Goal: Task Accomplishment & Management: Complete application form

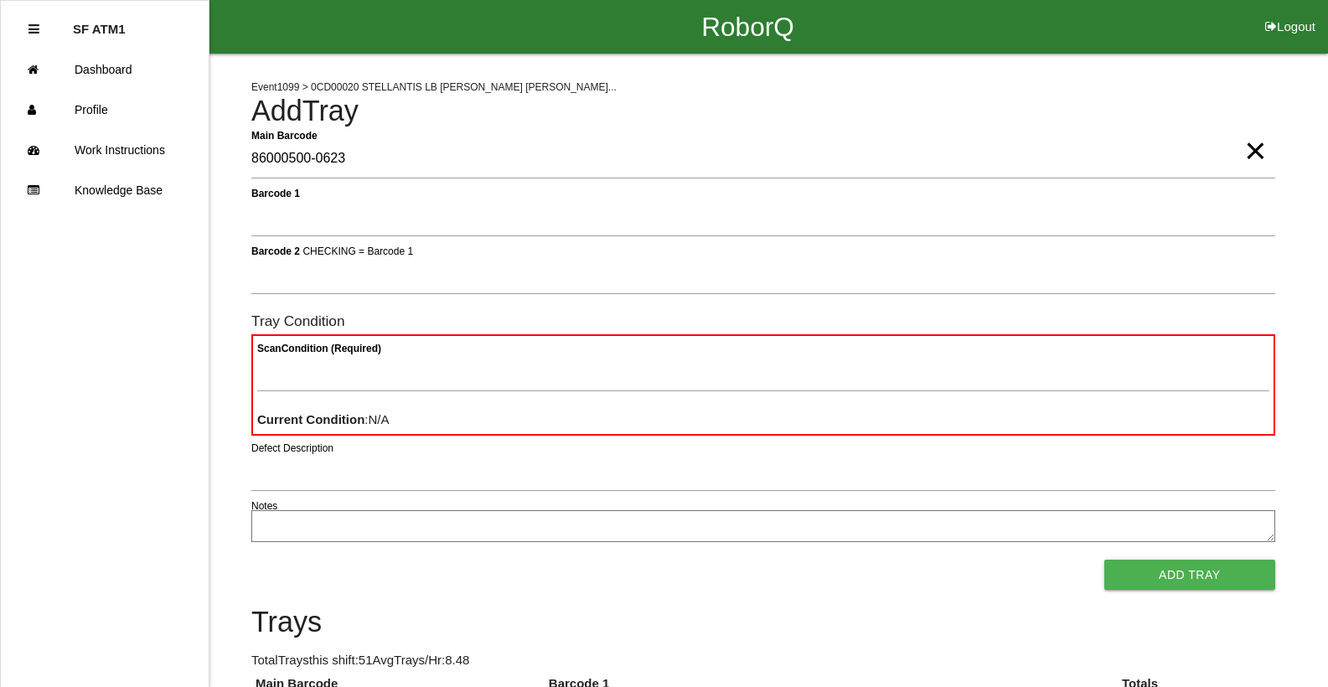
type Barcode "86000500-0623"
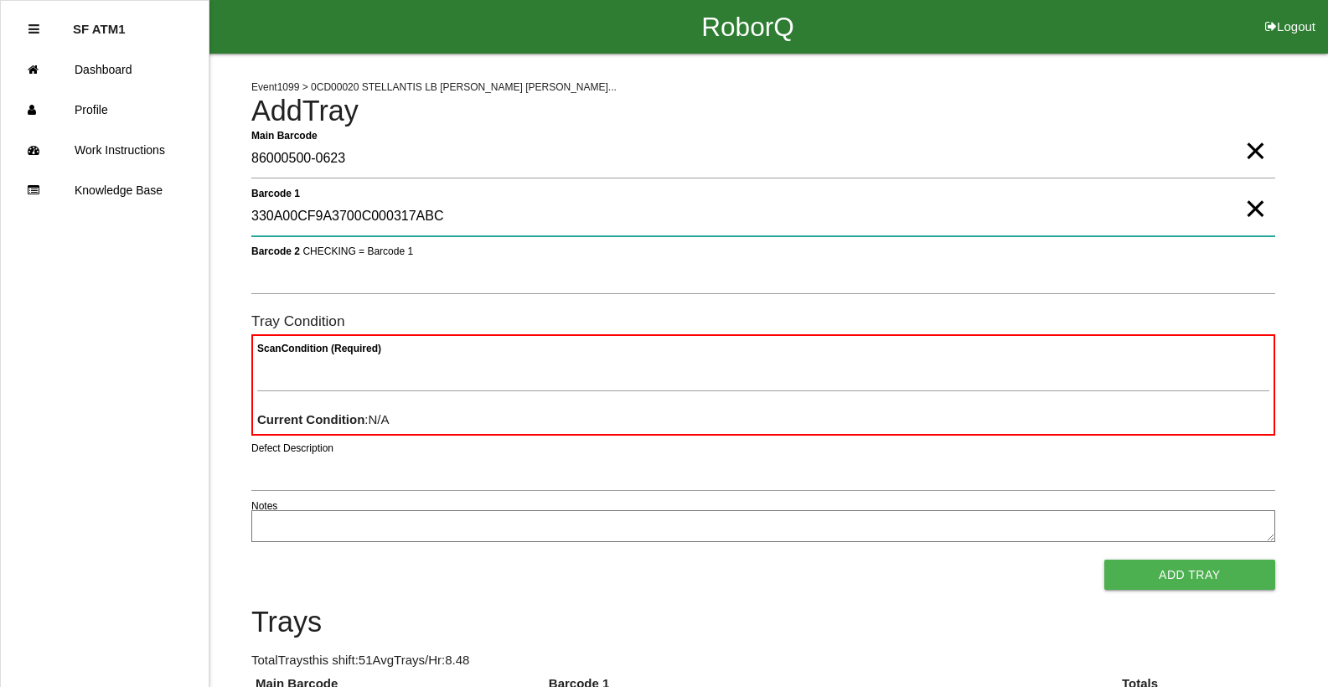
type 1 "330A00CF9A3700C000317ABC"
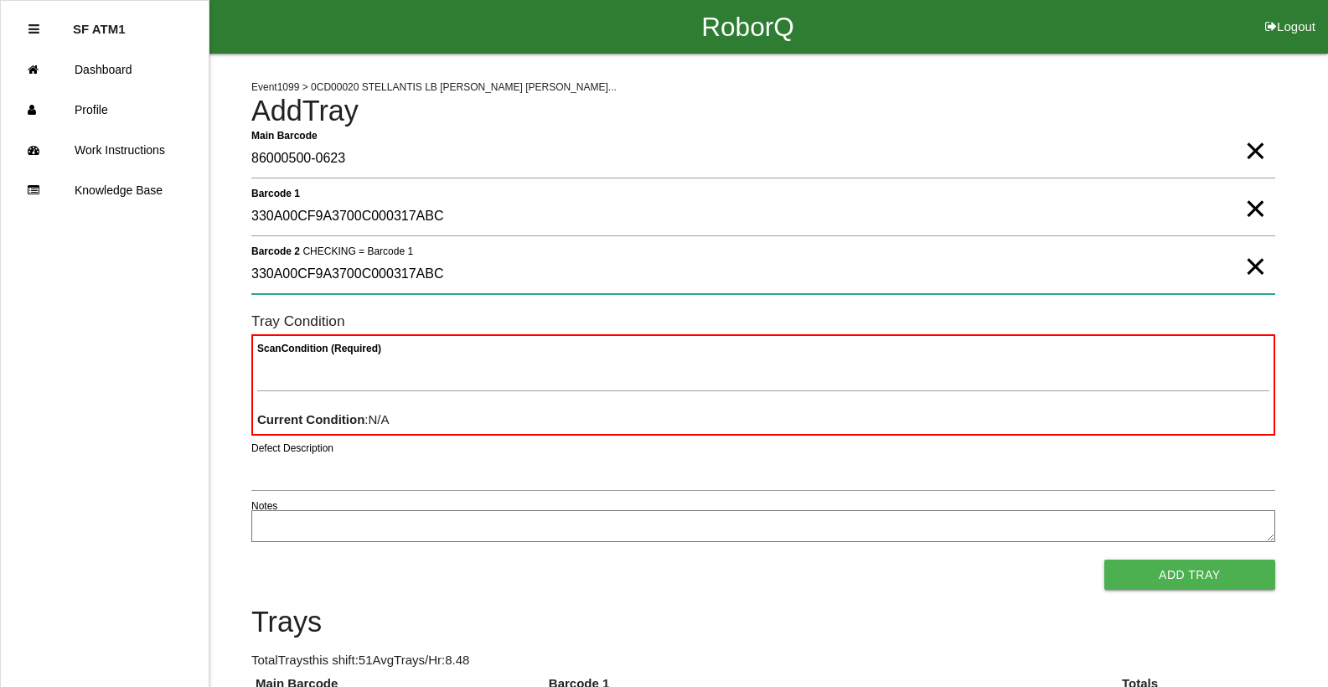
type 2 "330A00CF9A3700C000317ABC"
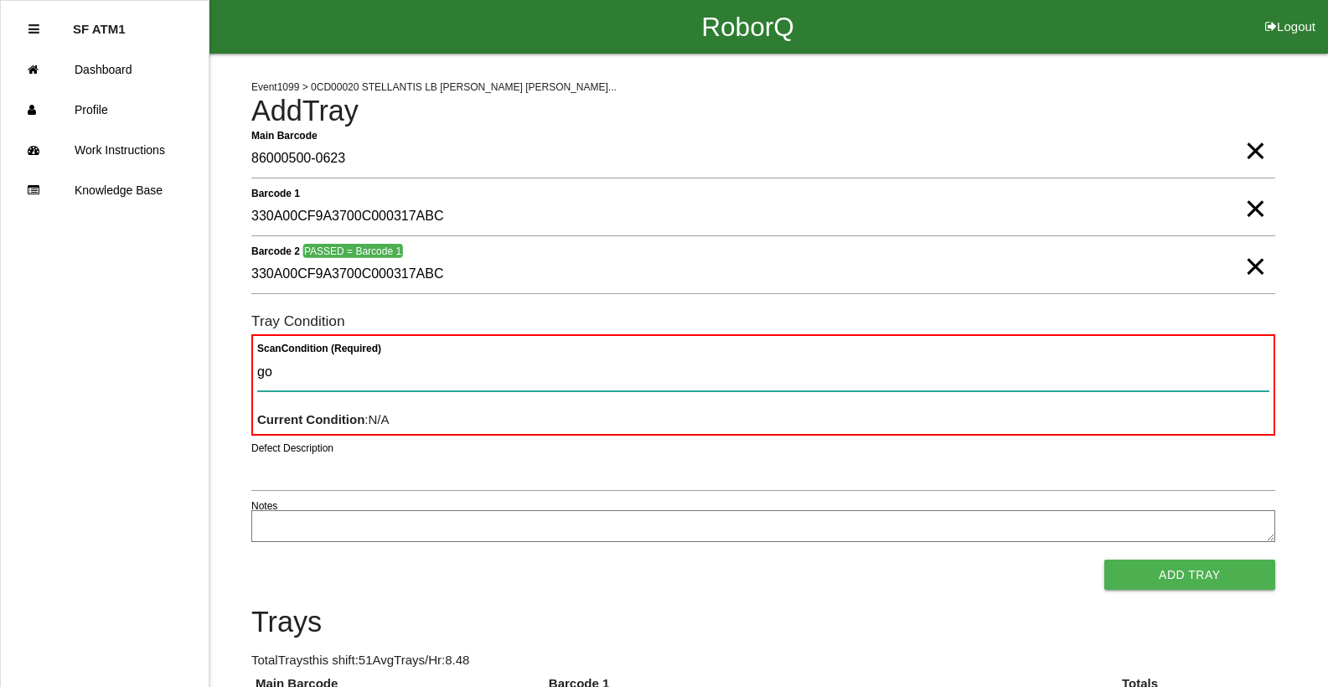
type Condition "goo"
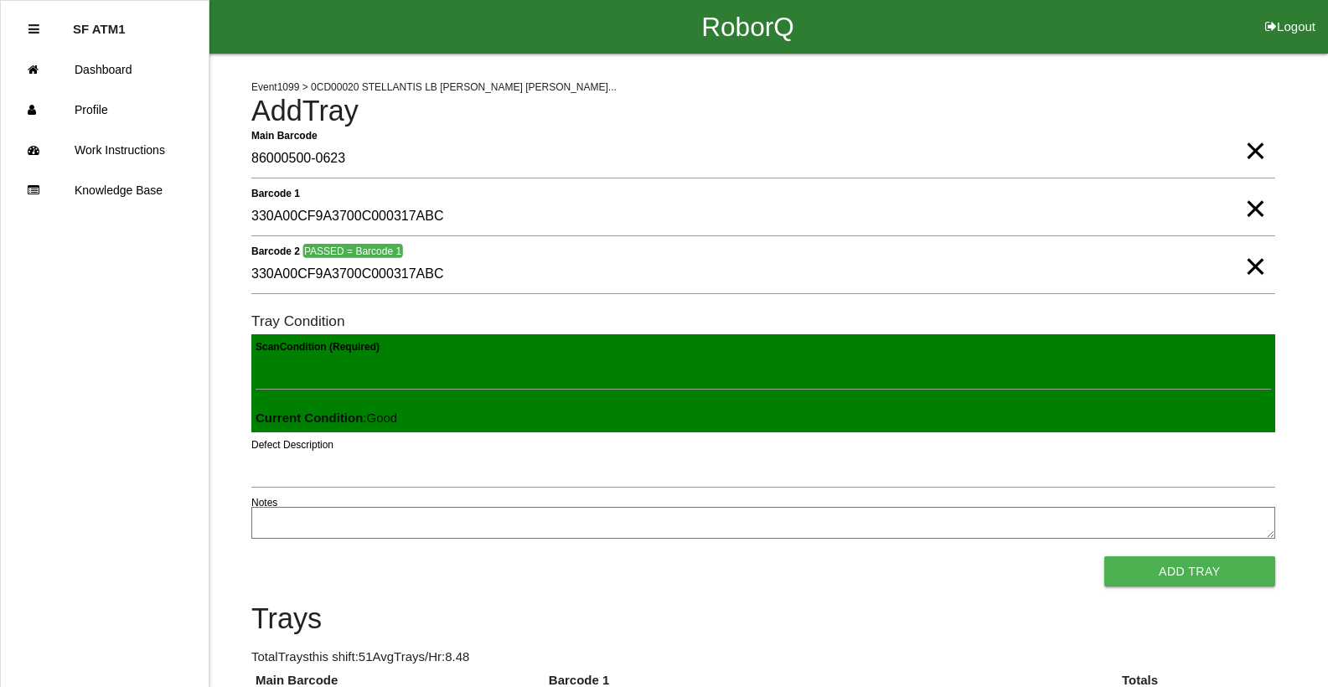
click at [1104, 556] on button "Add Tray" at bounding box center [1189, 571] width 171 height 30
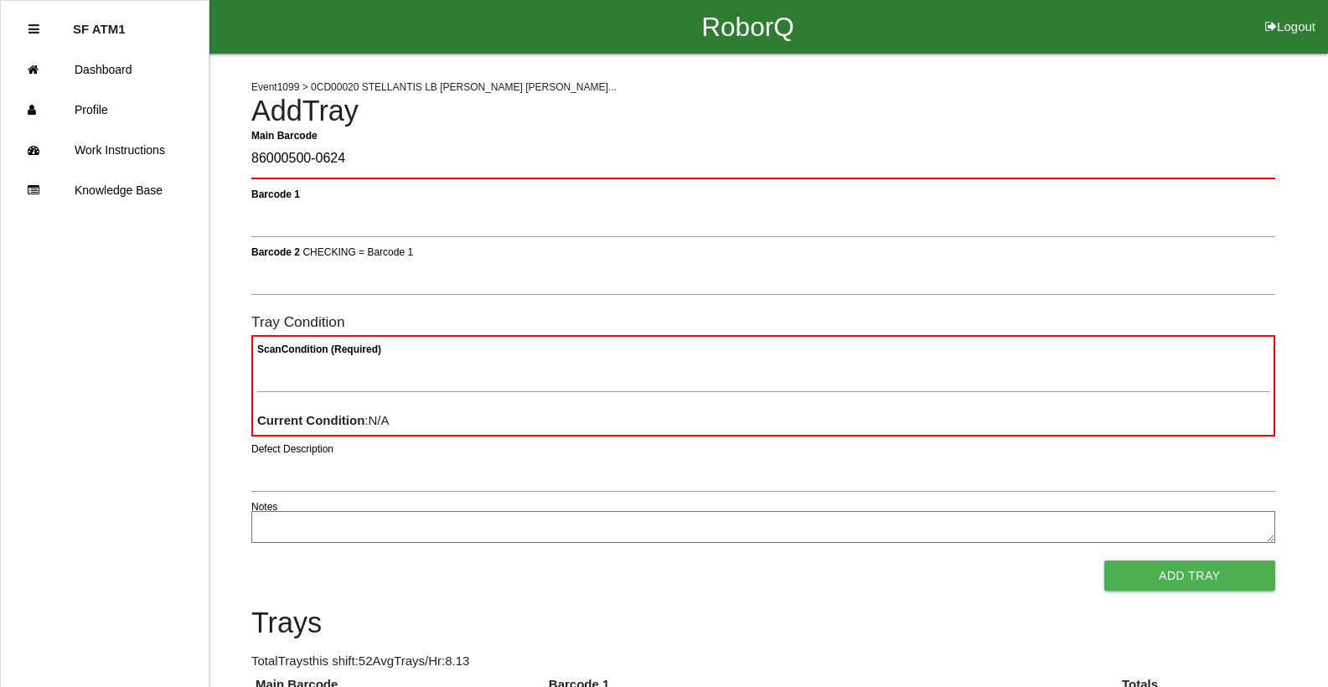
type Barcode "86000500-0624"
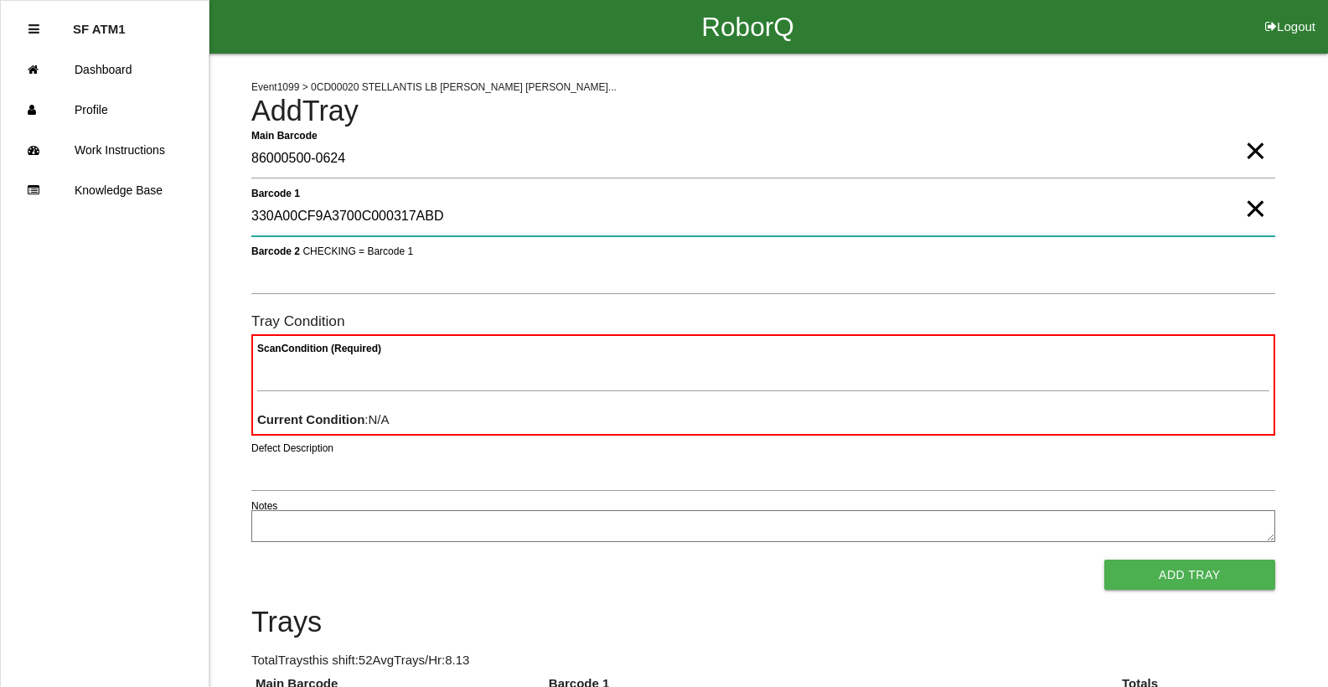
type 1 "330A00CF9A3700C000317ABD"
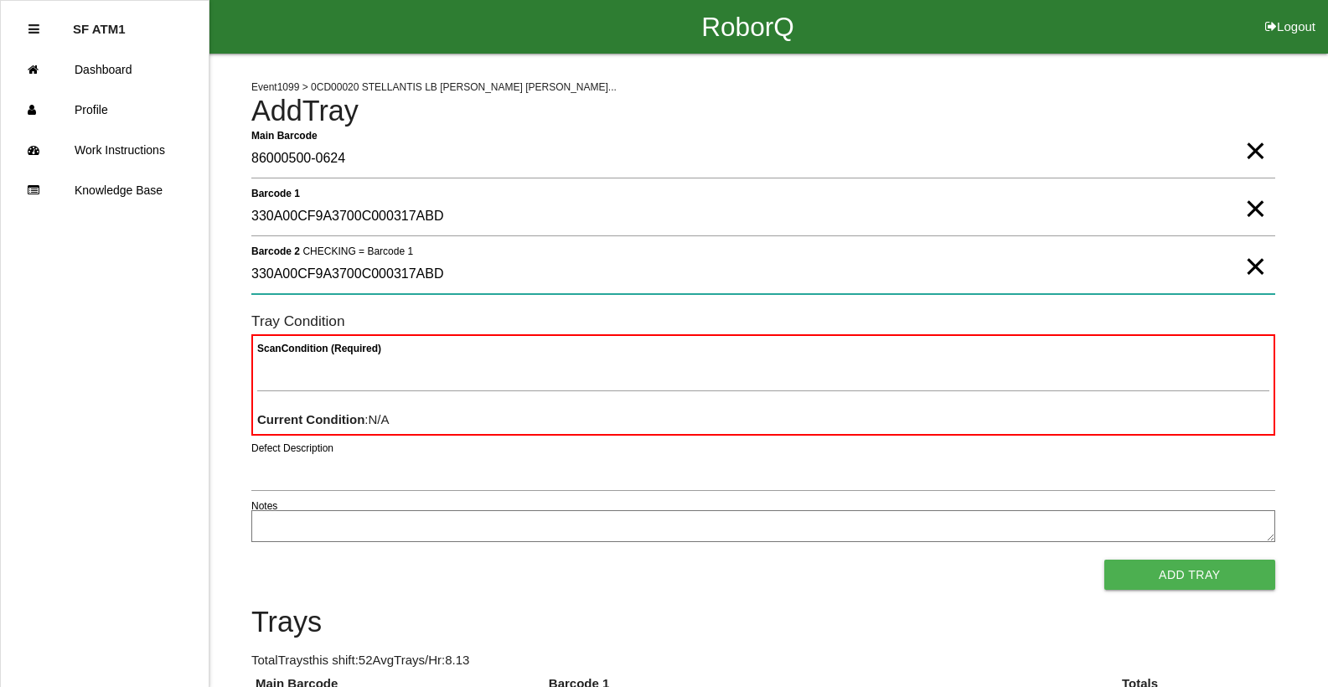
type 2 "330A00CF9A3700C000317ABD"
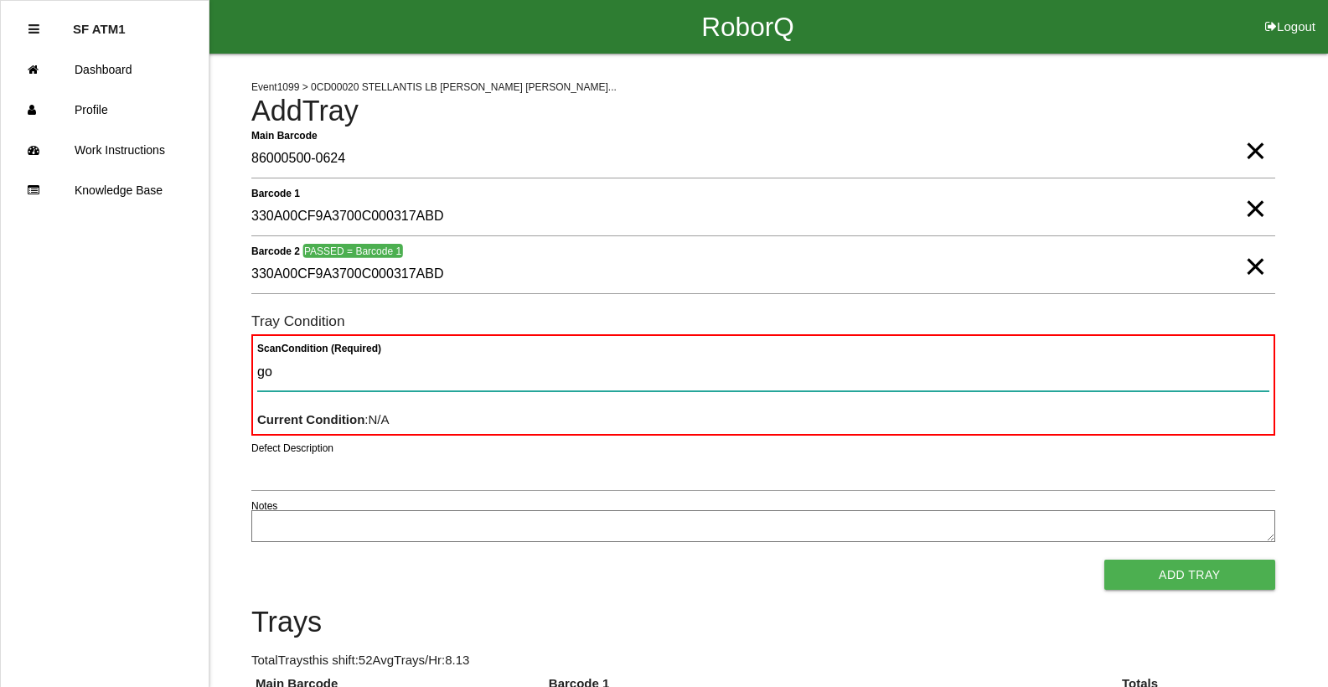
type Condition "goo"
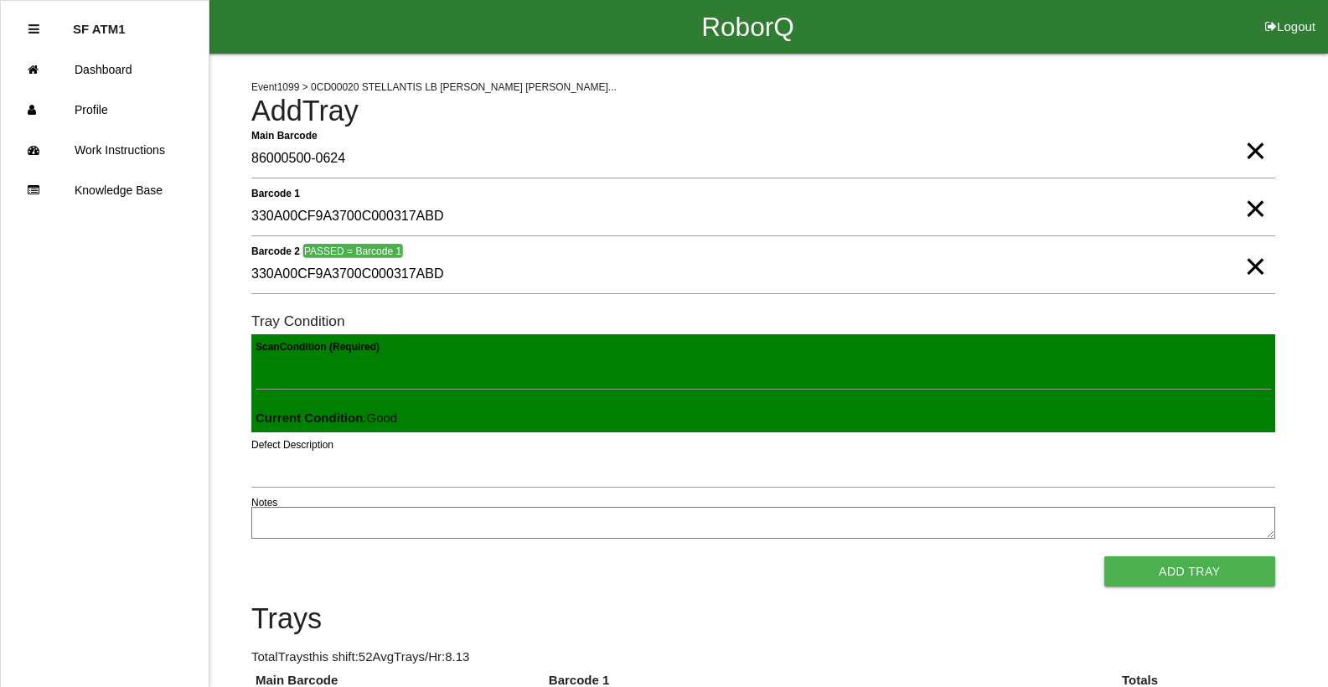
click at [1104, 556] on button "Add Tray" at bounding box center [1189, 571] width 171 height 30
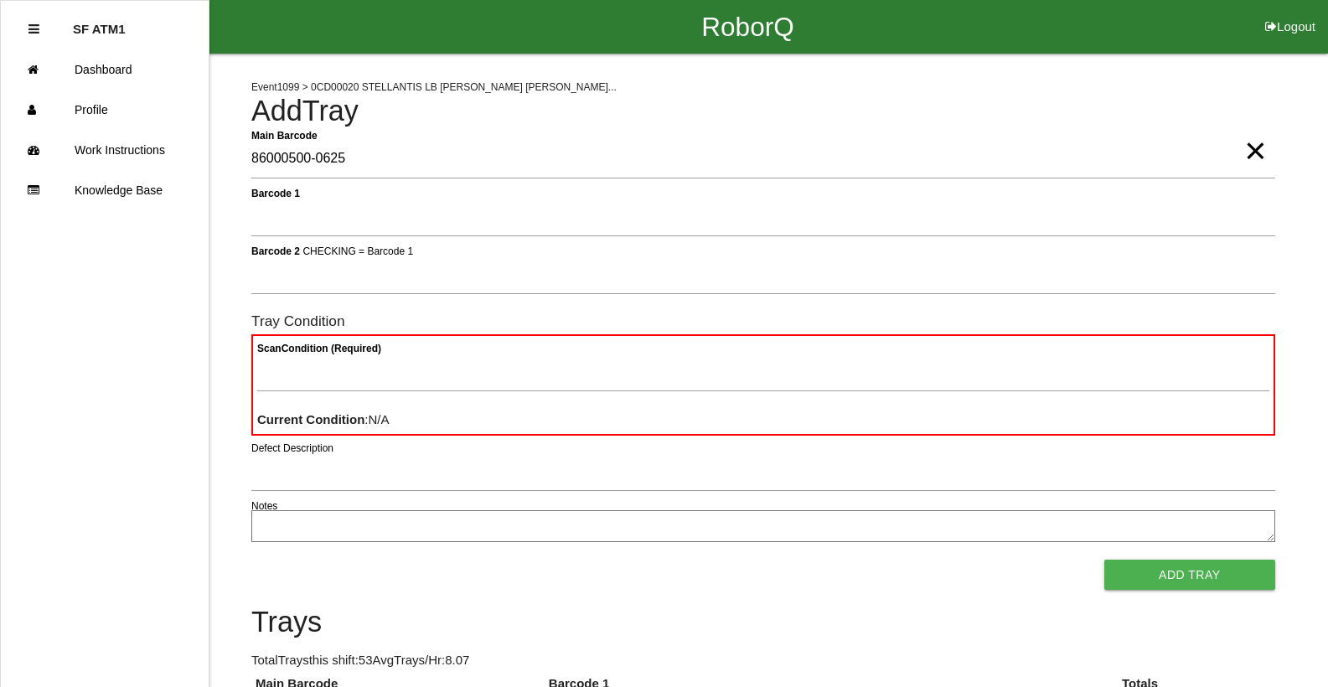
type Barcode "86000500-0625"
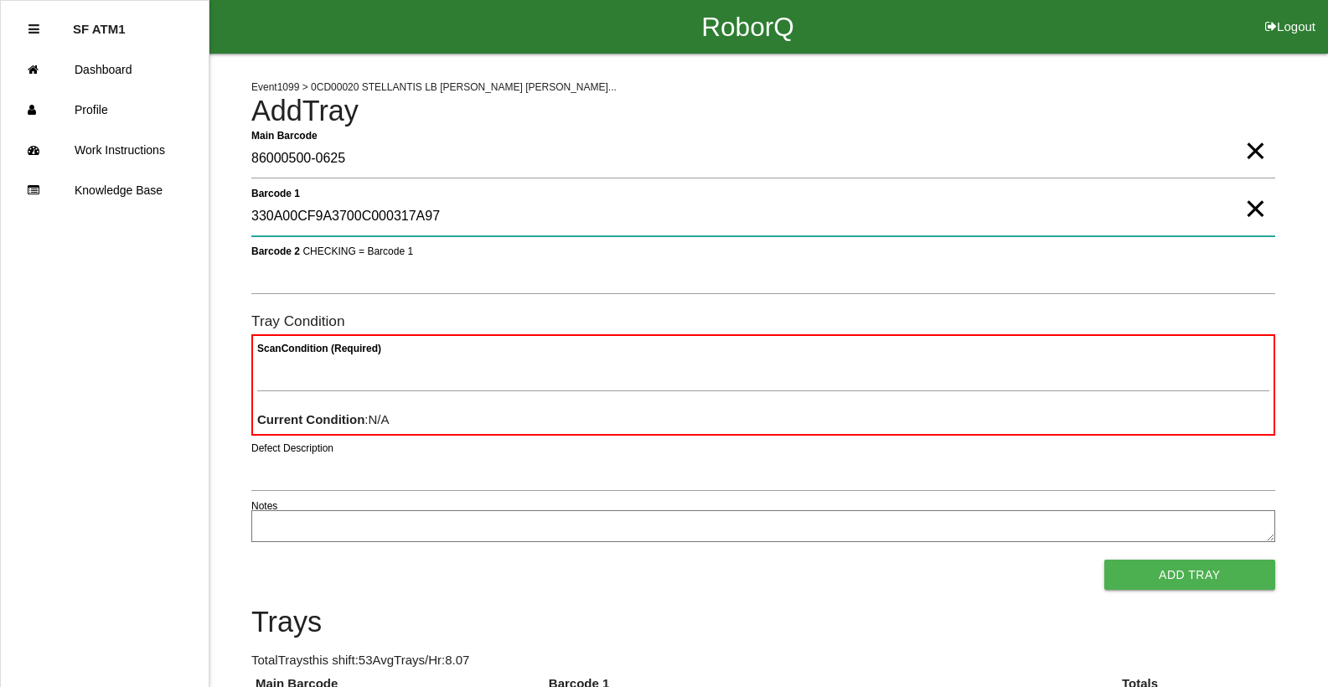
type 1 "330A00CF9A3700C000317A97"
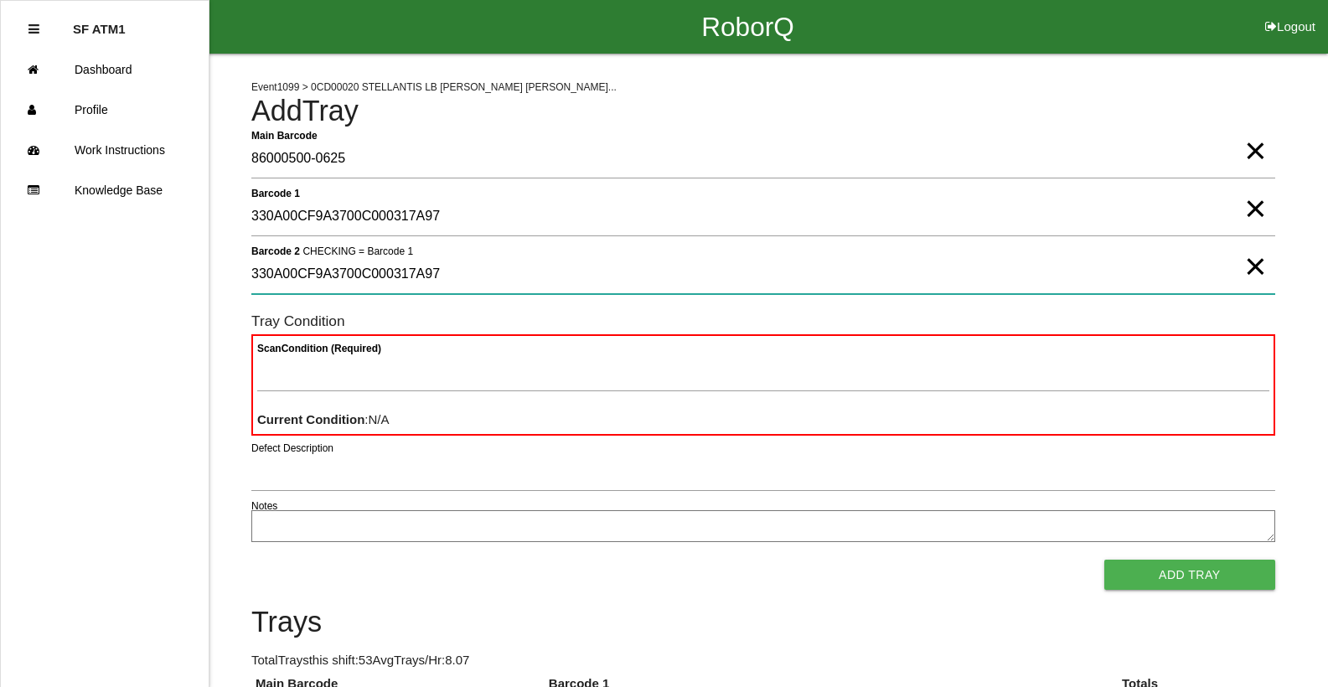
type 2 "330A00CF9A3700C000317A97"
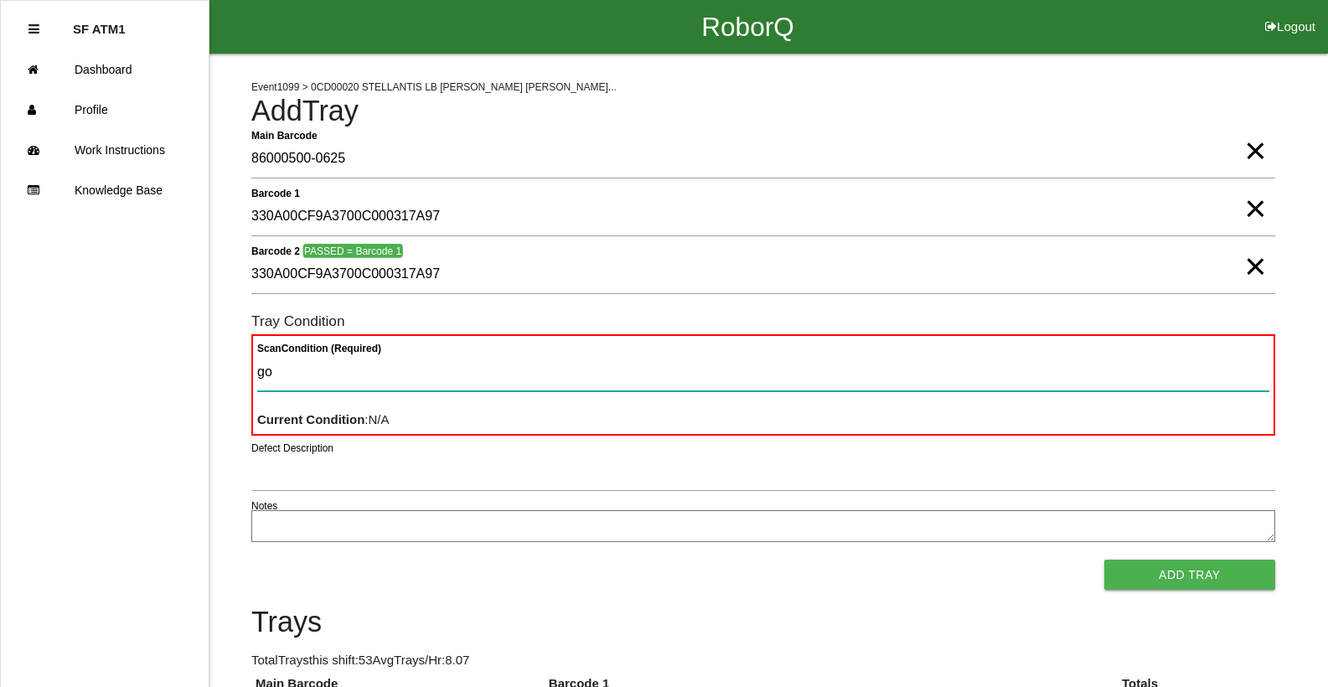
type Condition "goo"
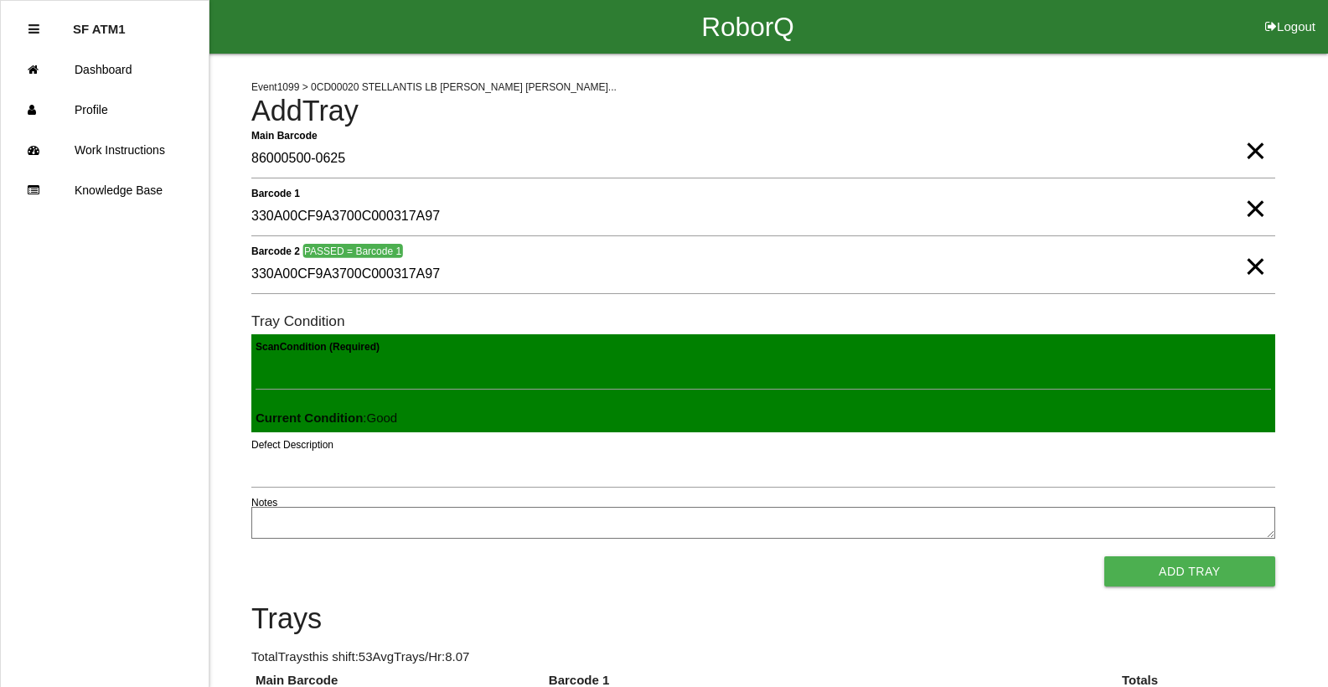
scroll to position [1158, 0]
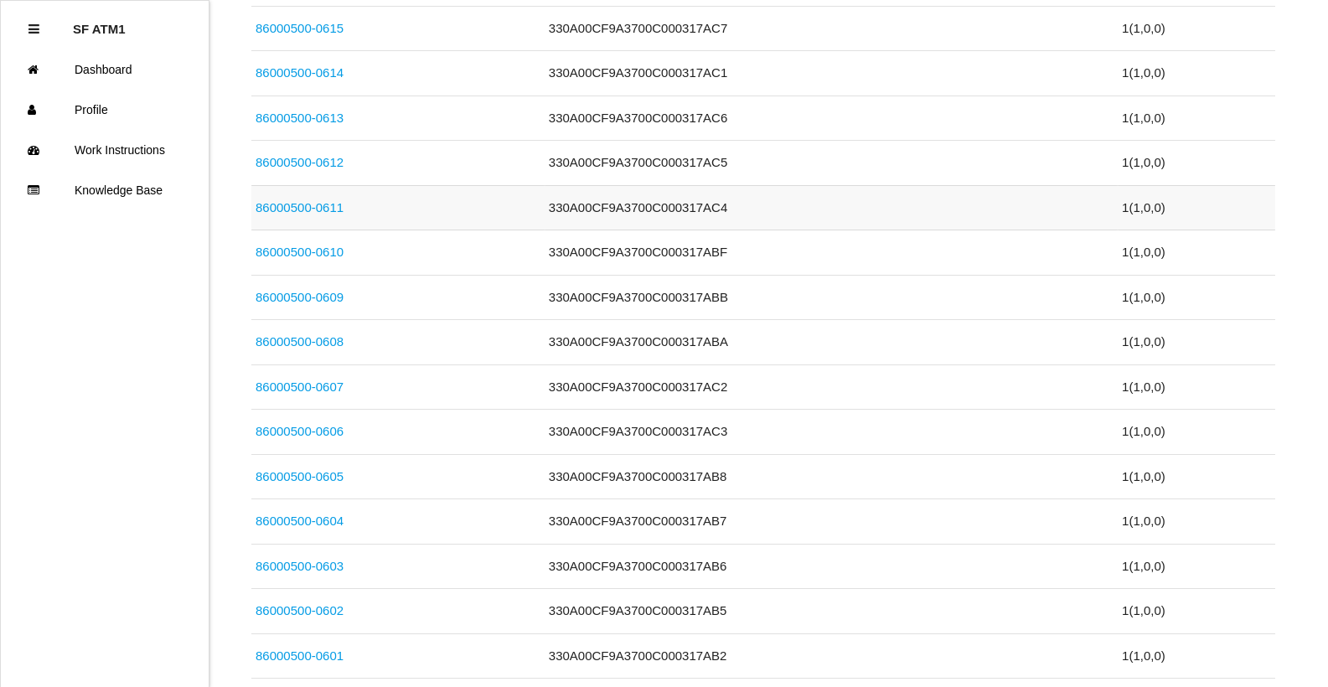
drag, startPoint x: 521, startPoint y: 284, endPoint x: 526, endPoint y: 238, distance: 46.3
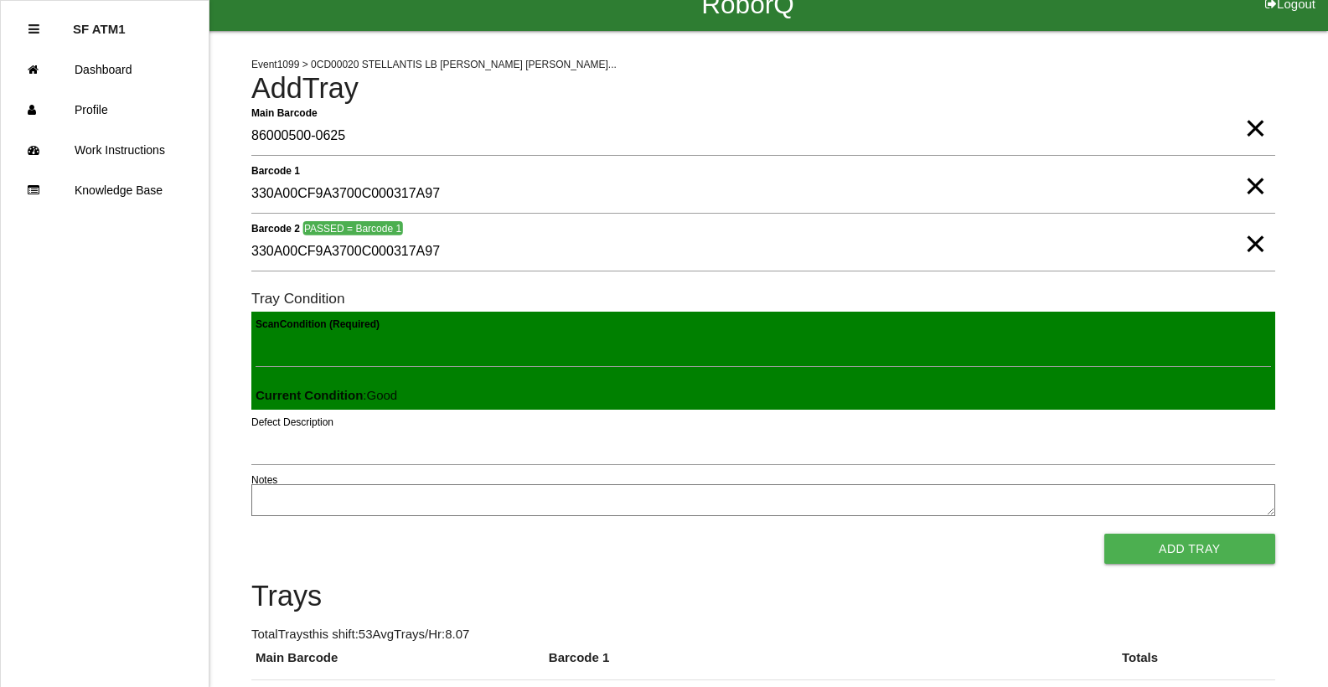
scroll to position [0, 0]
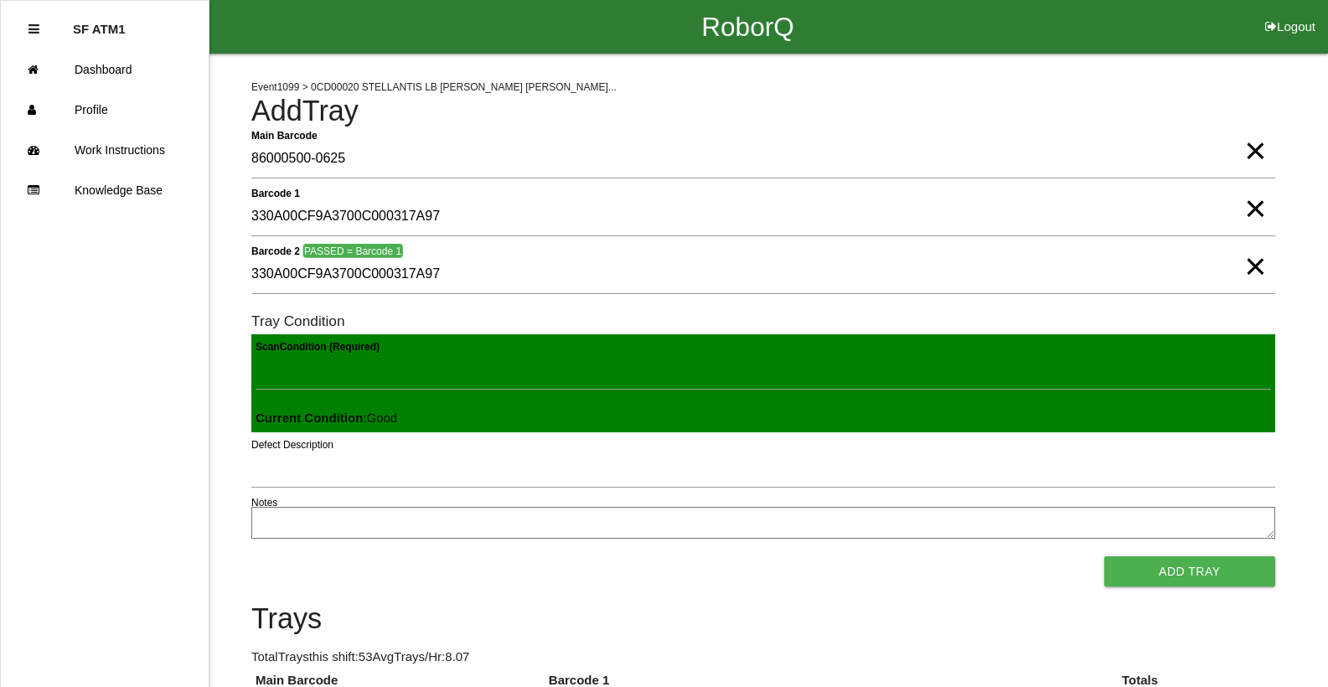
click at [1255, 151] on span "×" at bounding box center [1255, 134] width 22 height 34
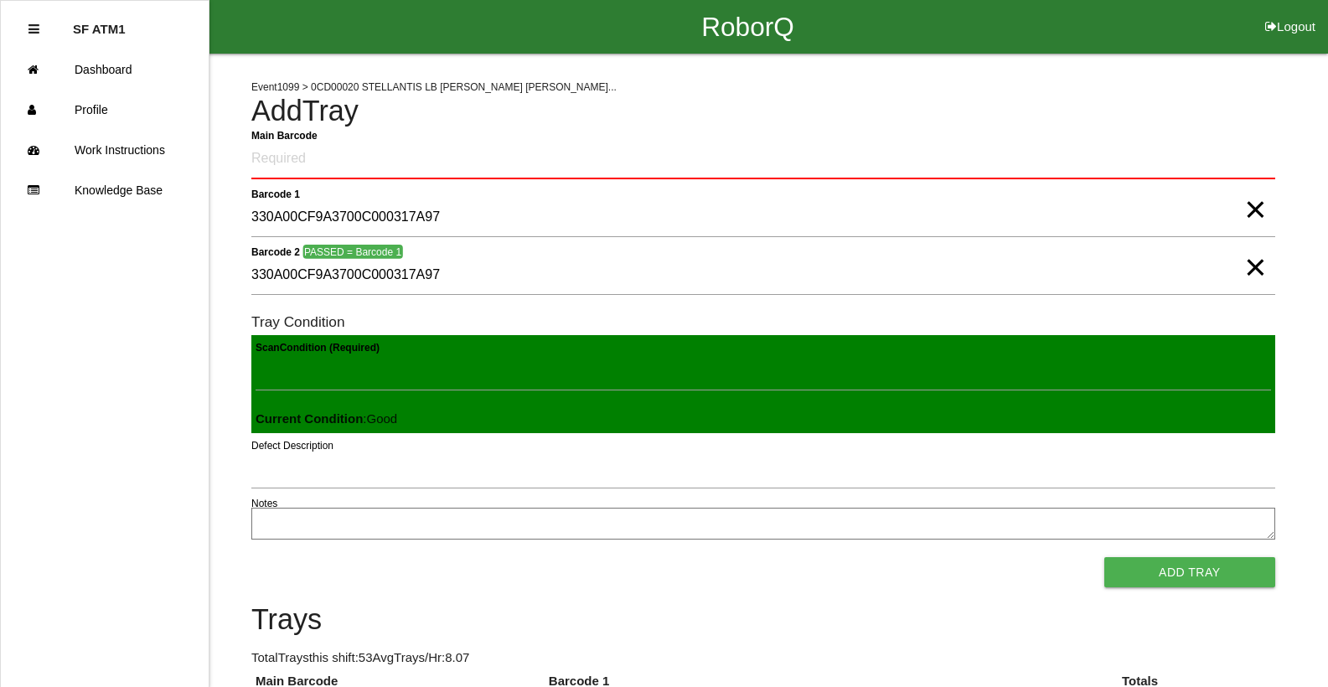
drag, startPoint x: 1252, startPoint y: 209, endPoint x: 1252, endPoint y: 245, distance: 36.0
click at [1252, 209] on span "×" at bounding box center [1255, 193] width 22 height 34
click at [1251, 261] on span "×" at bounding box center [1255, 251] width 22 height 34
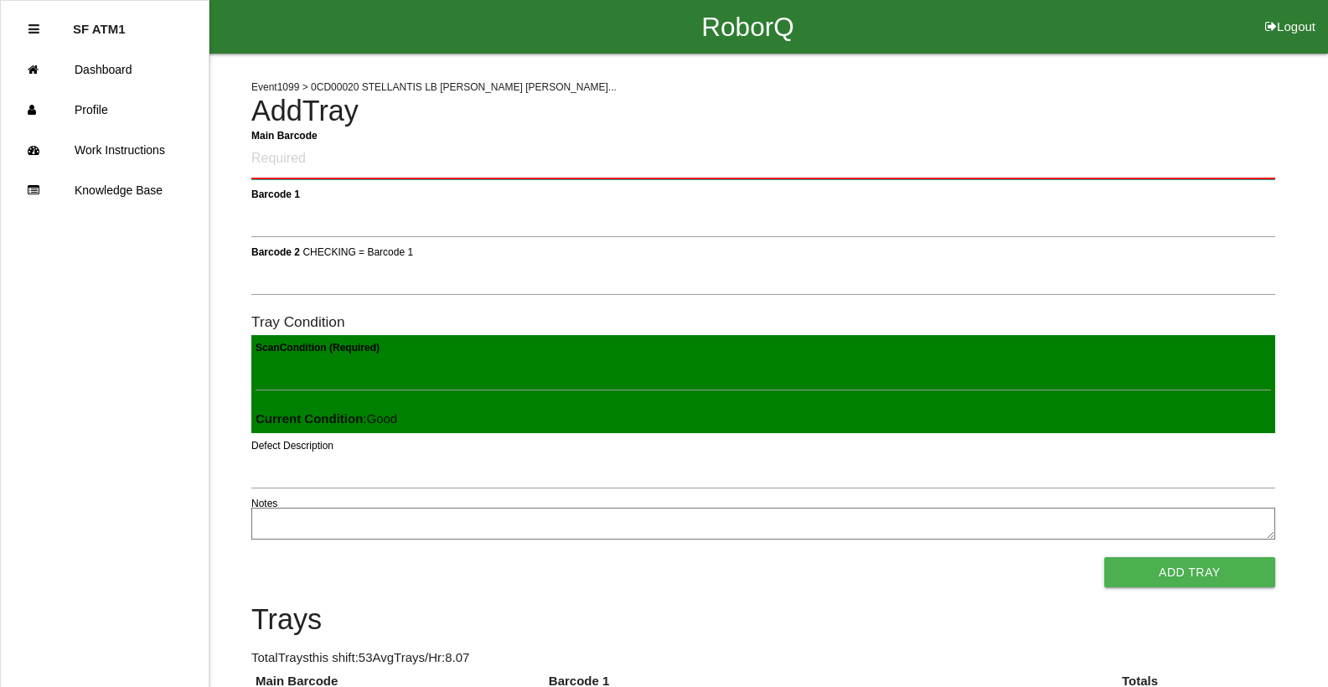
click at [1178, 163] on Barcode "Main Barcode" at bounding box center [763, 159] width 1024 height 39
type Barcode "86000500-0625"
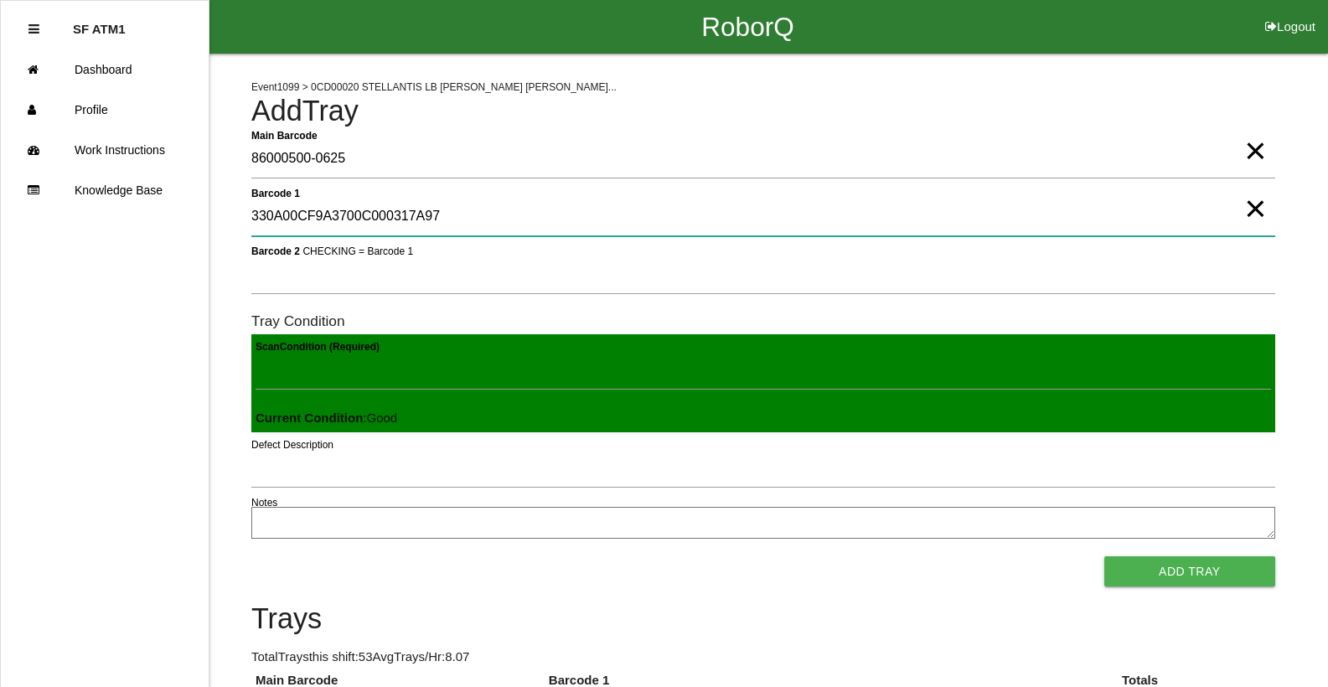
type 1 "330A00CF9A3700C000317A97"
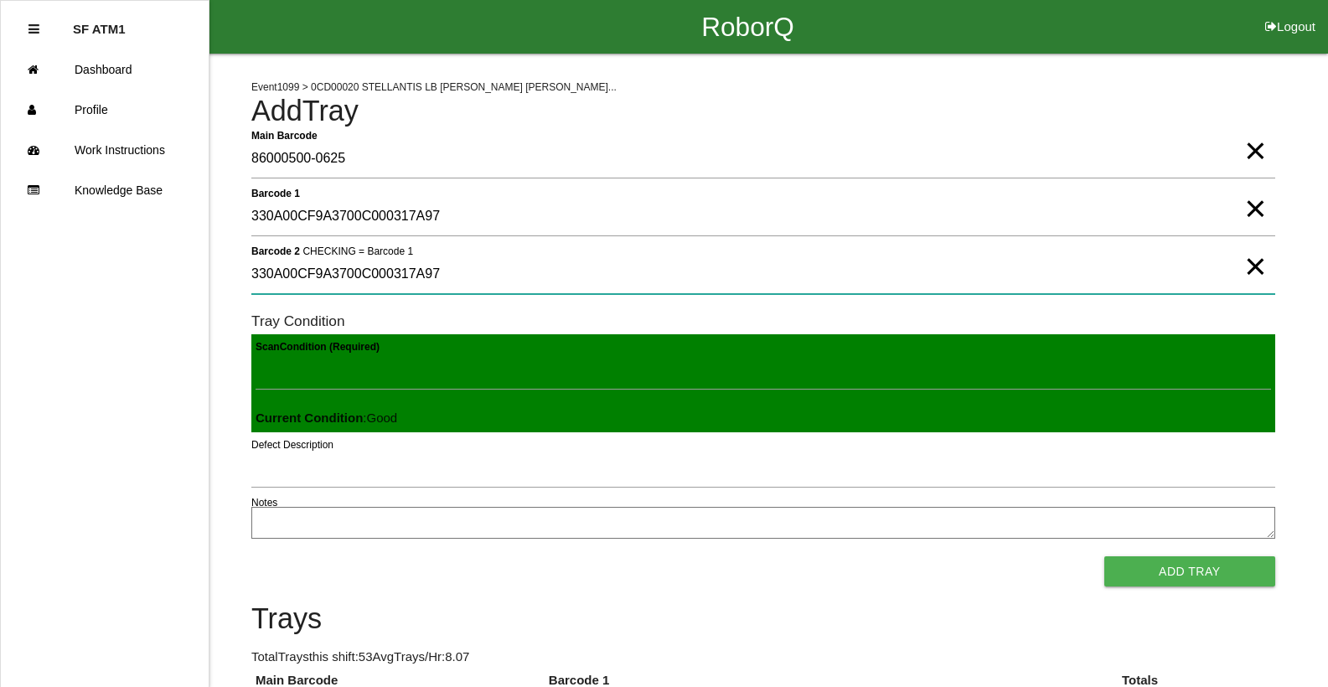
type 2 "330A00CF9A3700C000317A97"
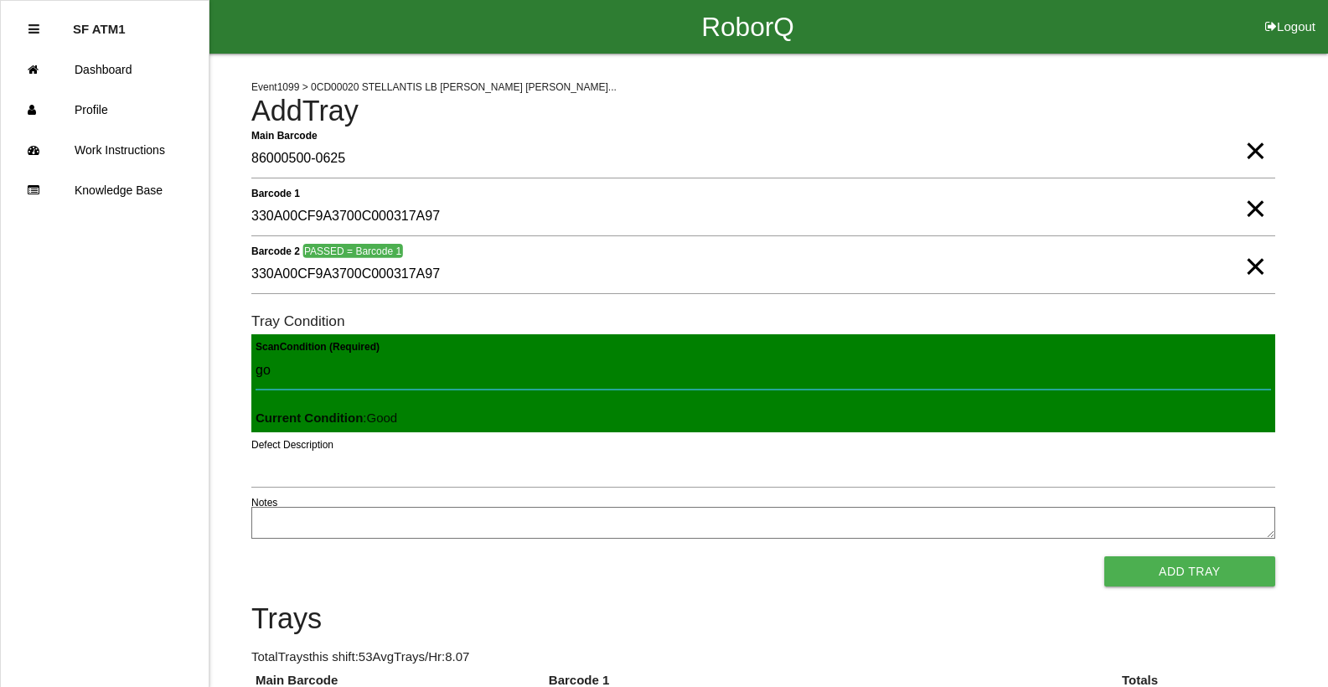
type Condition "goo"
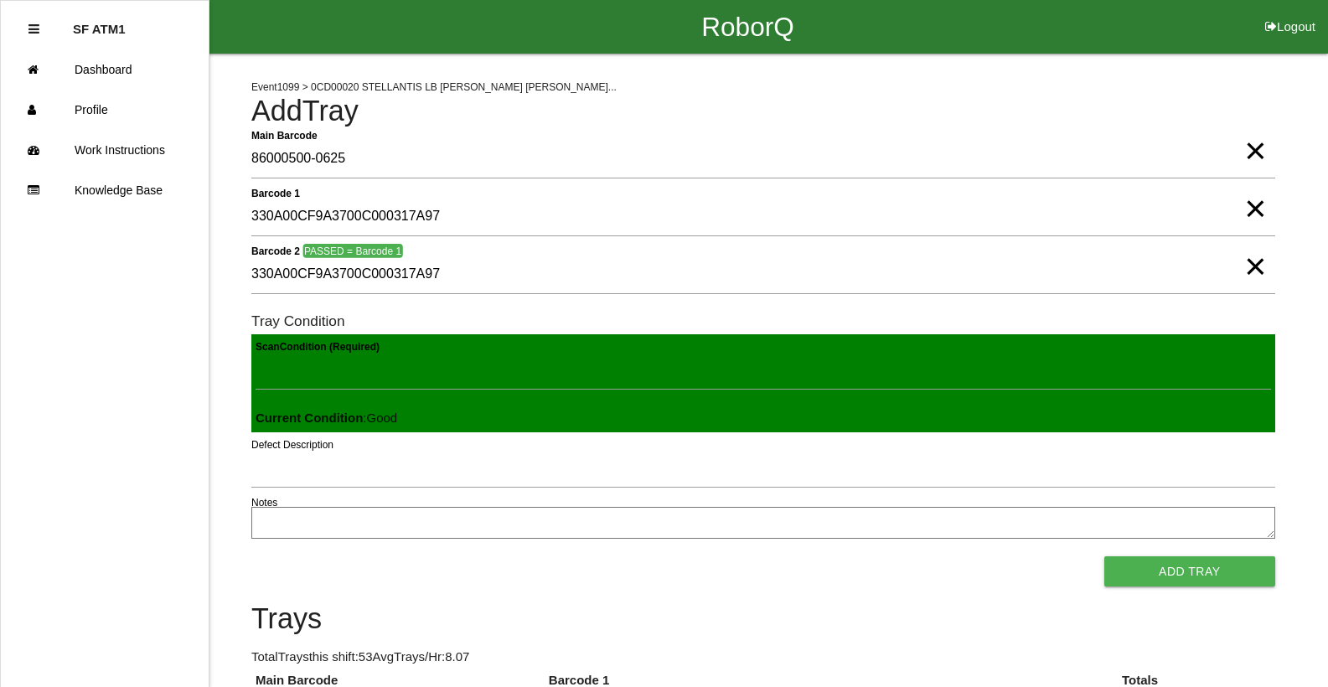
click at [1104, 556] on button "Add Tray" at bounding box center [1189, 571] width 171 height 30
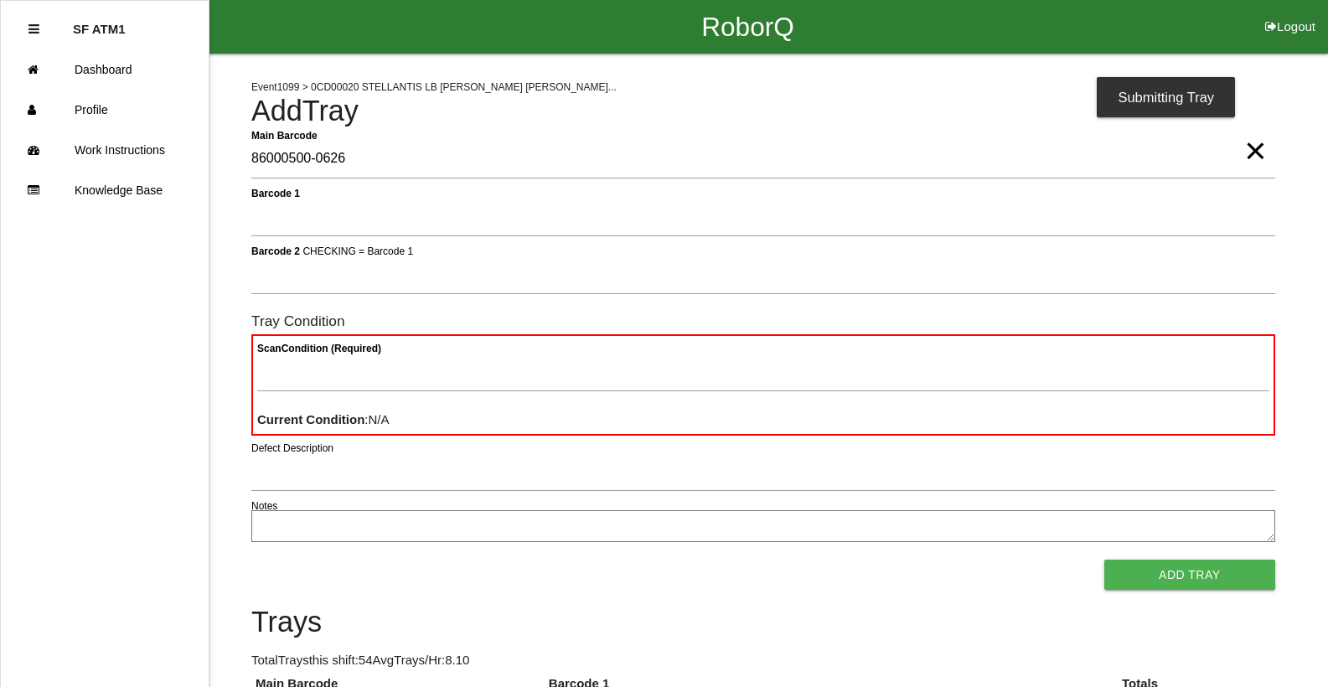
type Barcode "86000500-0626"
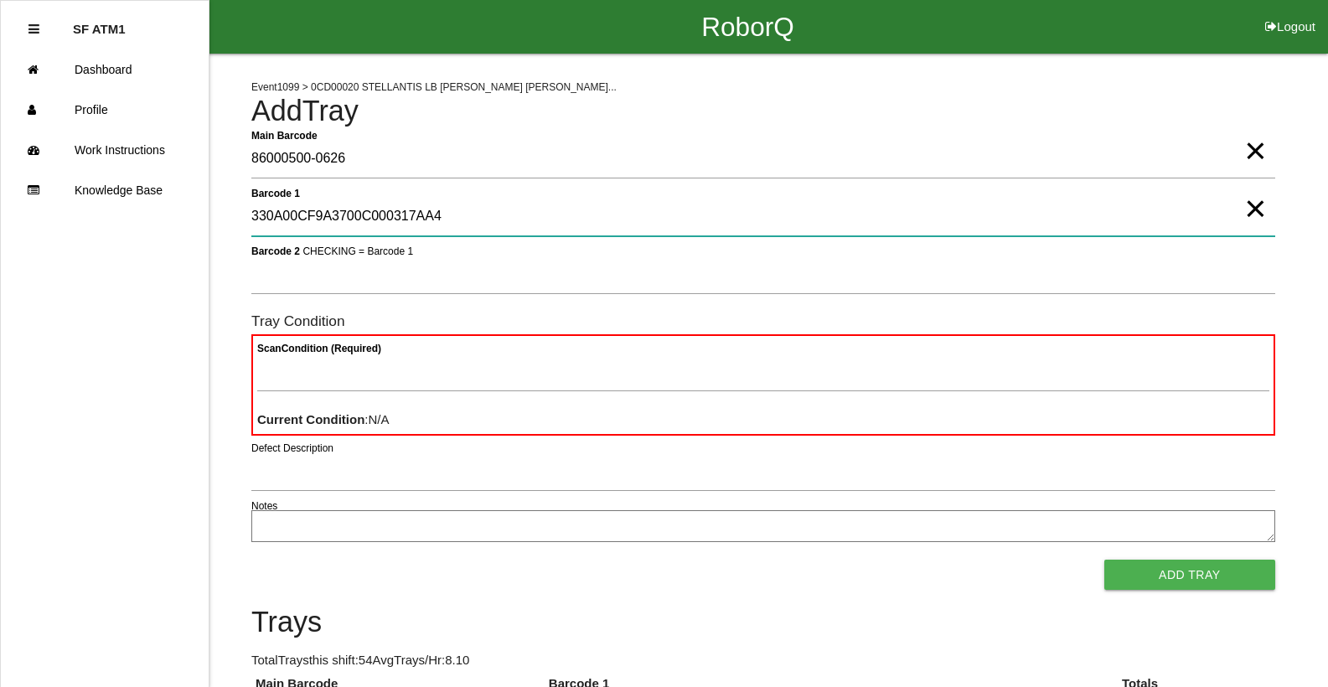
type 1 "330A00CF9A3700C000317AA4"
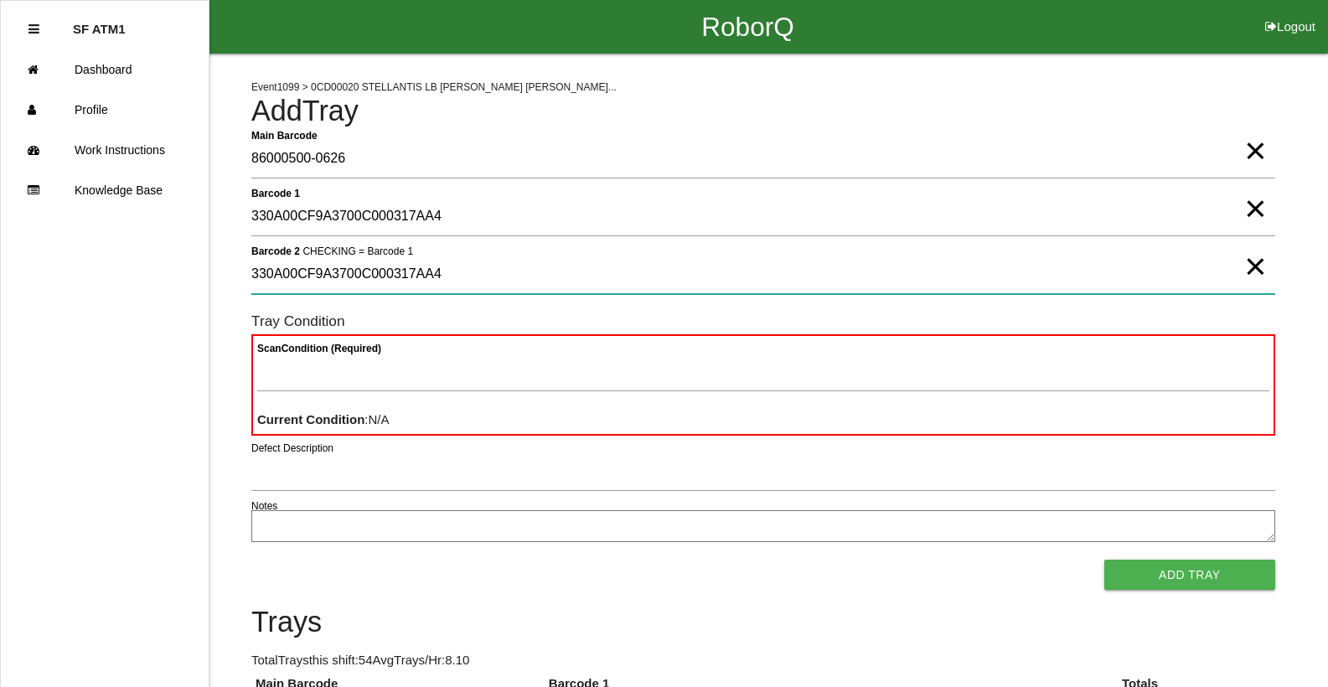
type 2 "330A00CF9A3700C000317AA4"
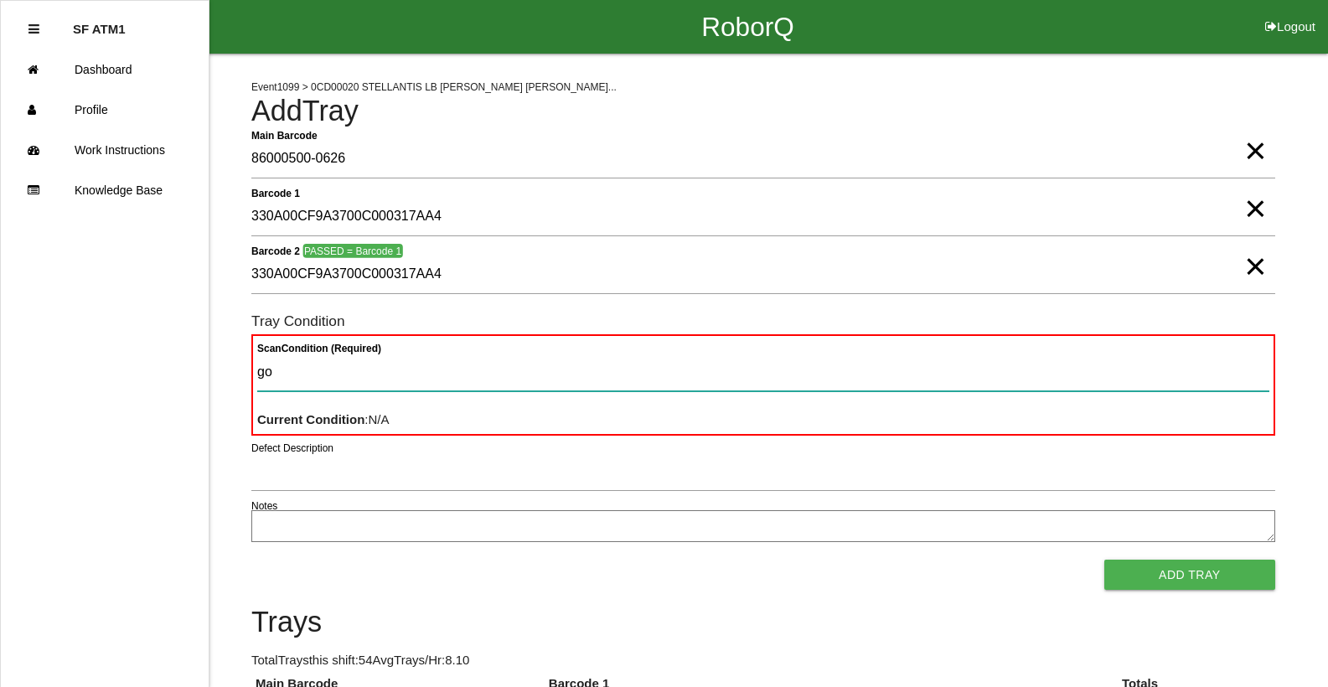
type Condition "goo"
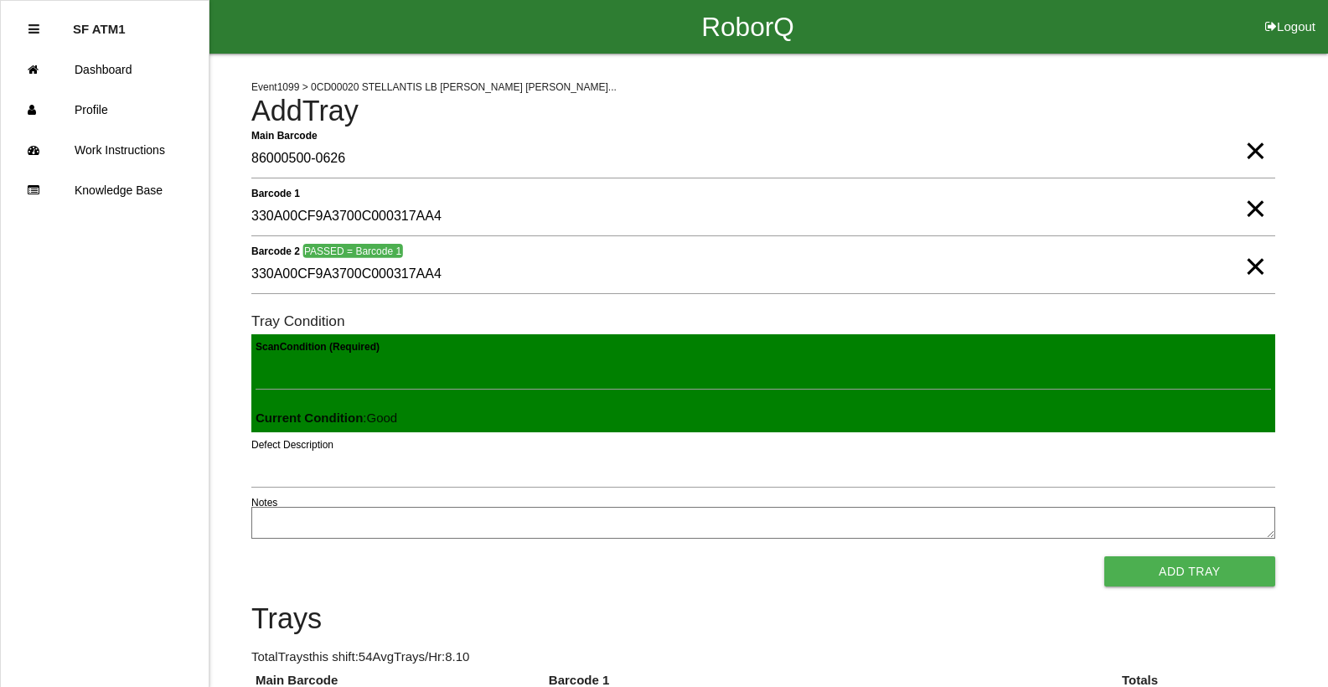
click at [1104, 556] on button "Add Tray" at bounding box center [1189, 571] width 171 height 30
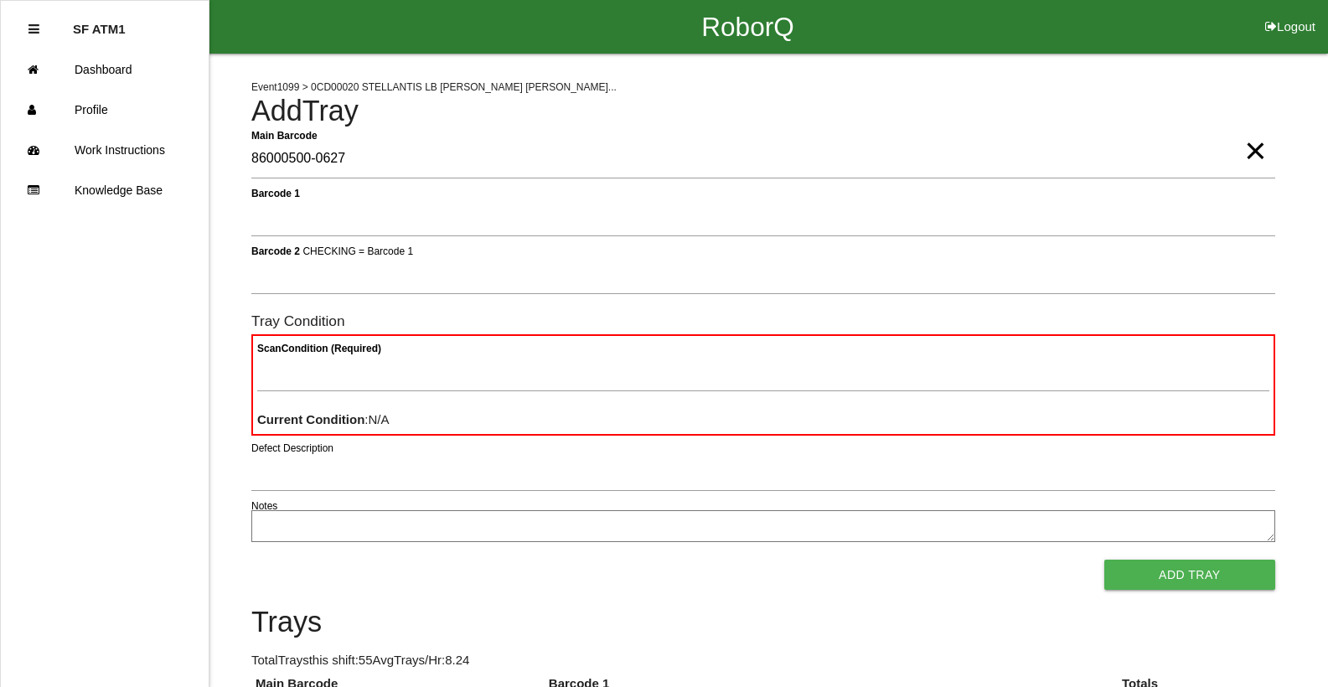
type Barcode "86000500-0627"
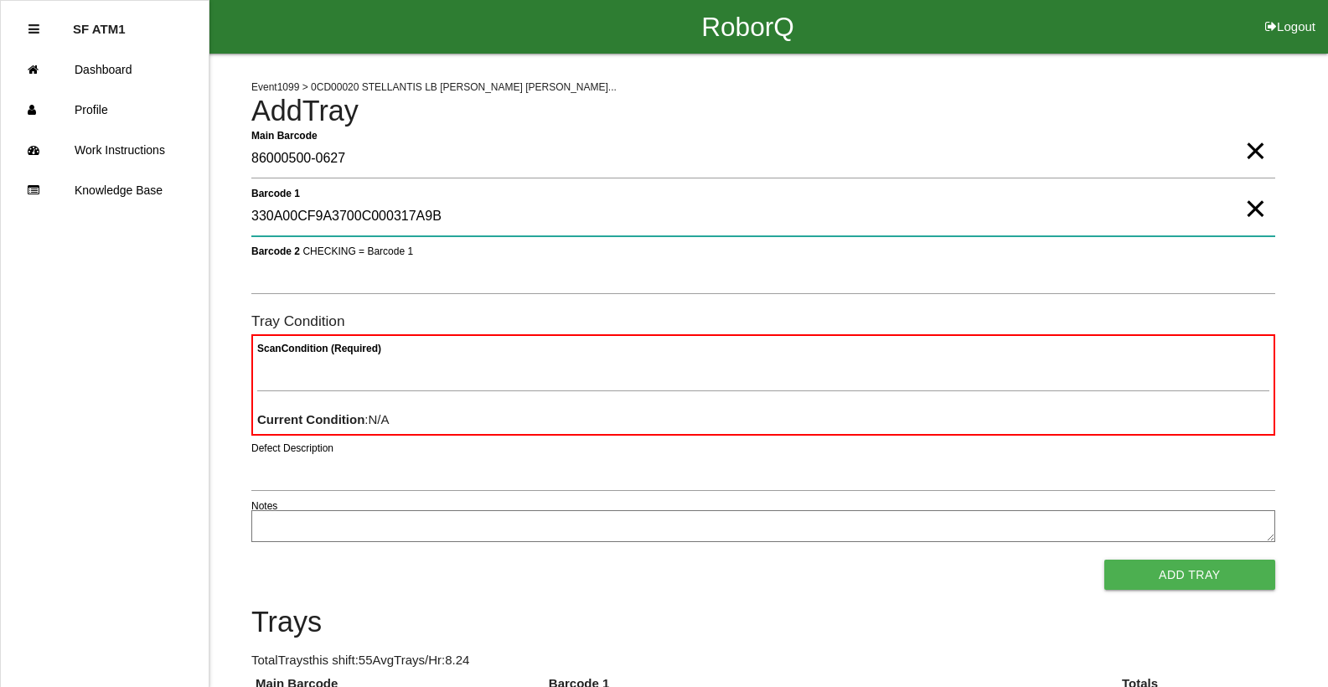
type 1 "330A00CF9A3700C000317A9B"
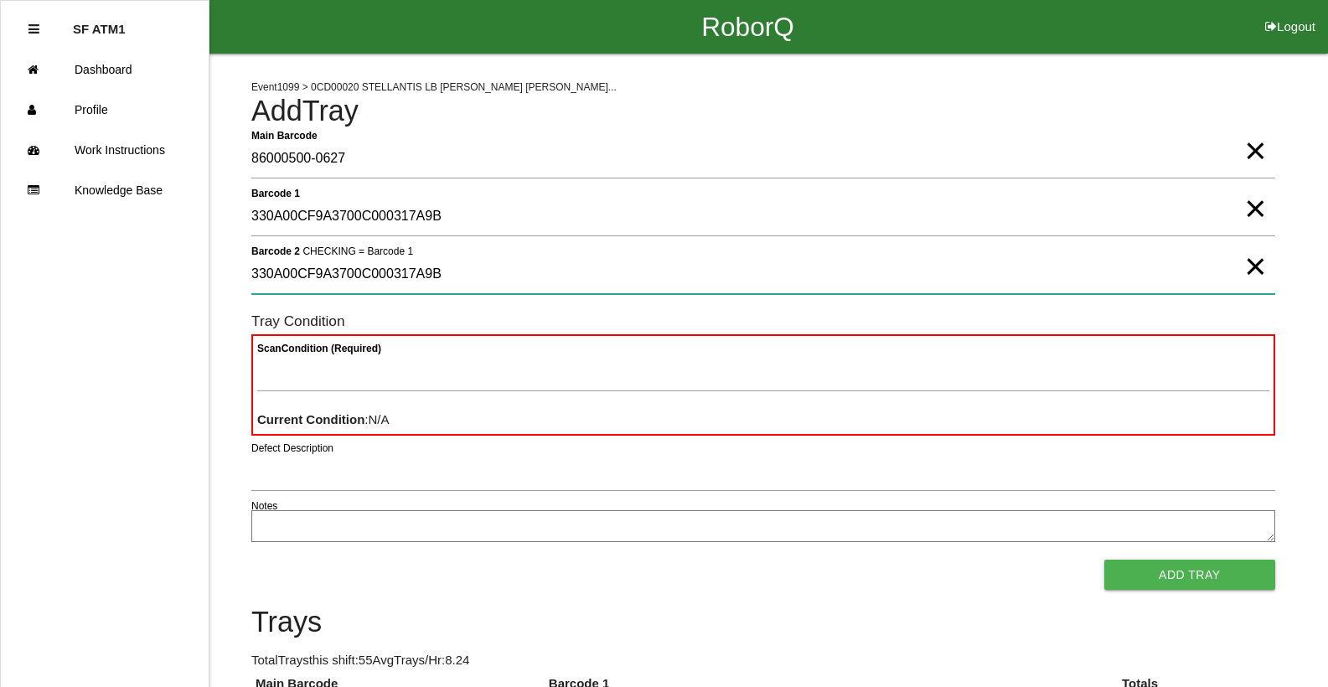
type 2 "330A00CF9A3700C000317A9B"
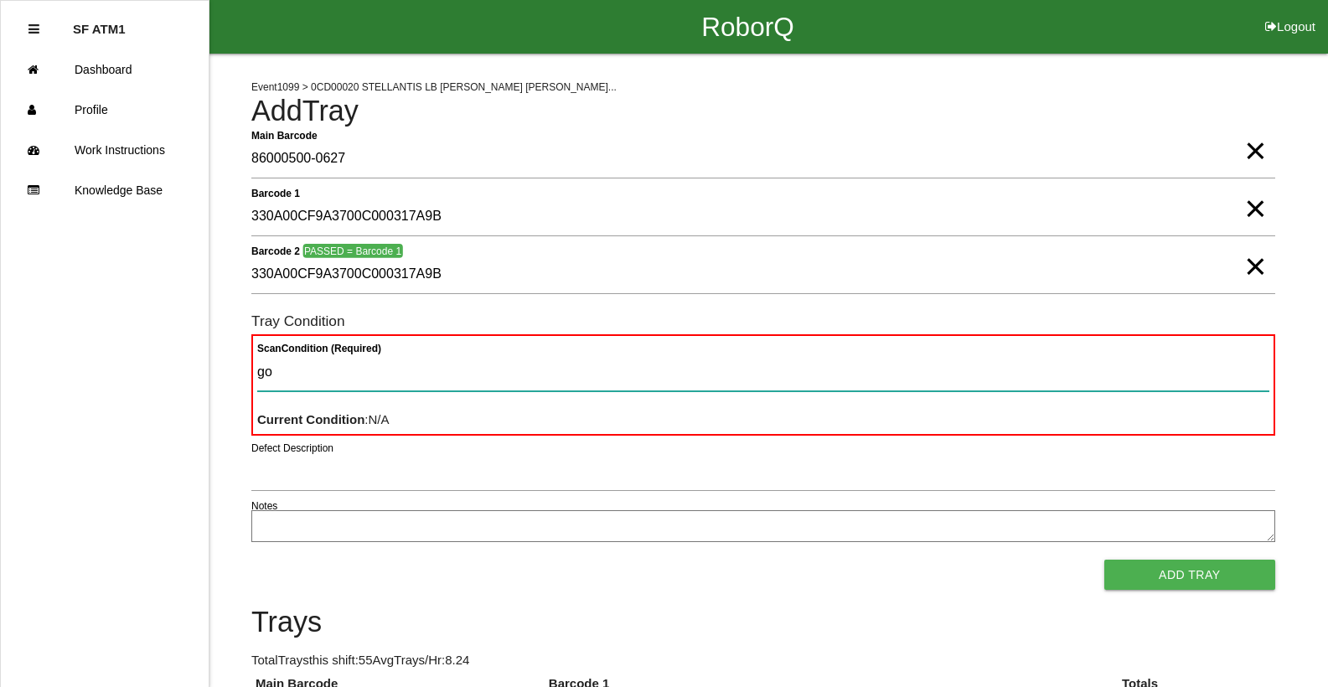
type Condition "goo"
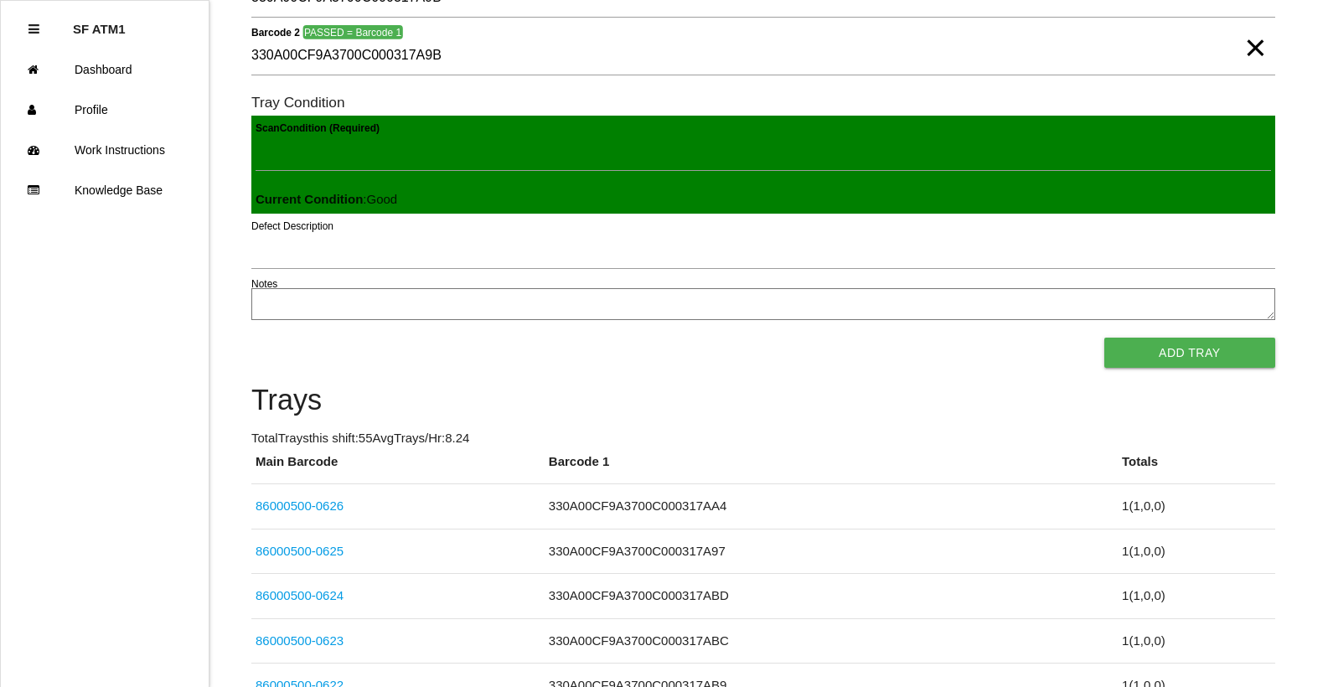
scroll to position [45, 0]
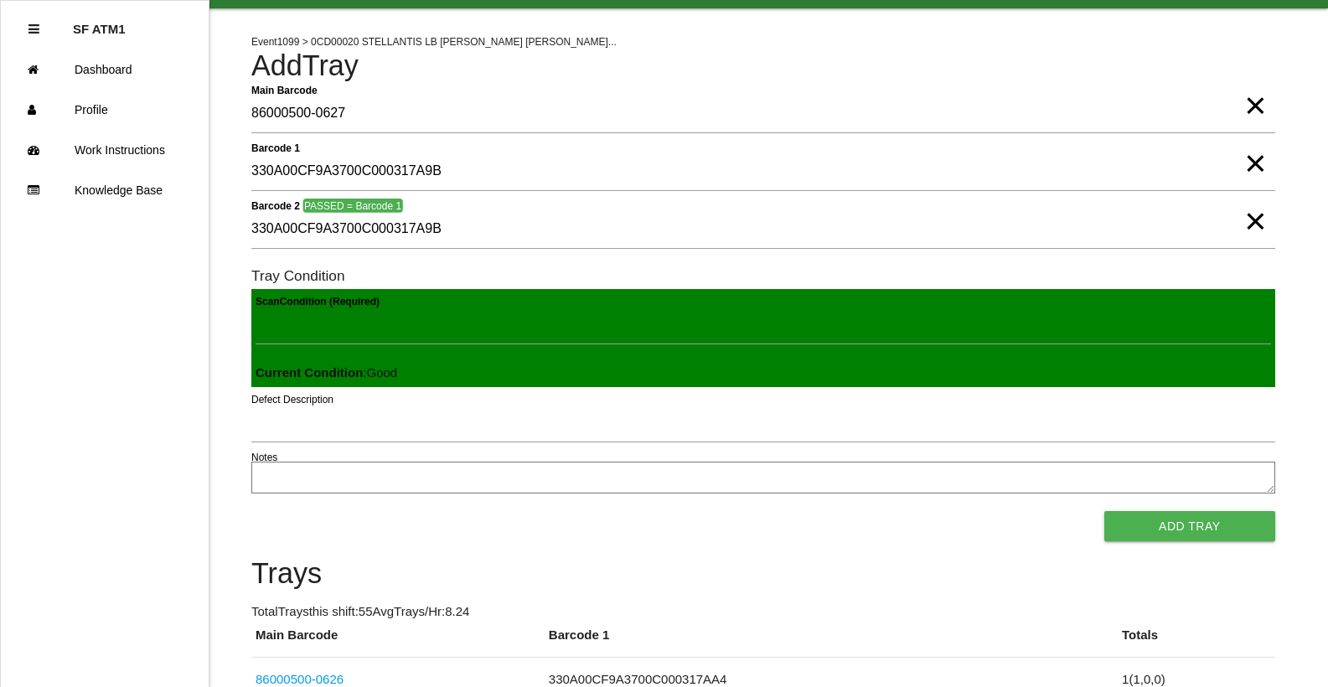
click at [1252, 221] on span "×" at bounding box center [1255, 205] width 22 height 34
click at [1255, 163] on span "×" at bounding box center [1255, 147] width 22 height 34
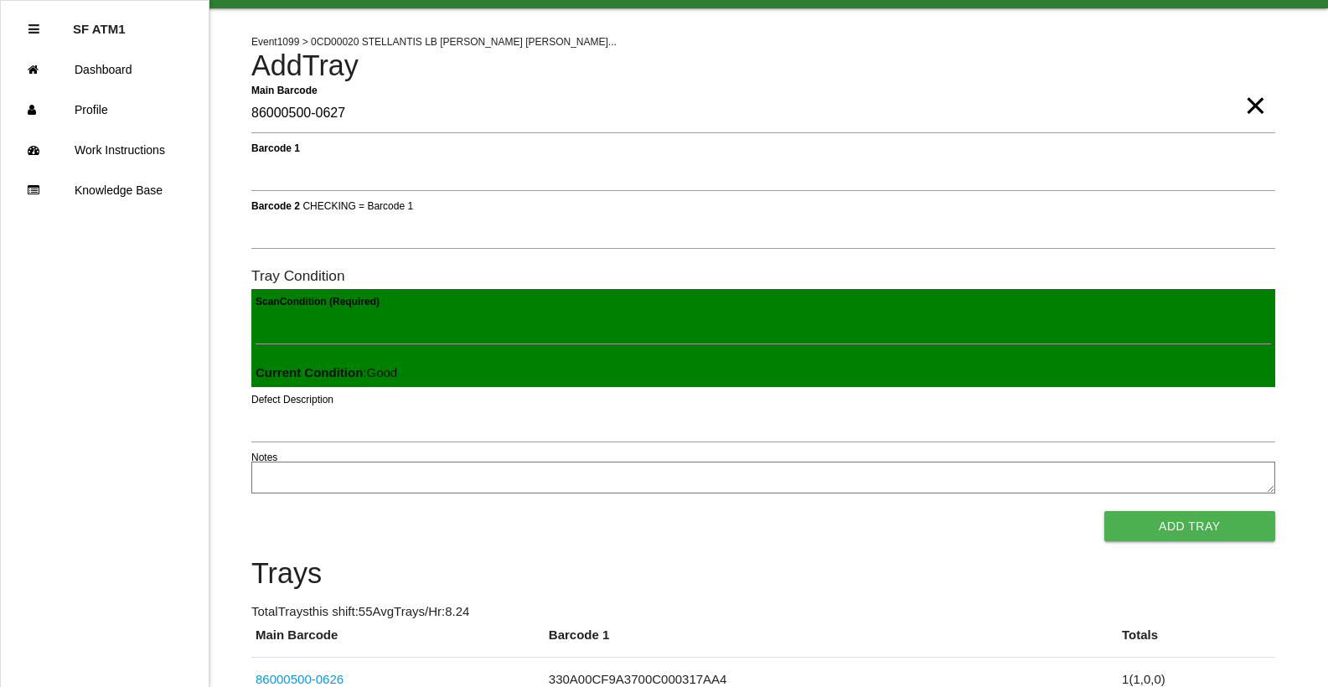
click at [1250, 106] on span "×" at bounding box center [1255, 89] width 22 height 34
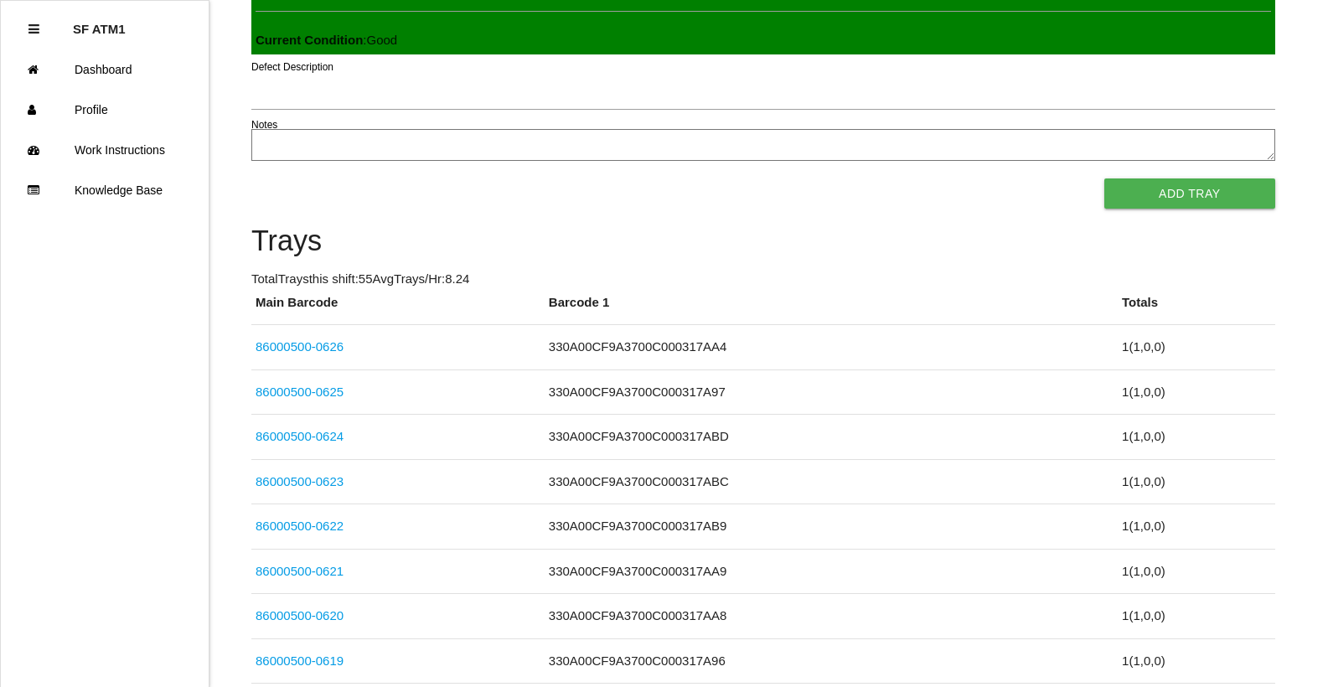
scroll to position [380, 0]
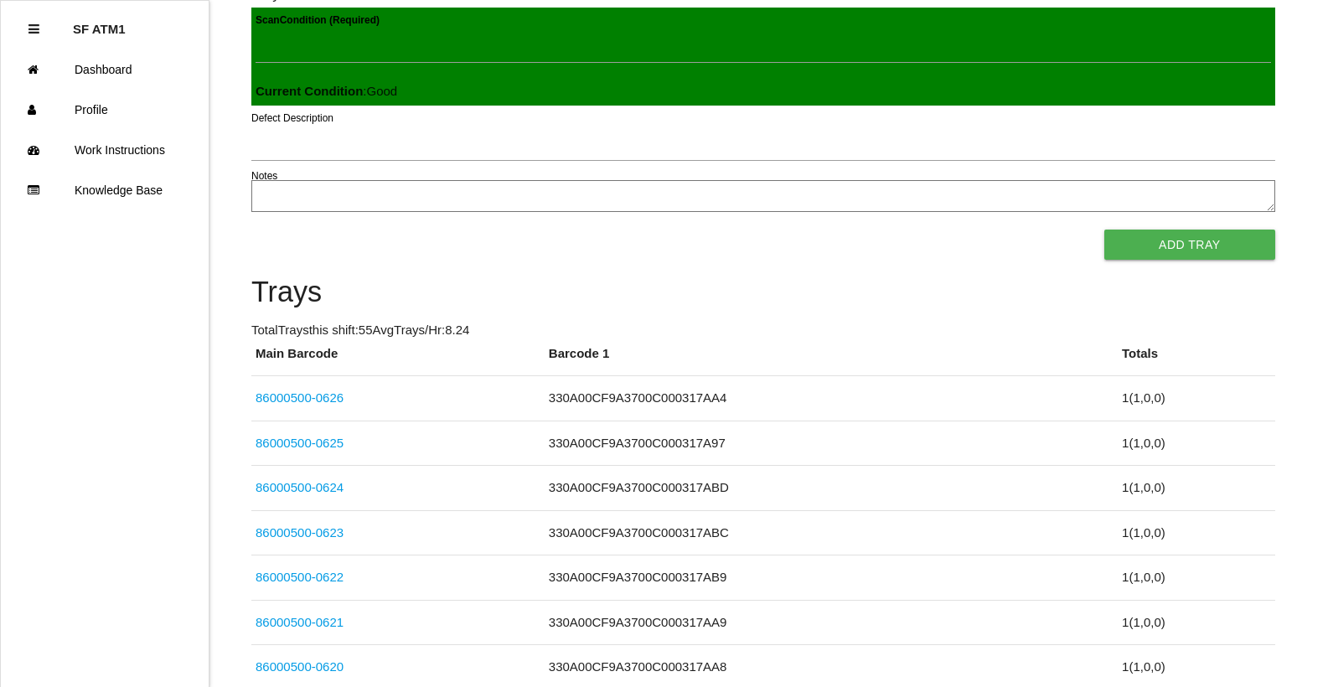
drag, startPoint x: 702, startPoint y: 175, endPoint x: 610, endPoint y: 237, distance: 111.1
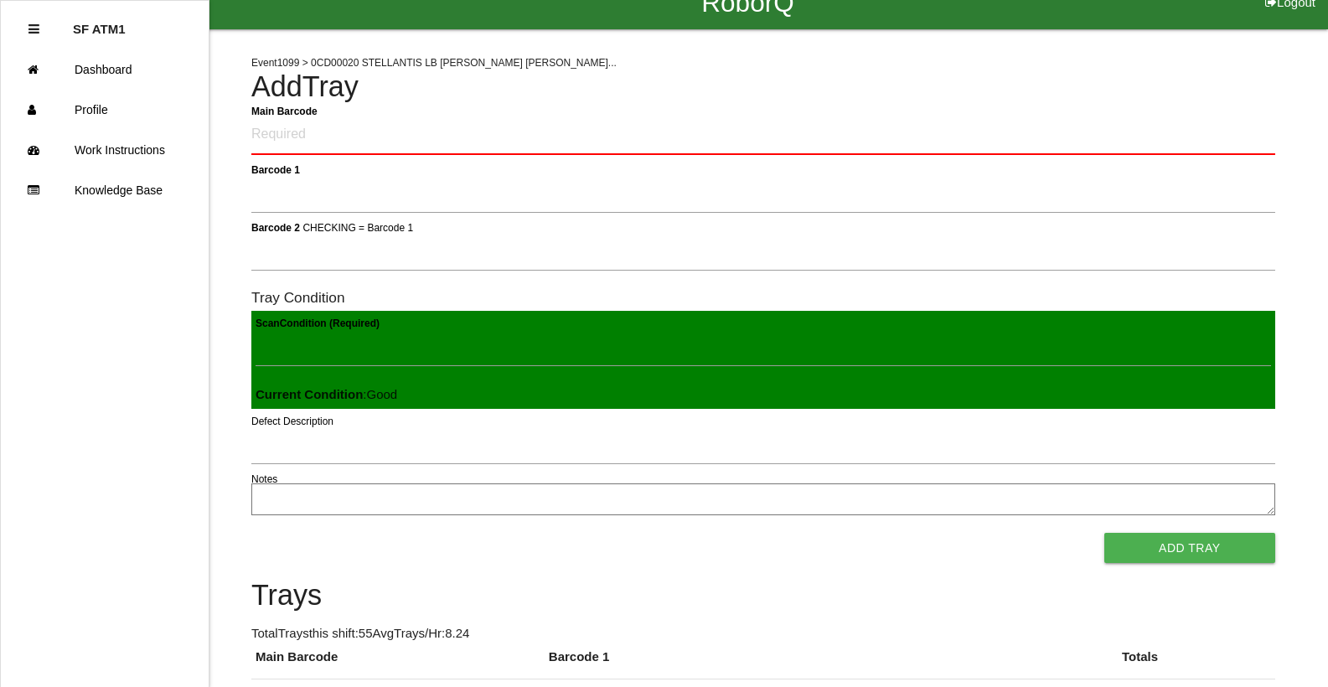
scroll to position [0, 0]
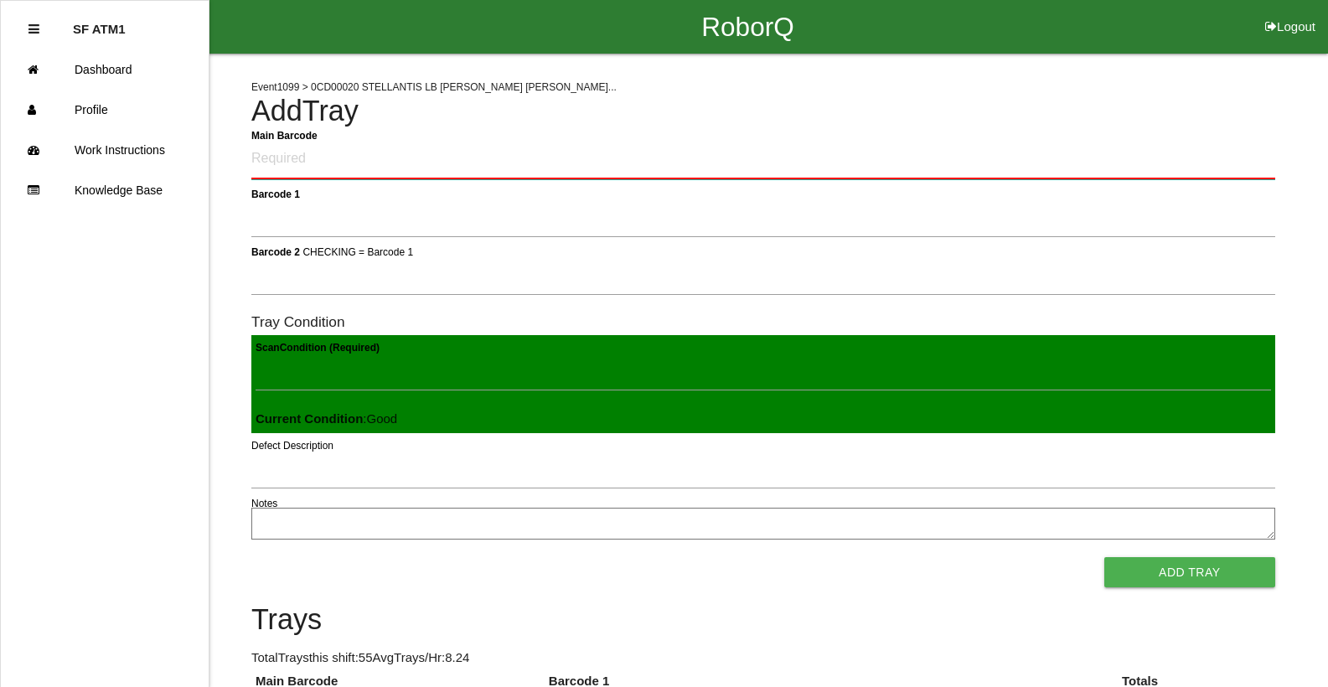
click at [271, 168] on Barcode "Main Barcode" at bounding box center [763, 159] width 1024 height 39
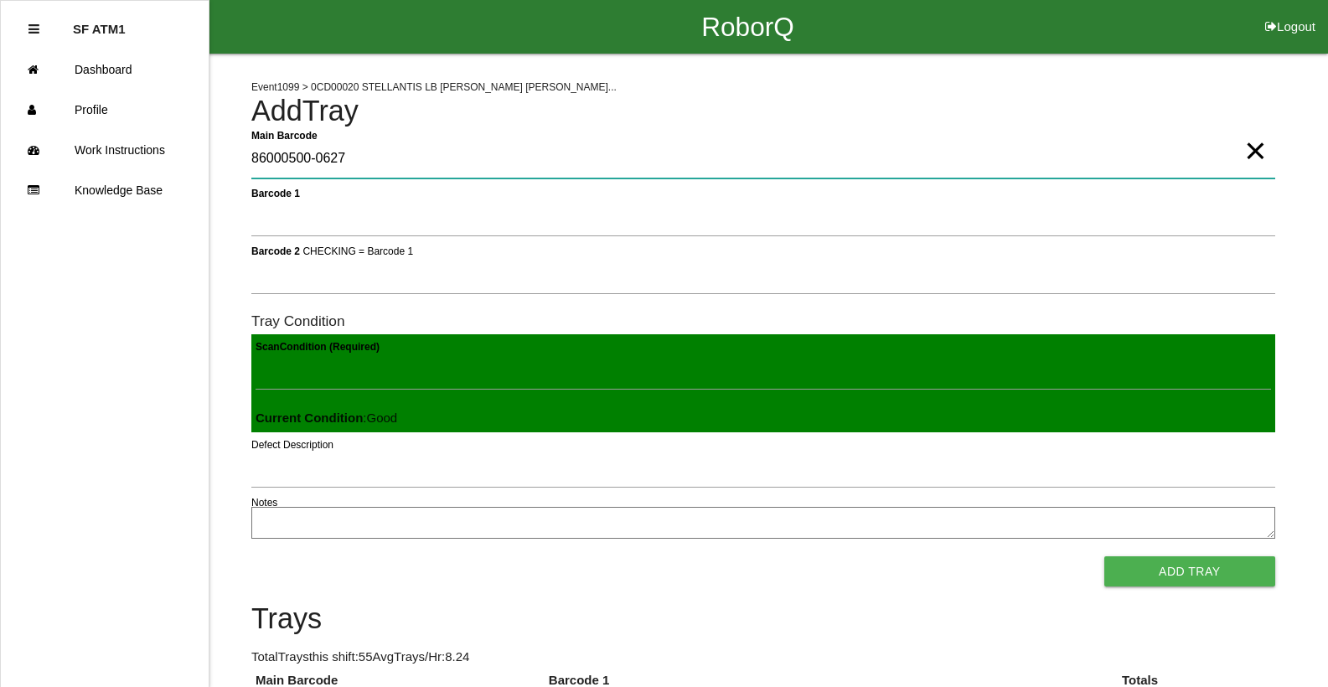
type Barcode "86000500-0627"
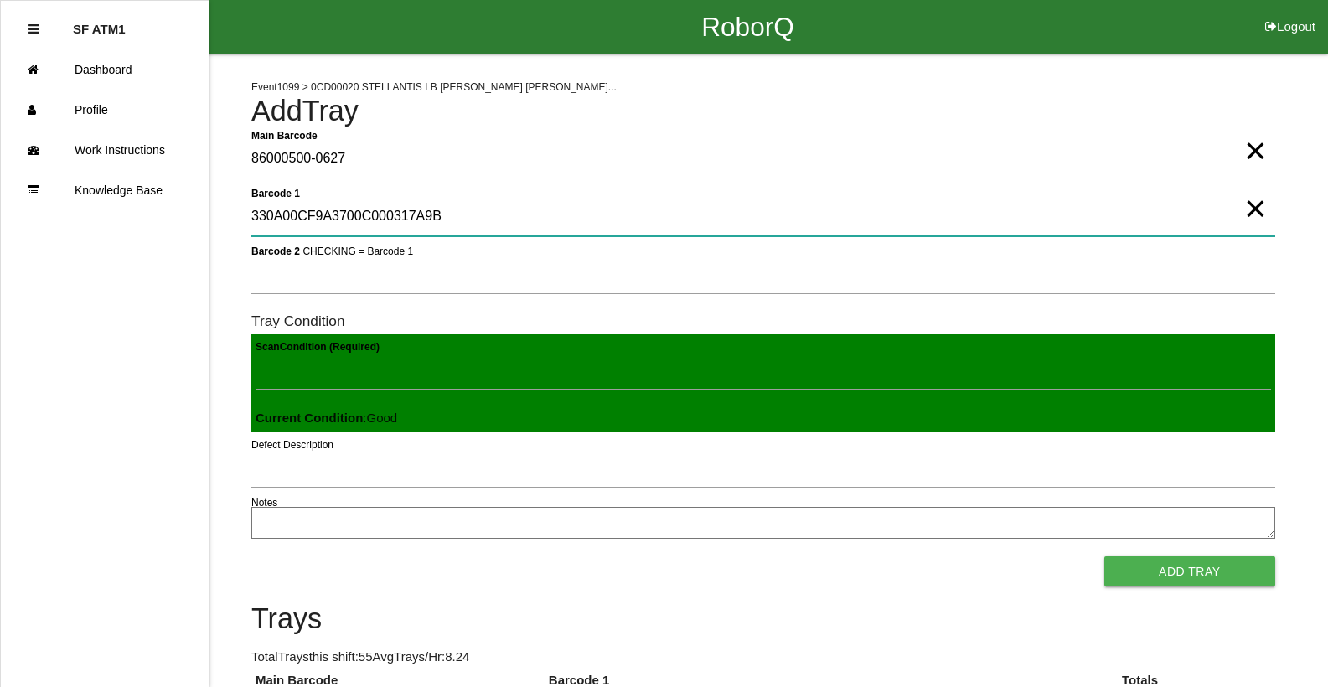
type 1 "330A00CF9A3700C000317A9B"
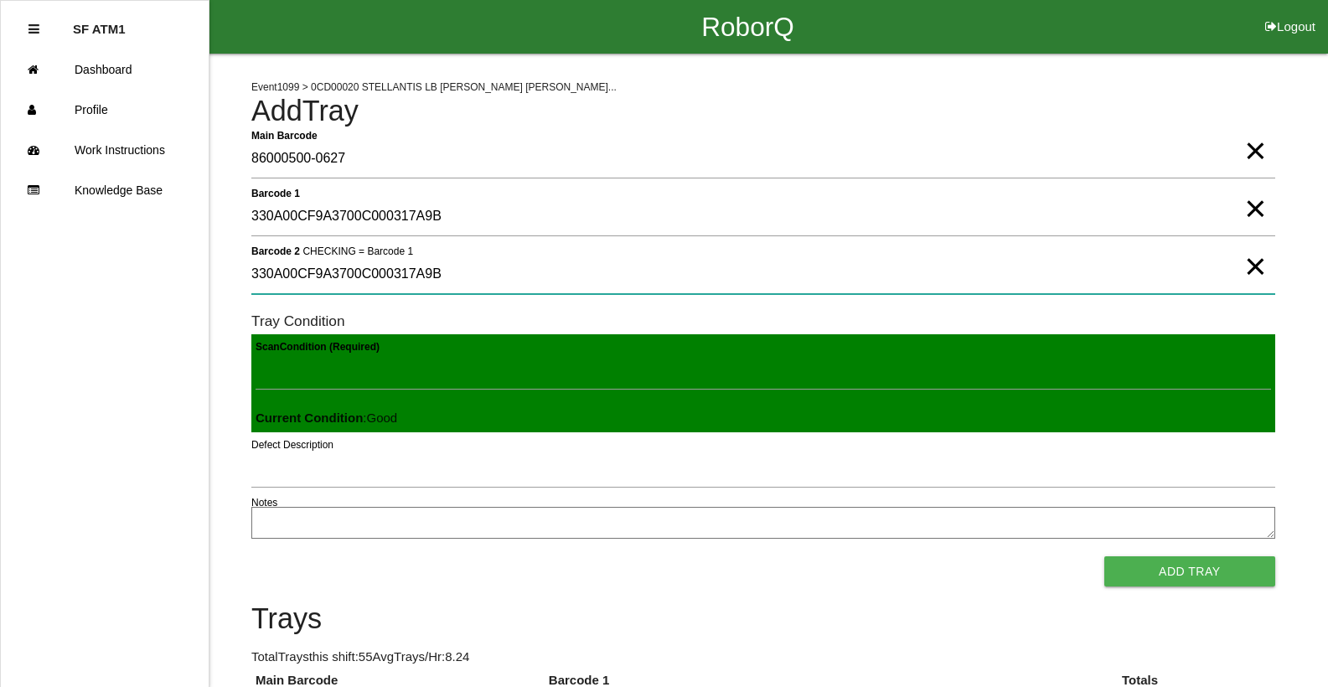
type 2 "330A00CF9A3700C000317A9B"
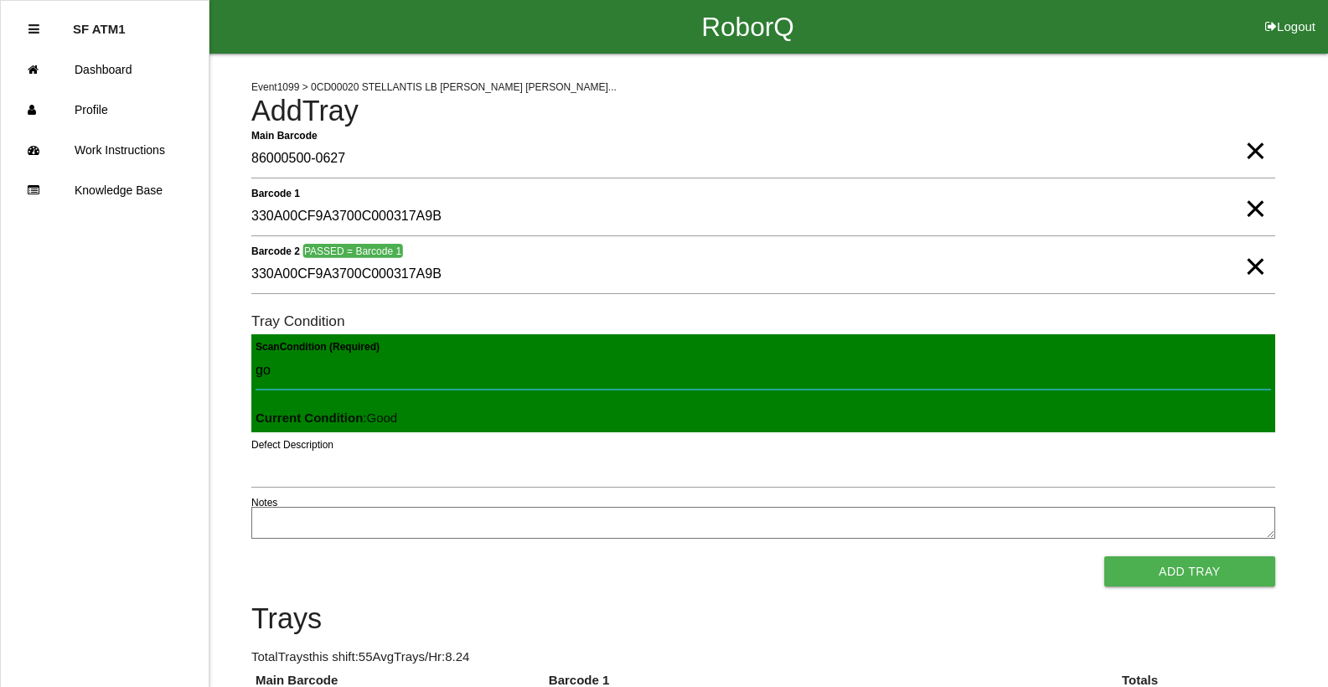
type Condition "goo"
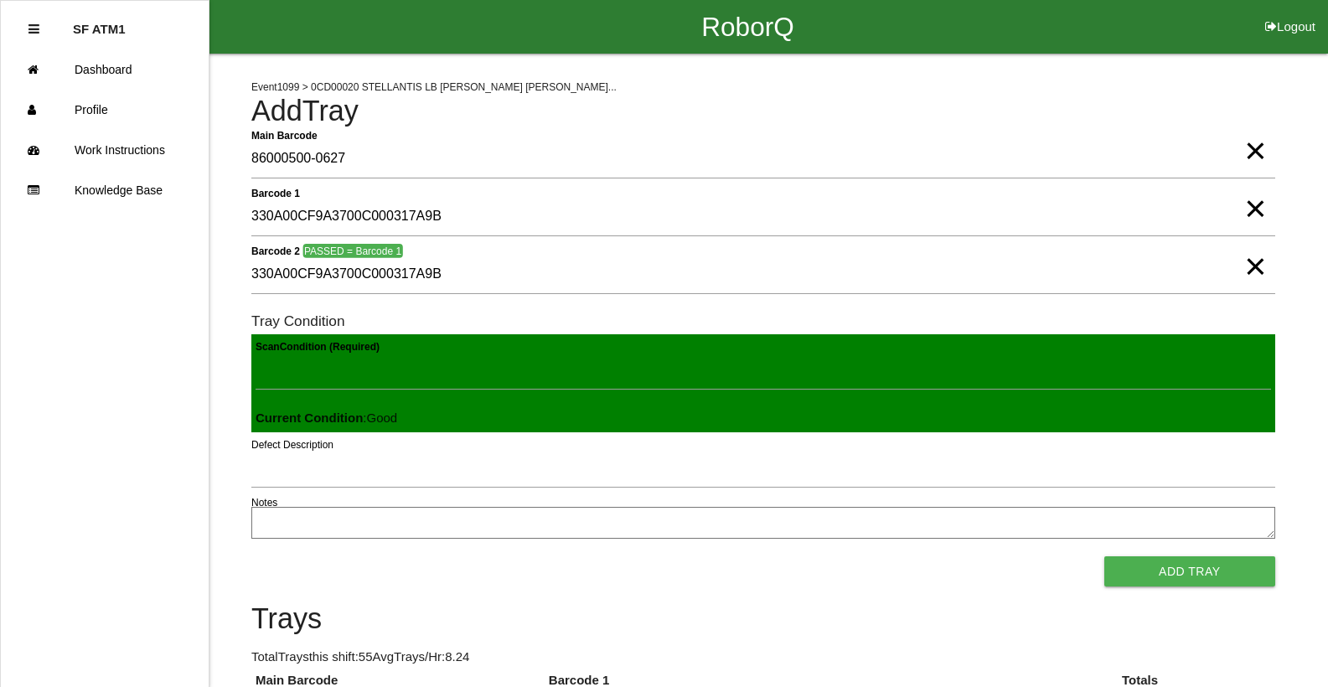
click at [1104, 556] on button "Add Tray" at bounding box center [1189, 571] width 171 height 30
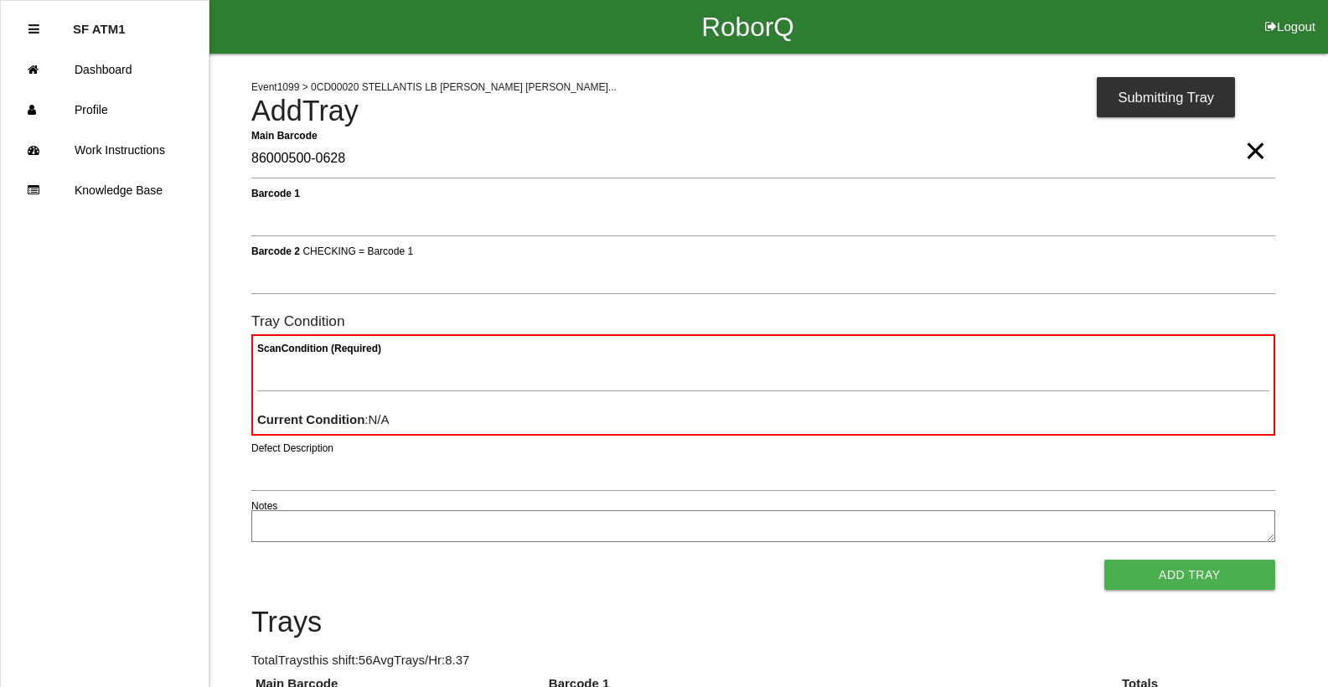
type Barcode "86000500-0628"
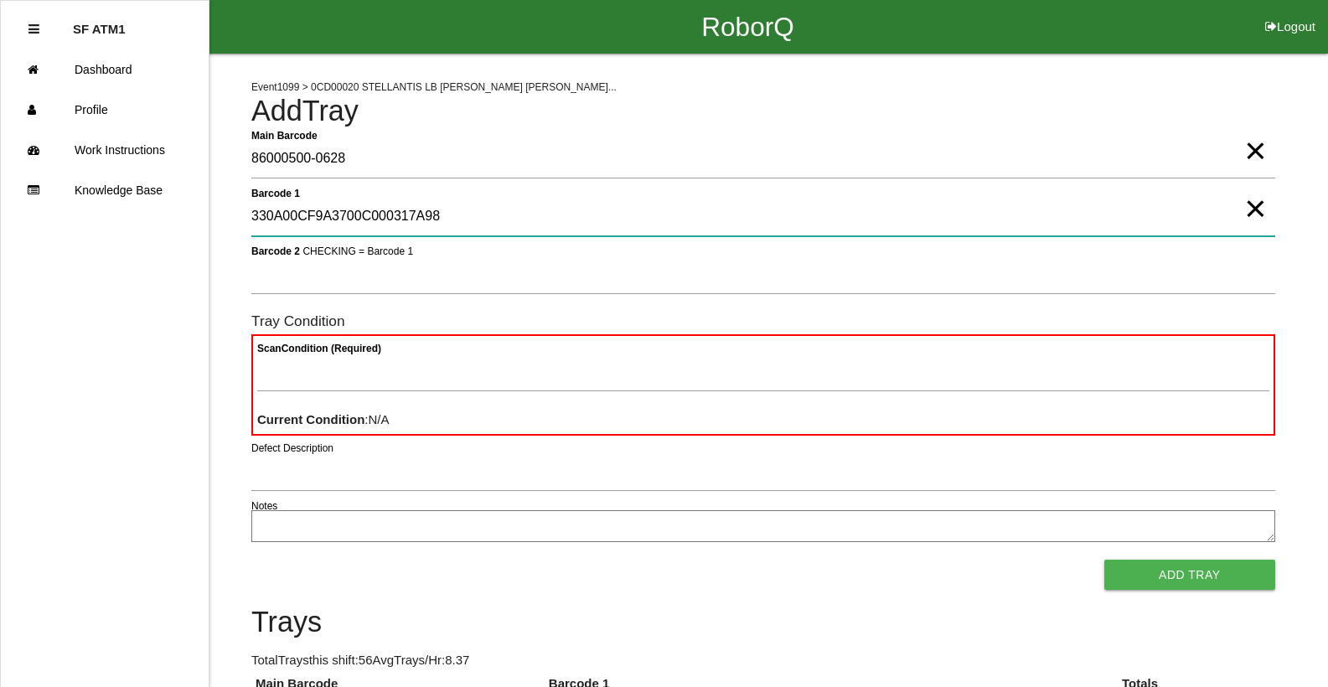
type 1 "330A00CF9A3700C000317A98"
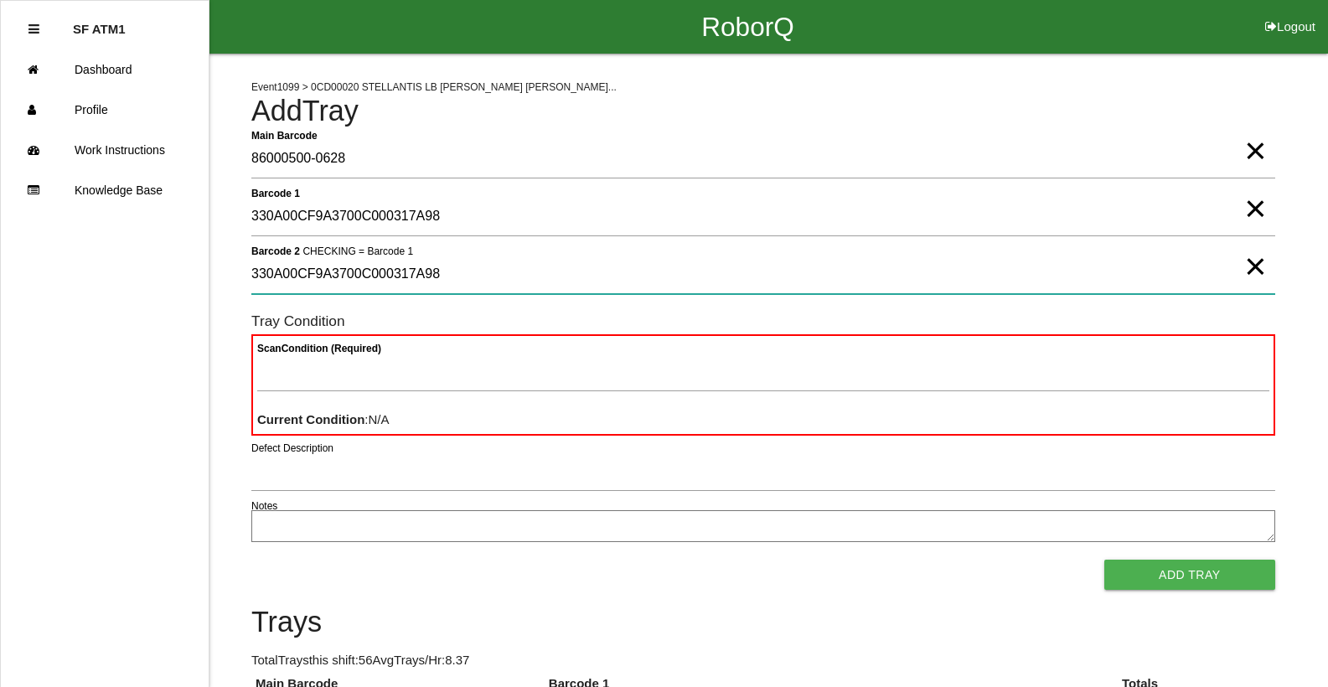
type 2 "330A00CF9A3700C000317A98"
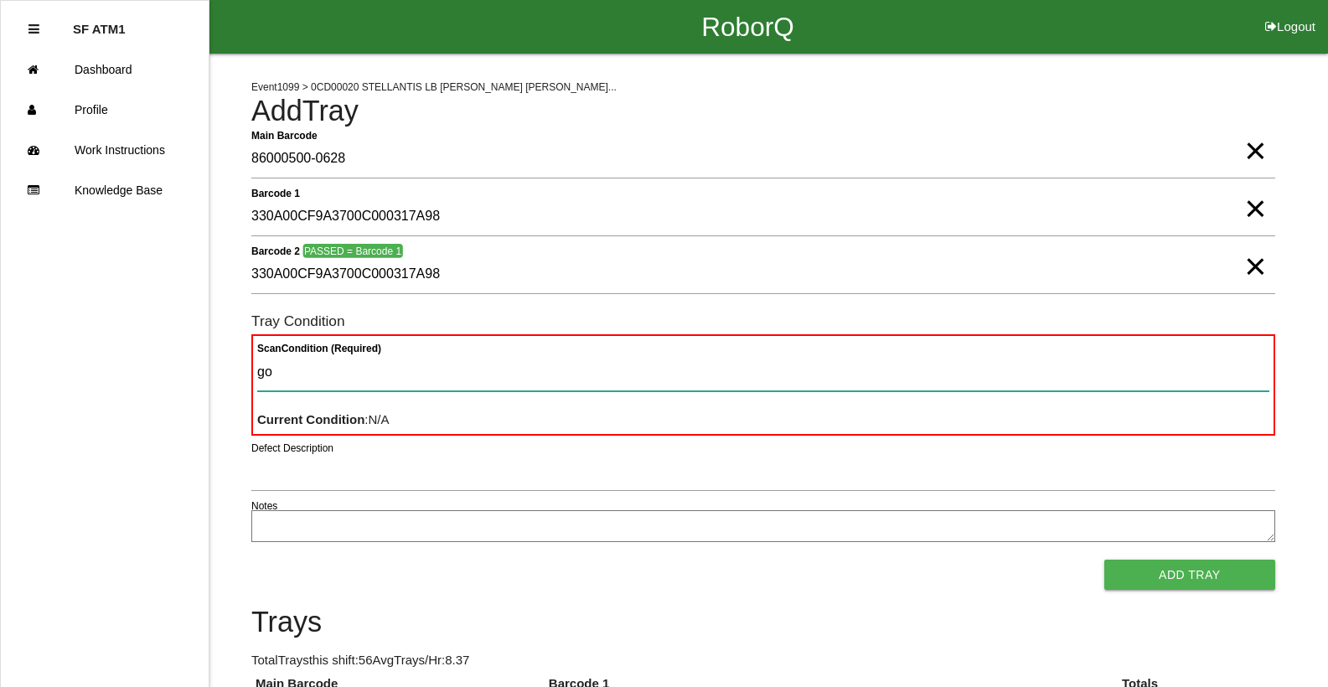
type Condition "goo"
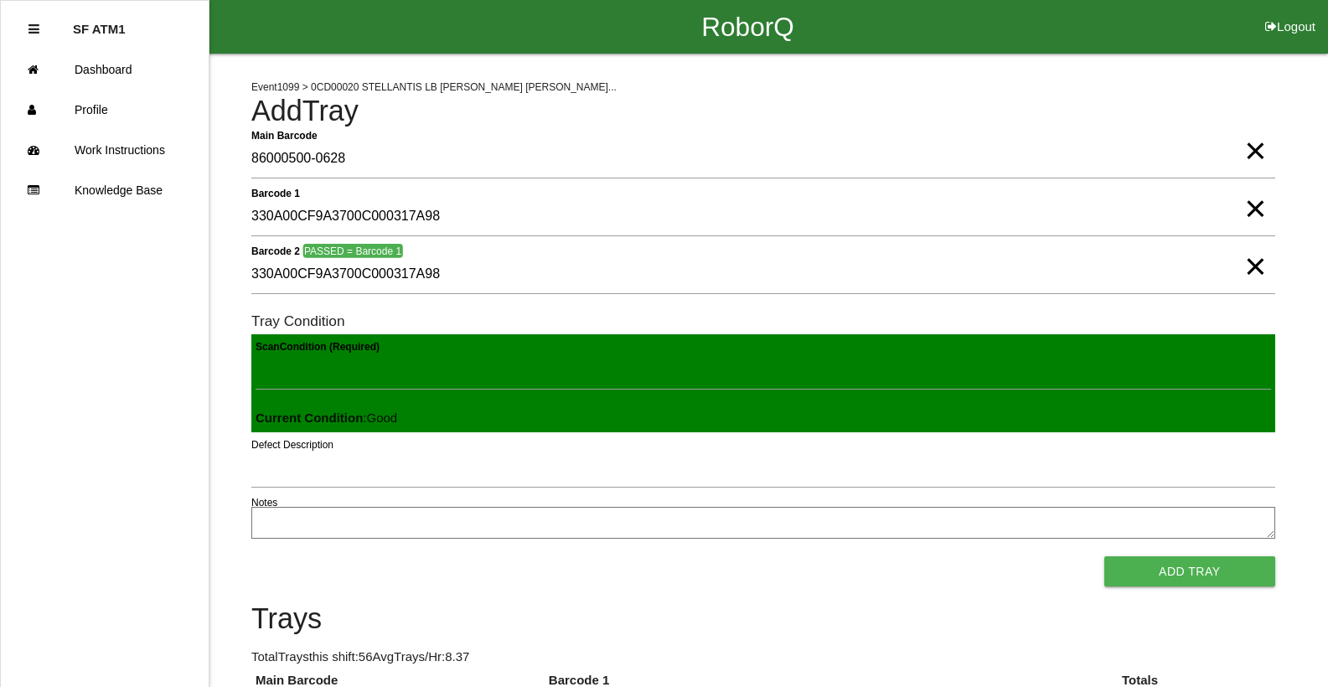
click at [1104, 556] on button "Add Tray" at bounding box center [1189, 571] width 171 height 30
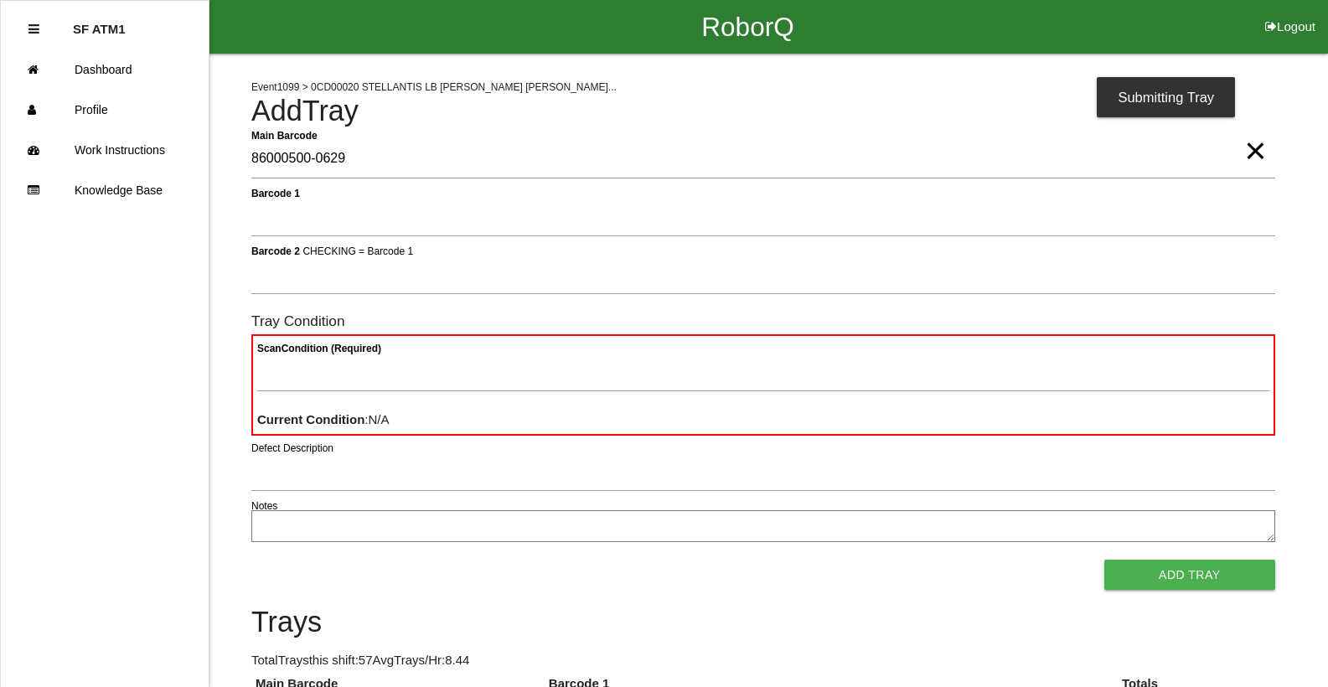
type Barcode "86000500-0629"
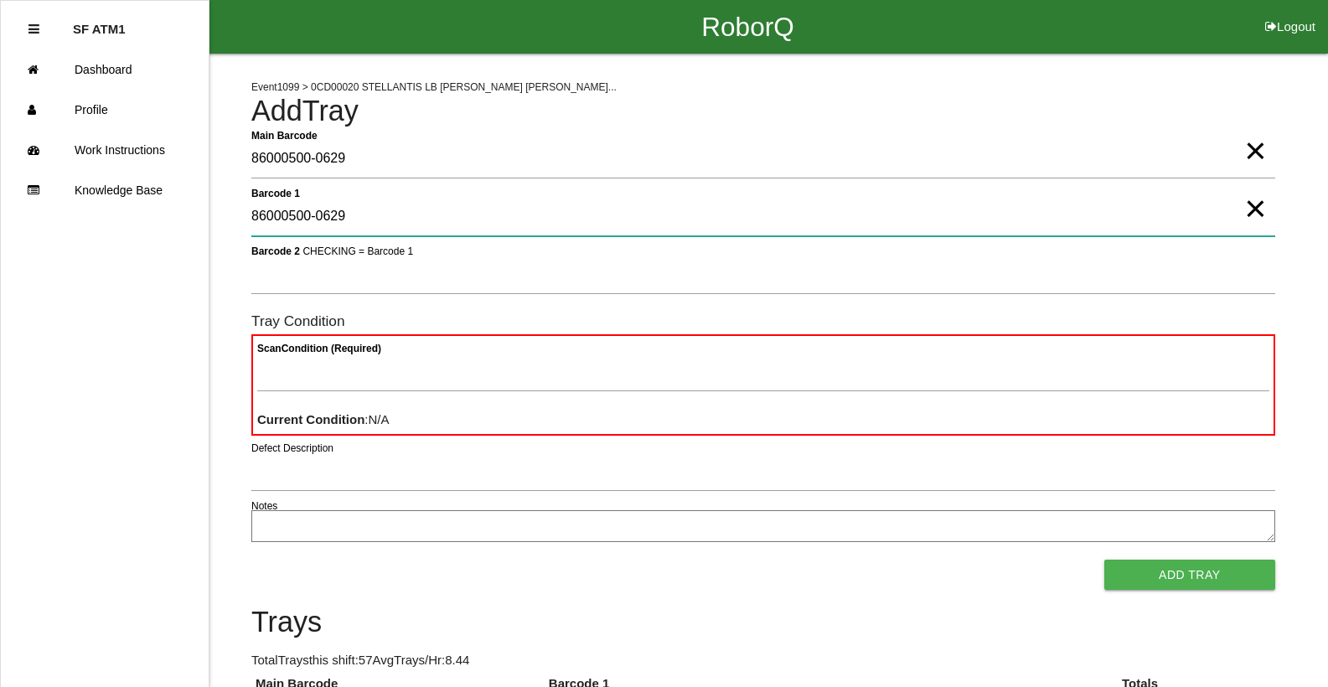
type 1 "86000500-0629"
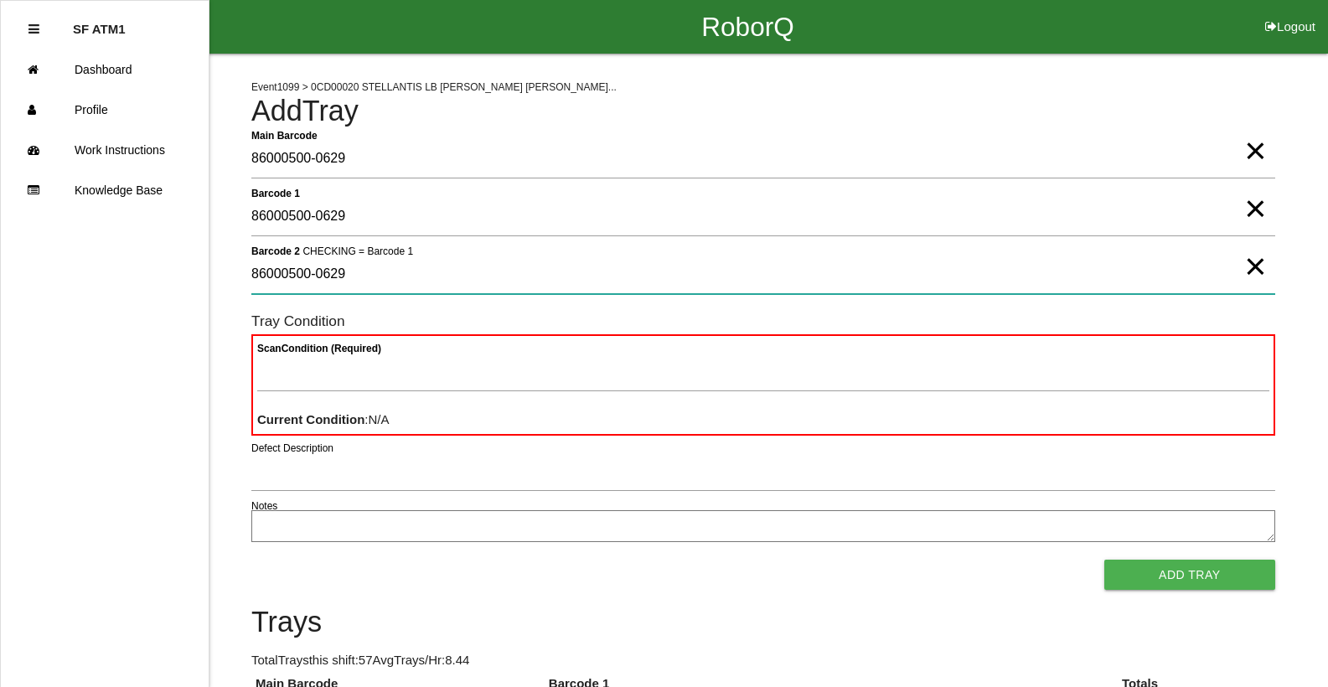
type 2 "86000500-0629"
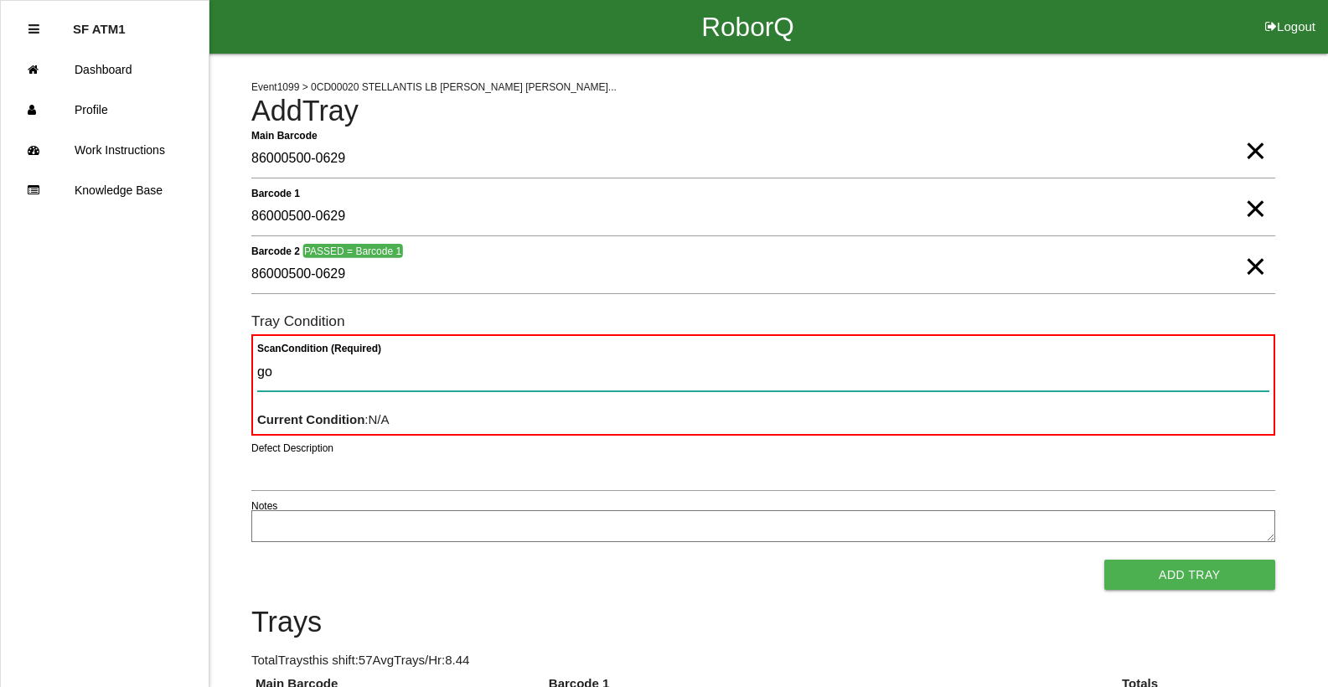
type Condition "goo"
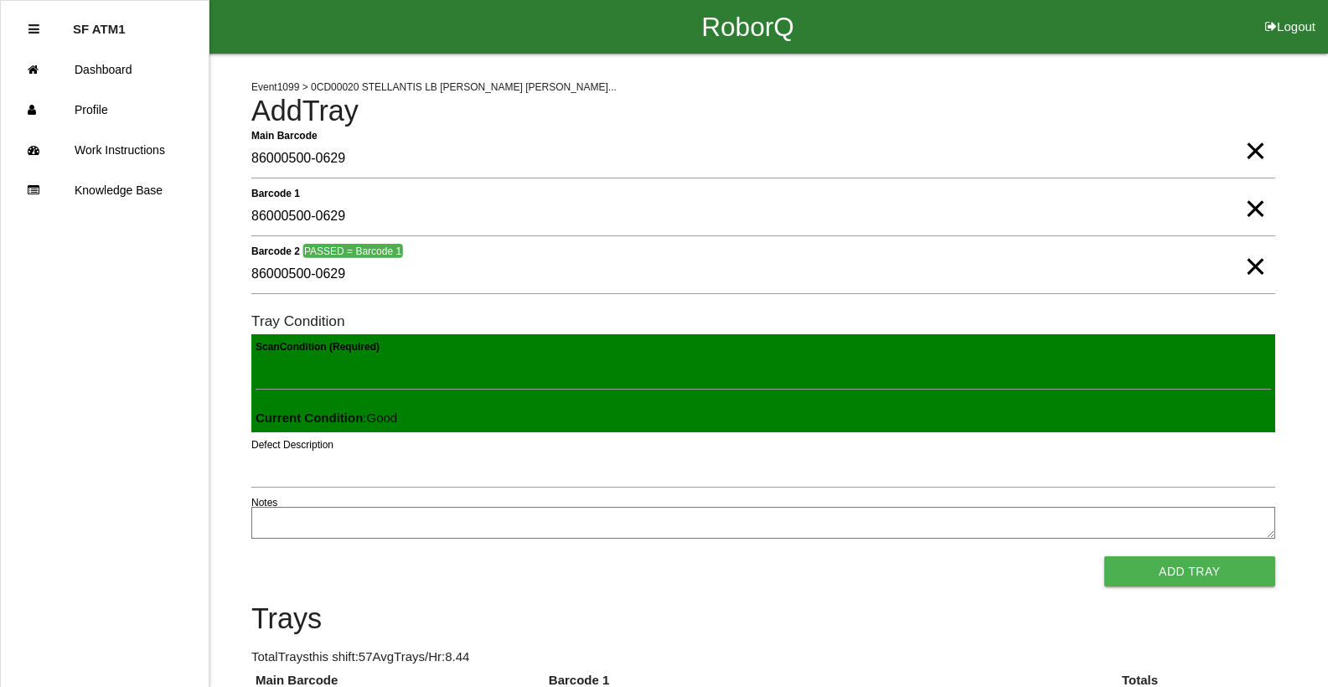
click at [1247, 151] on span "×" at bounding box center [1255, 134] width 22 height 34
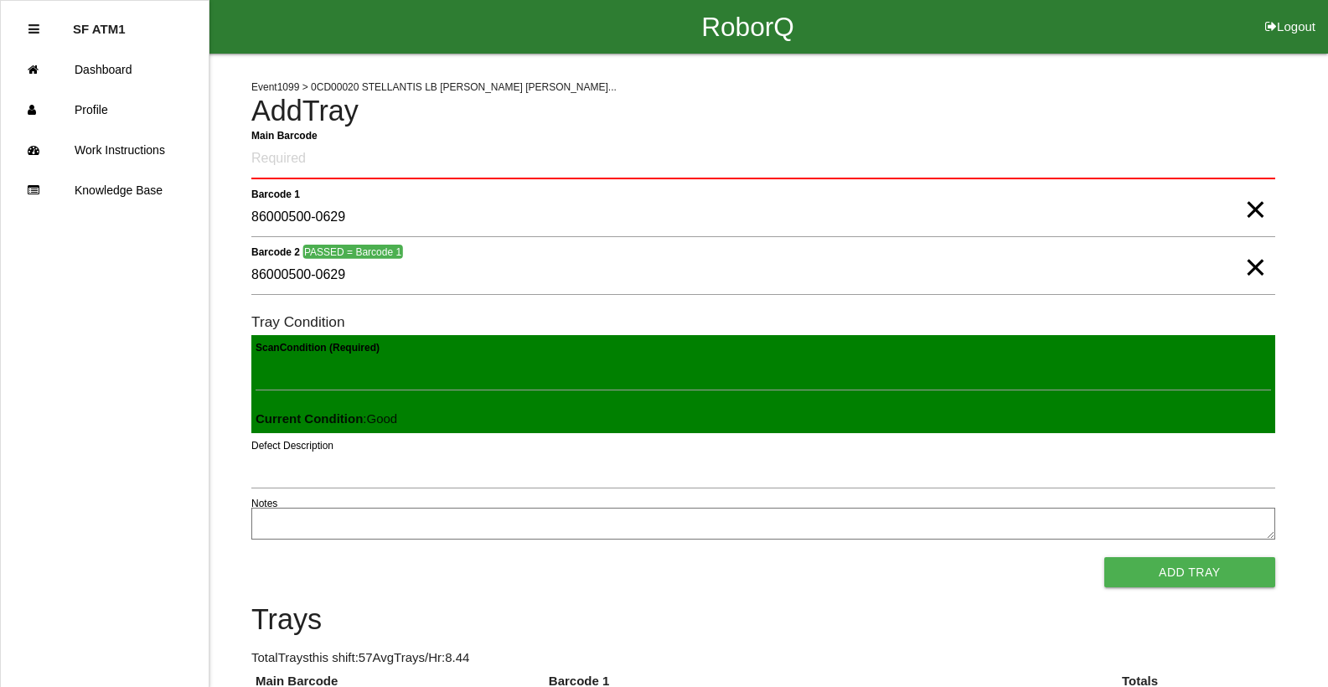
click at [1253, 209] on span "×" at bounding box center [1255, 193] width 22 height 34
click at [1251, 264] on span "×" at bounding box center [1255, 251] width 22 height 34
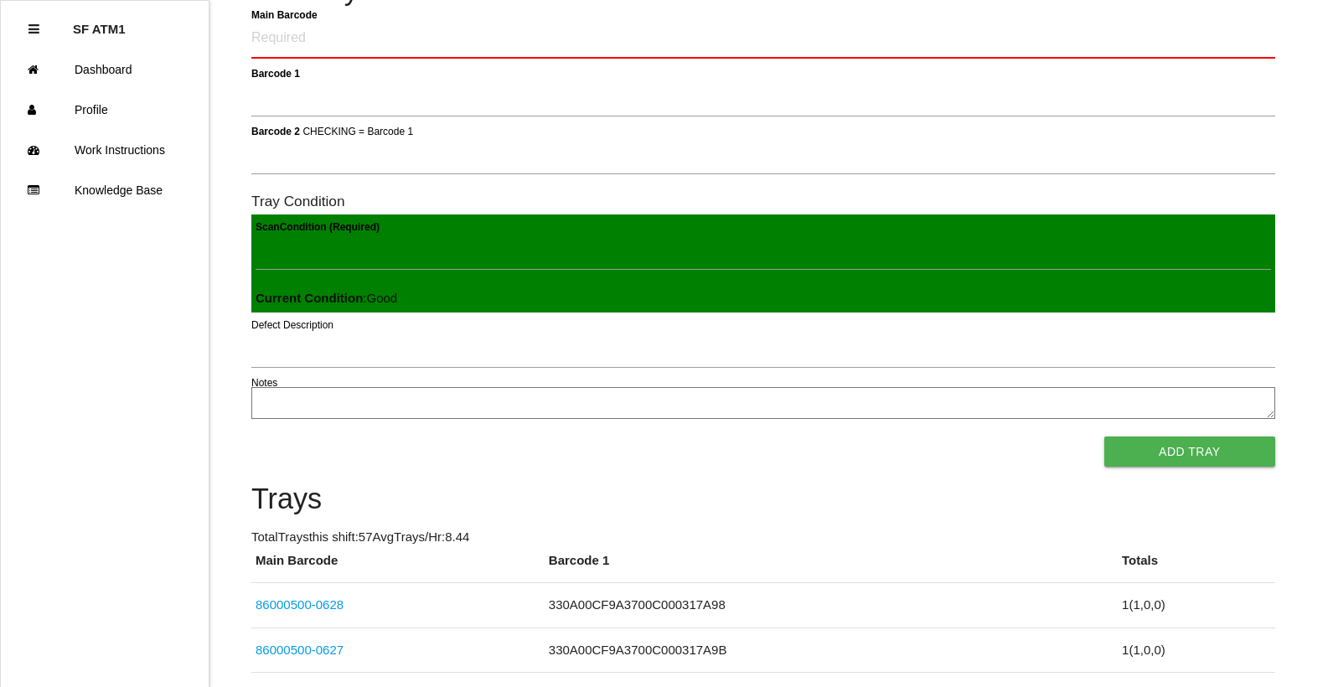
scroll to position [84, 0]
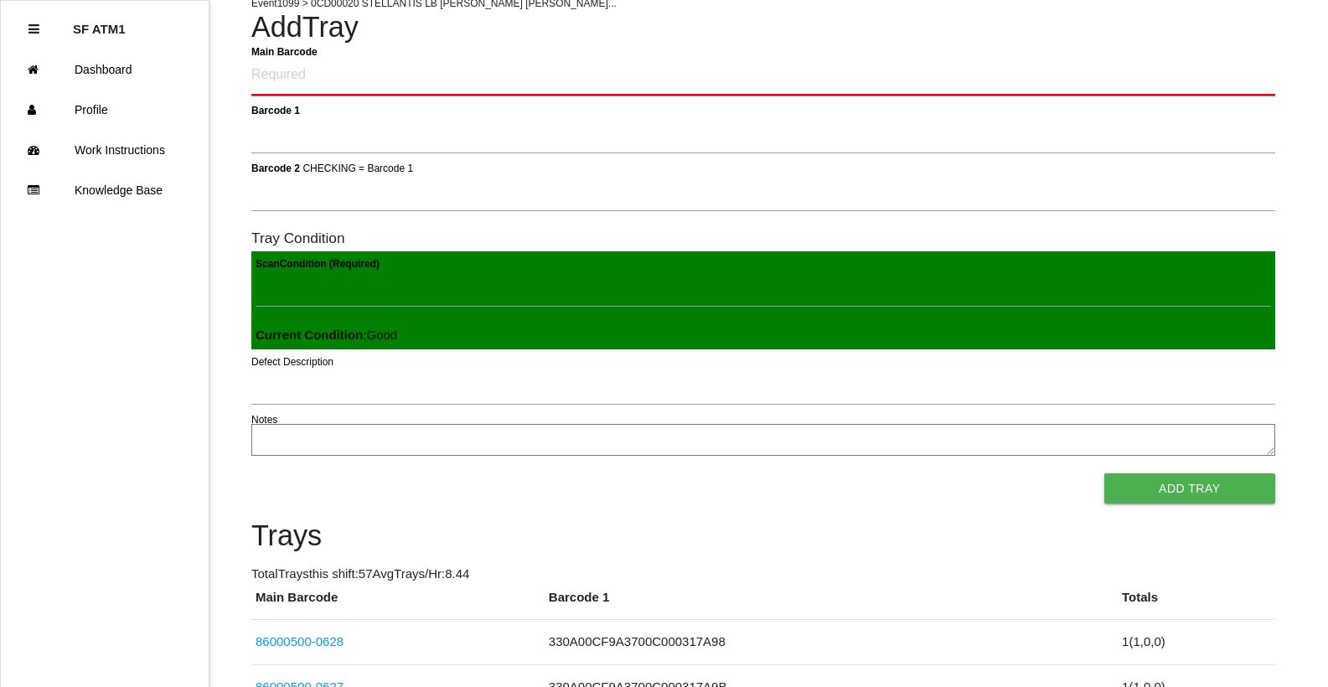
click at [269, 72] on Barcode "Main Barcode" at bounding box center [763, 75] width 1024 height 39
type Barcode "86000500-0629"
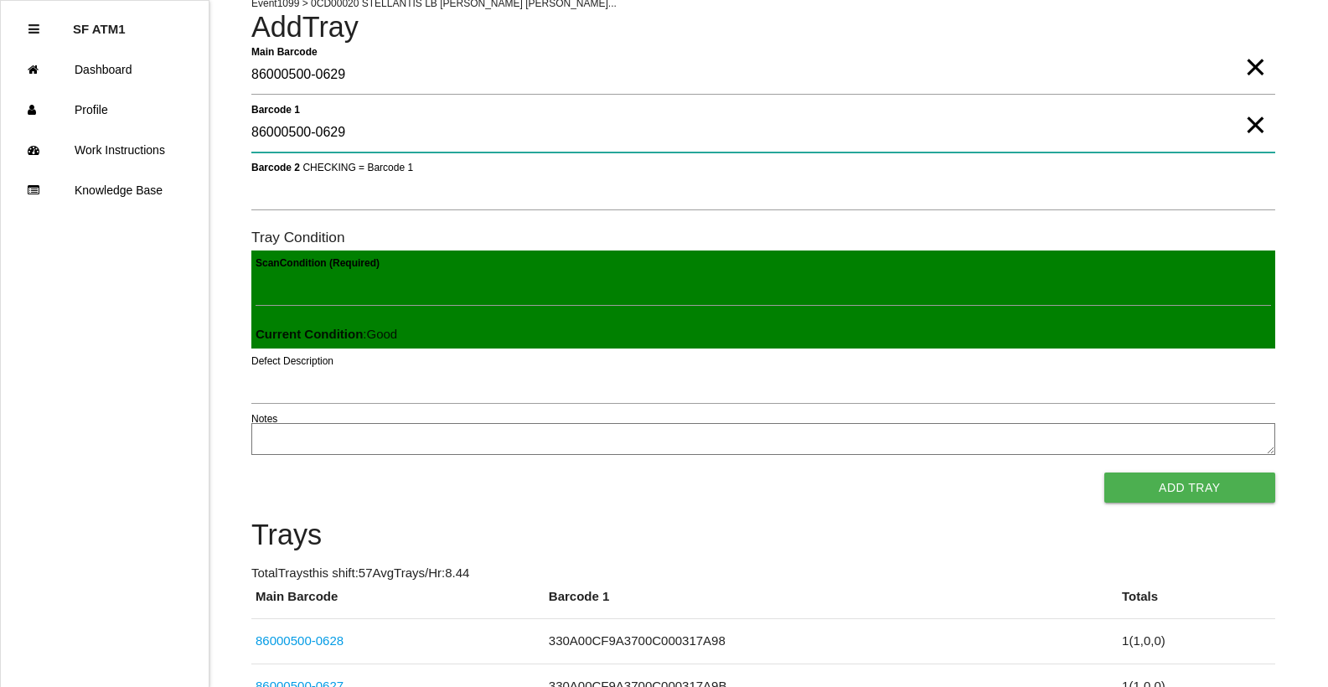
type 1 "86000500-0629"
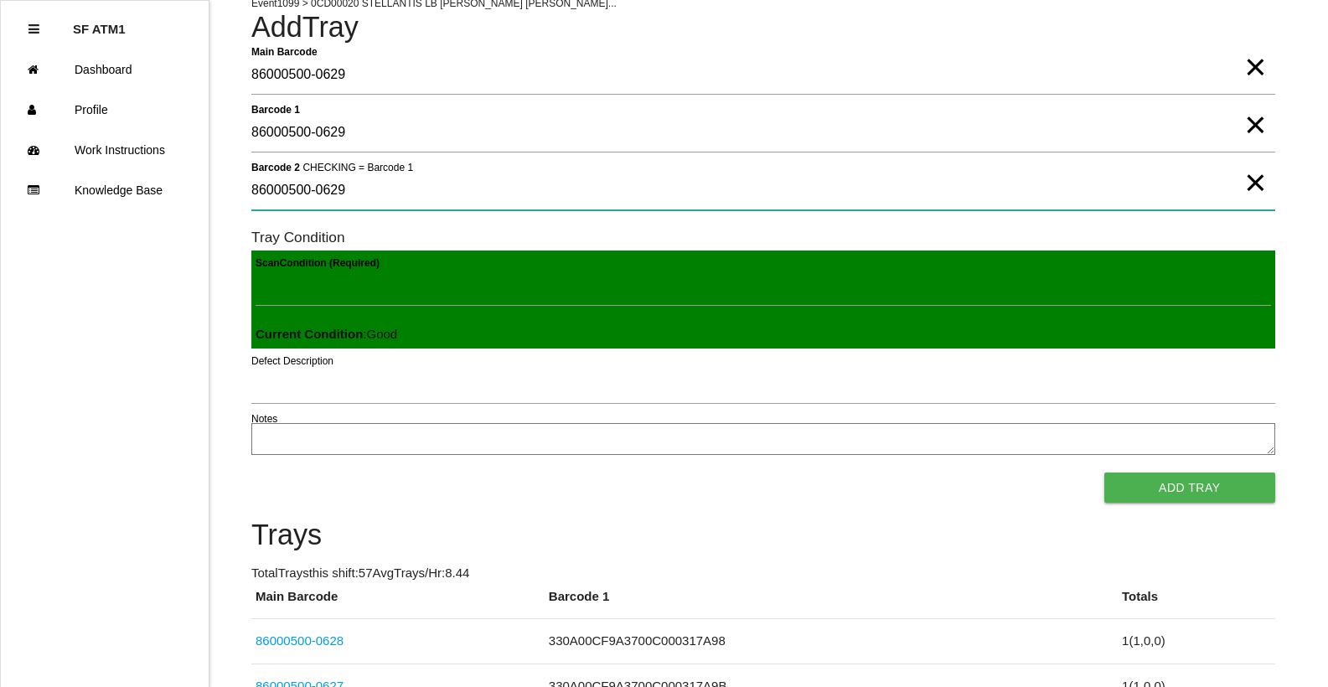
type 2 "86000500-0629"
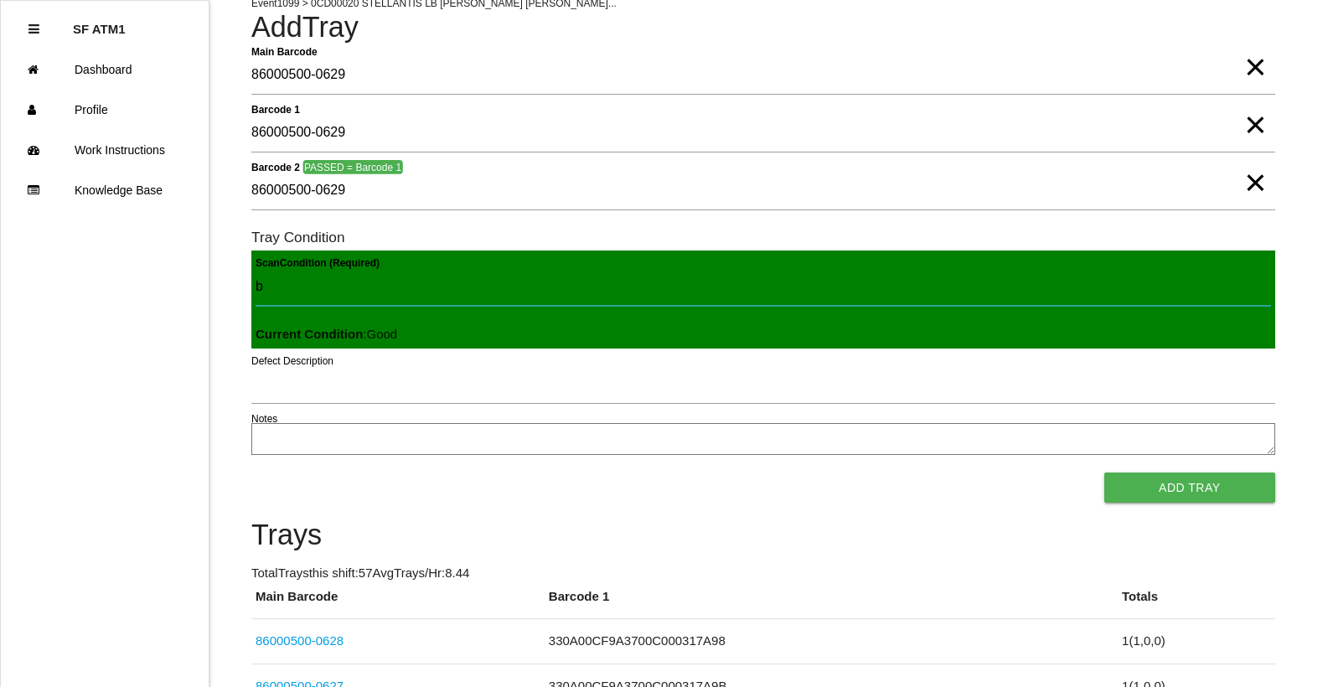
type Condition "ba"
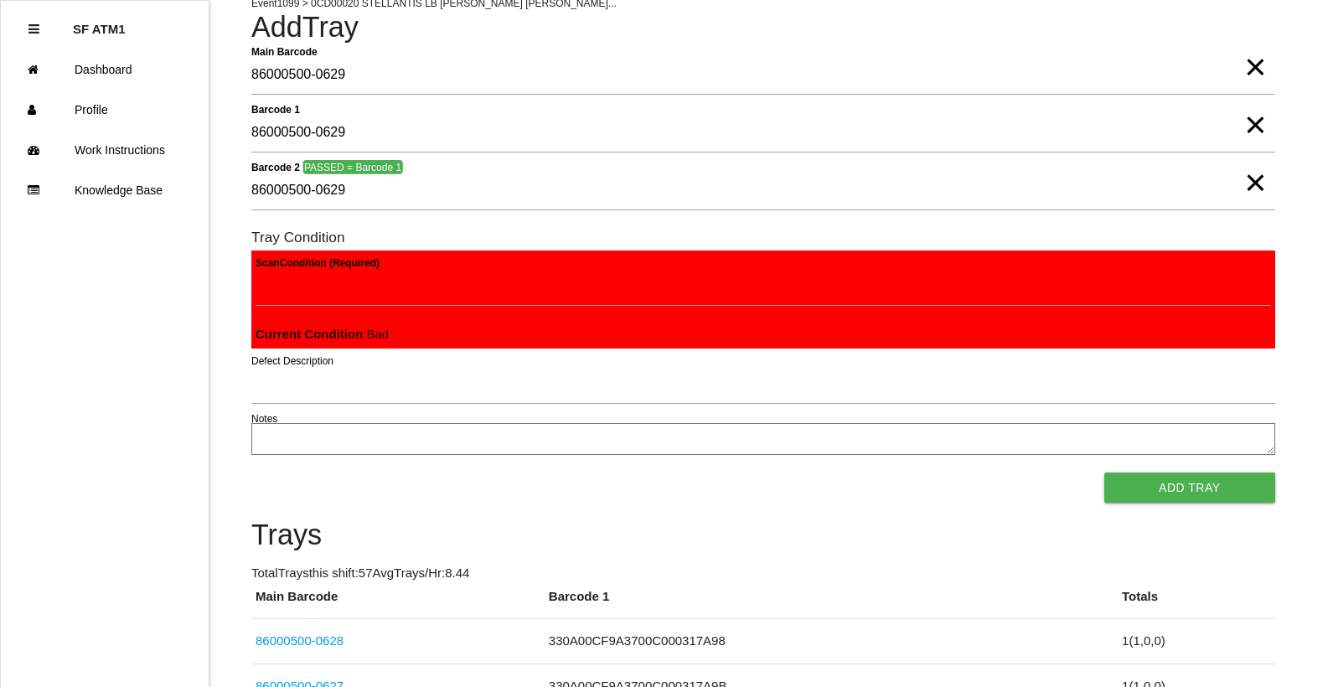
click at [1104, 472] on button "Add Tray" at bounding box center [1189, 487] width 171 height 30
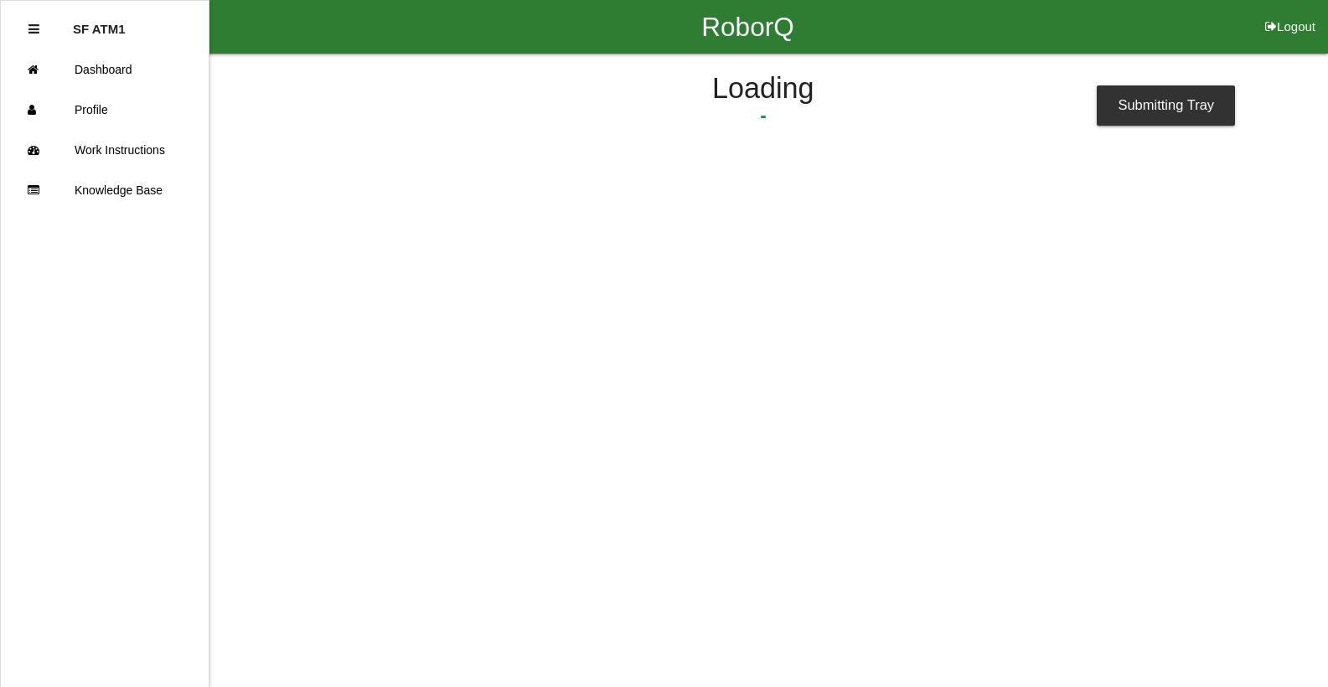
scroll to position [0, 0]
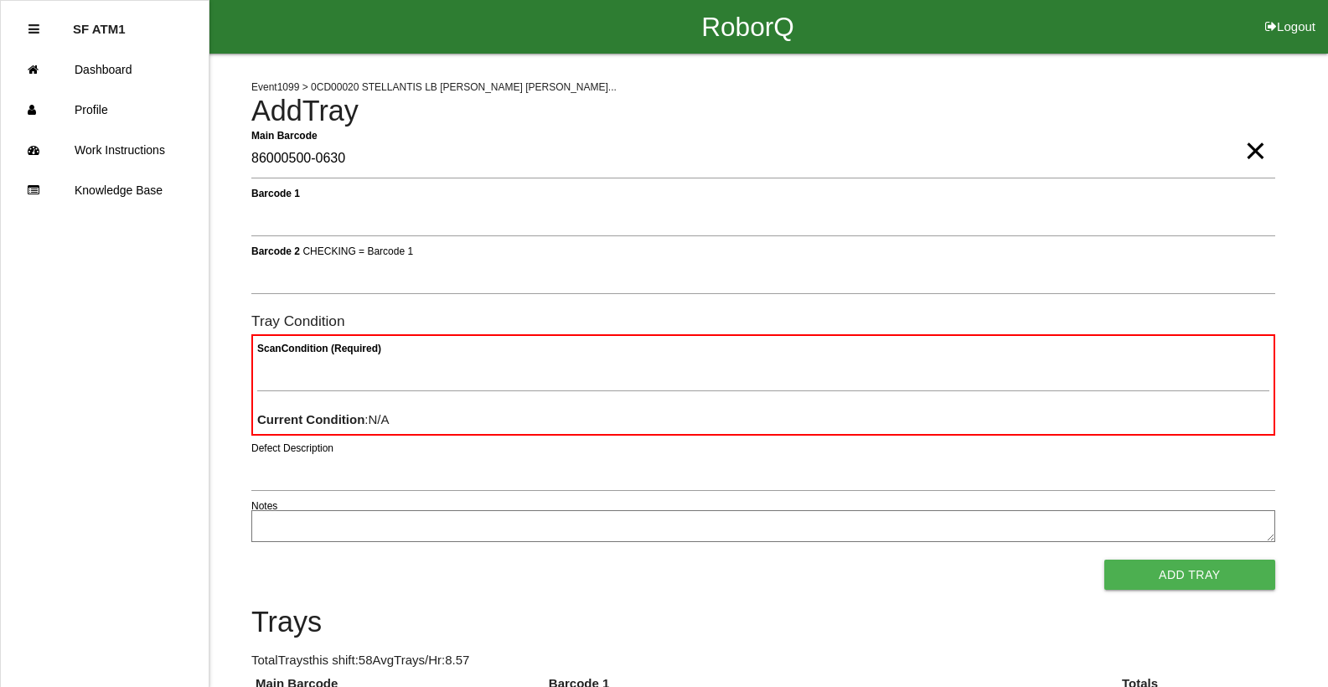
type Barcode "86000500-0630"
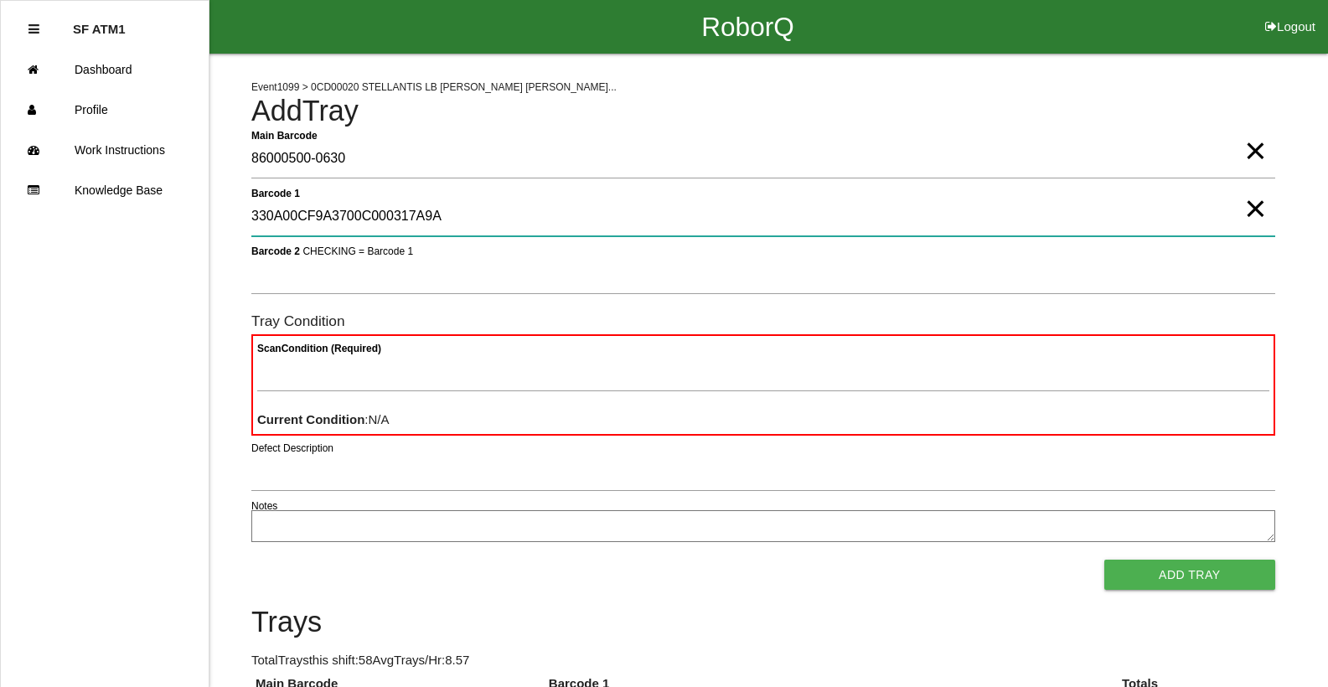
type 1 "330A00CF9A3700C000317A9A"
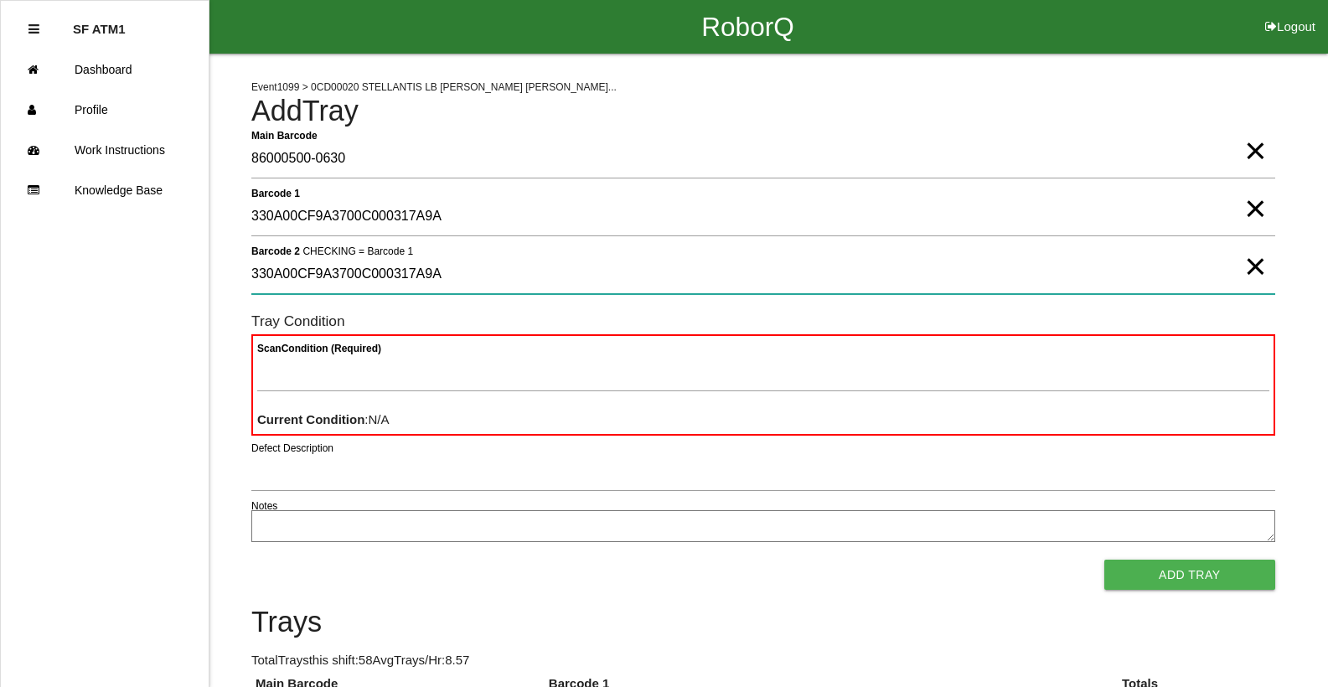
type 2 "330A00CF9A3700C000317A9A"
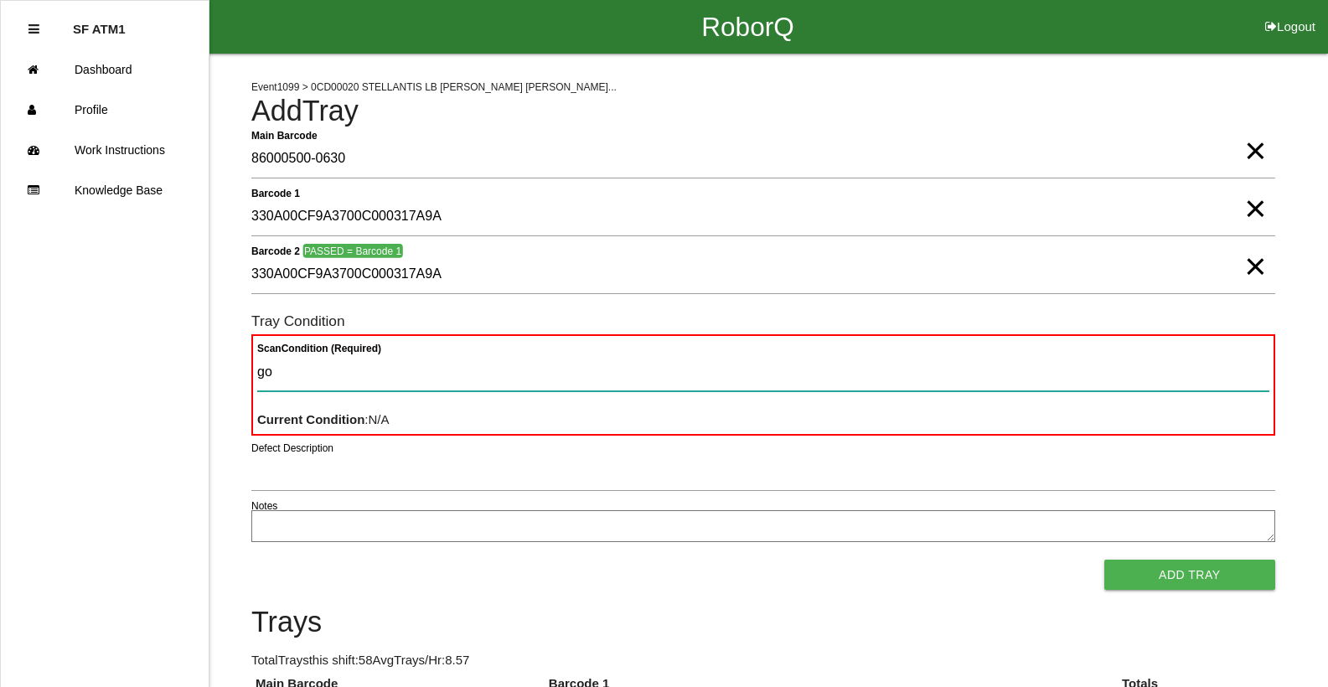
type Condition "goo"
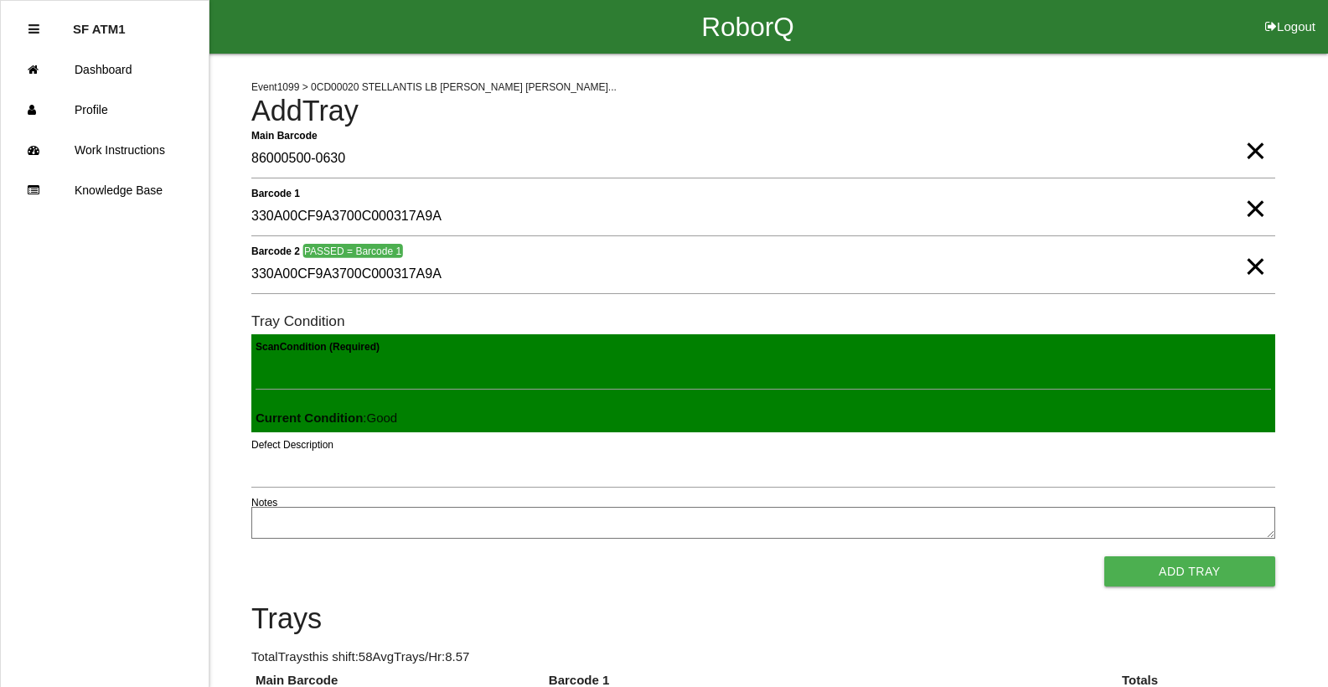
click at [1104, 556] on button "Add Tray" at bounding box center [1189, 571] width 171 height 30
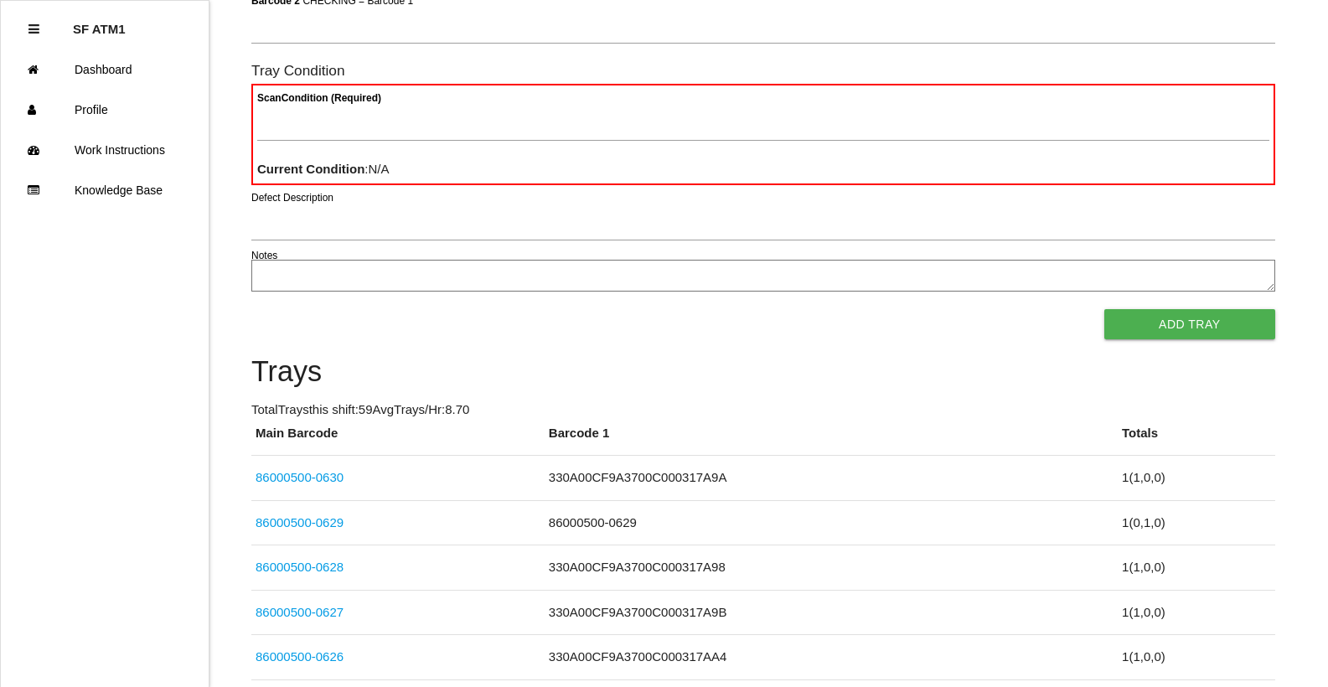
scroll to position [150, 0]
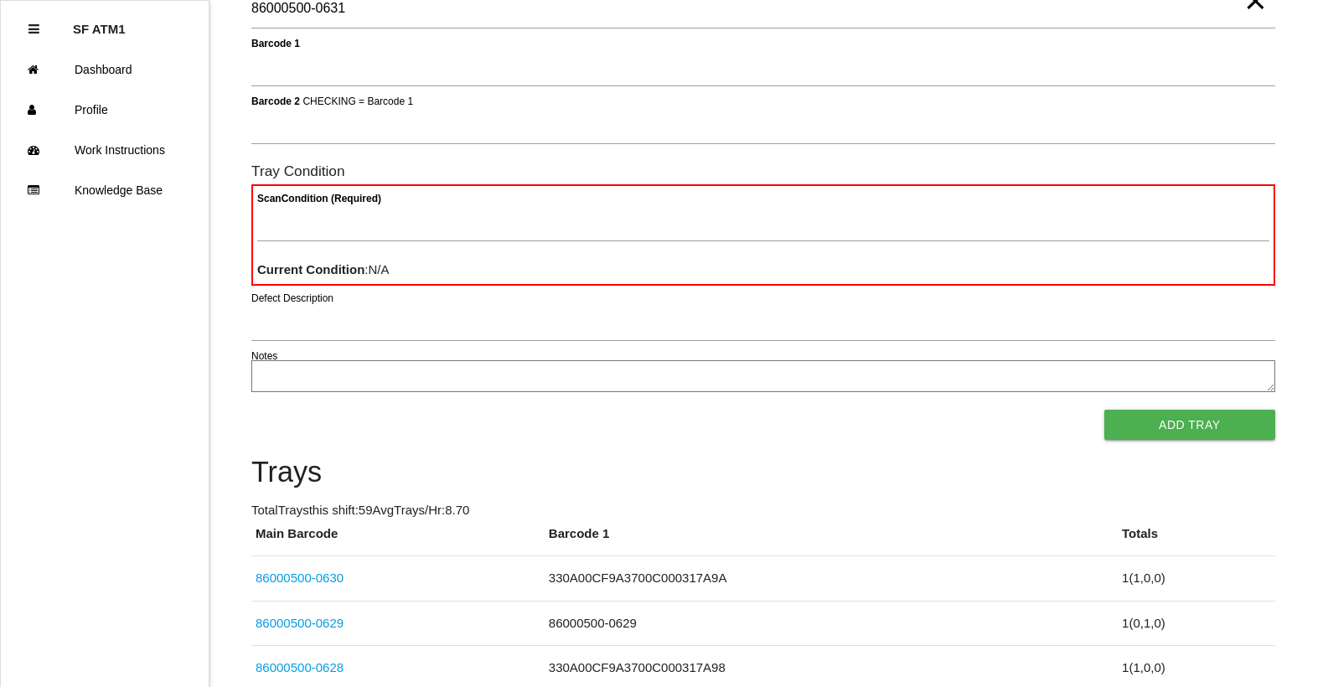
type Barcode "86000500-0631"
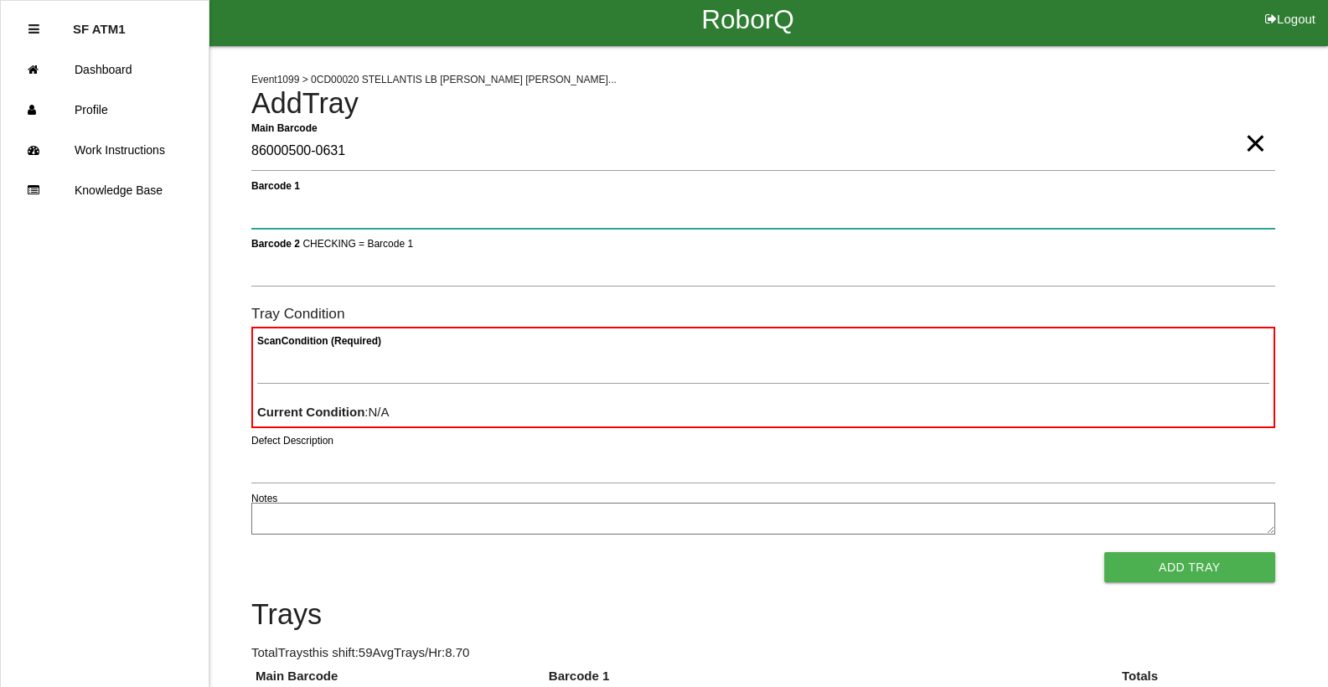
scroll to position [0, 0]
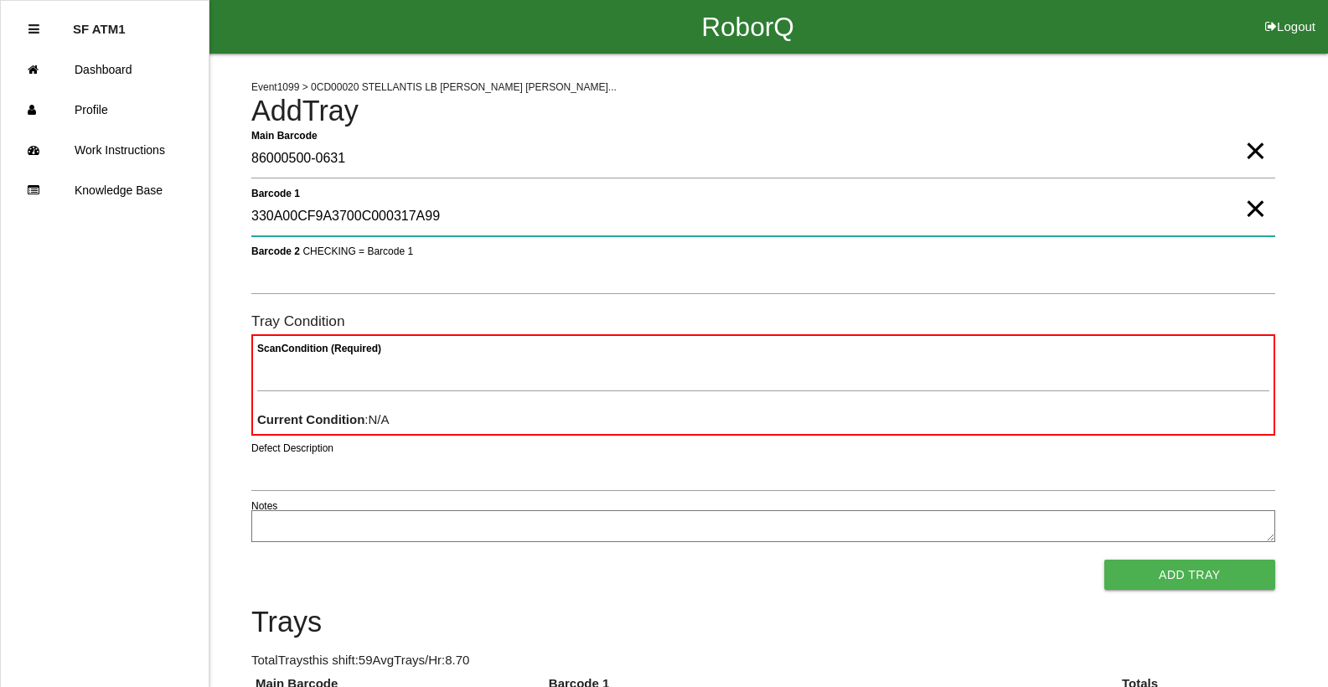
type 1 "330A00CF9A3700C000317A99"
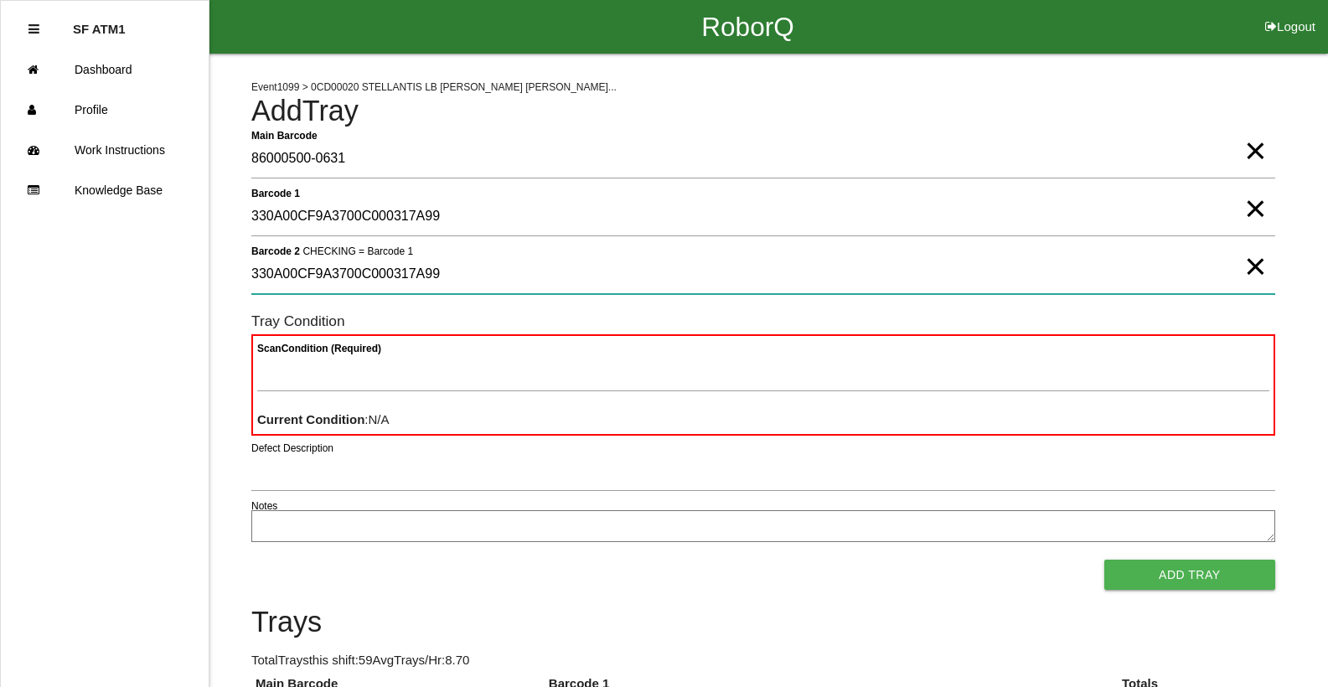
type 2 "330A00CF9A3700C000317A99"
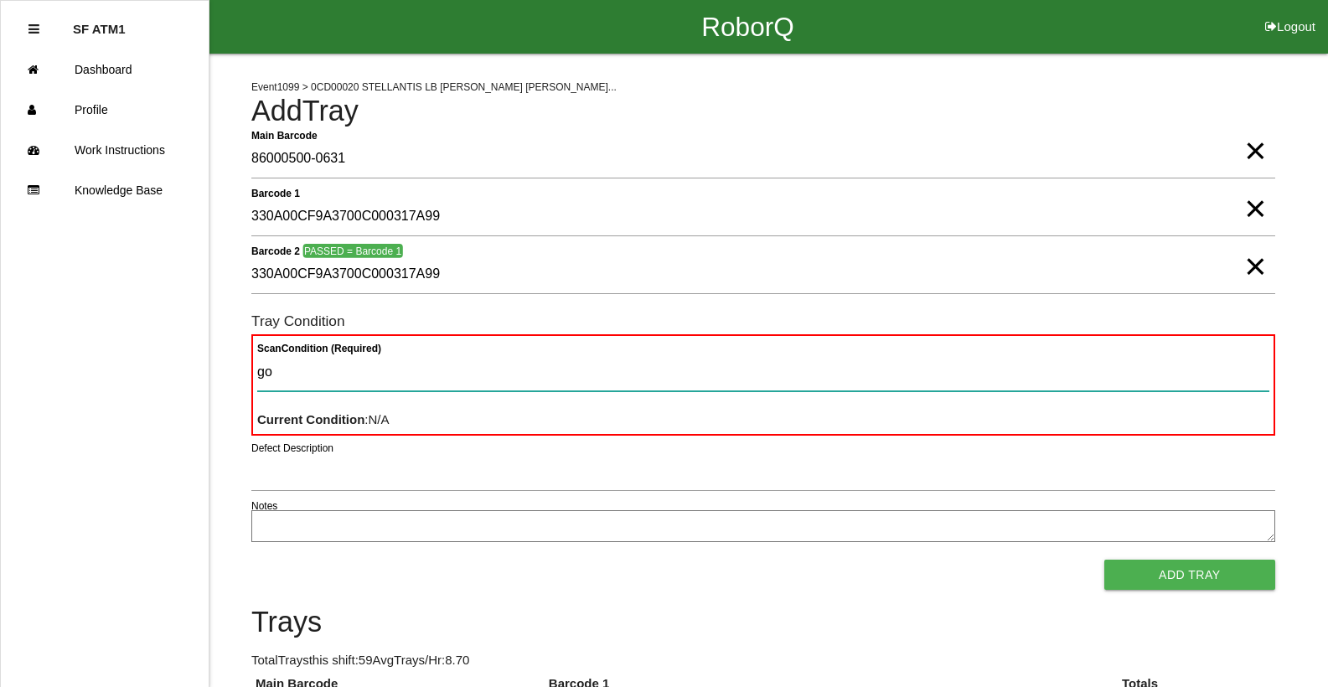
type Condition "goo"
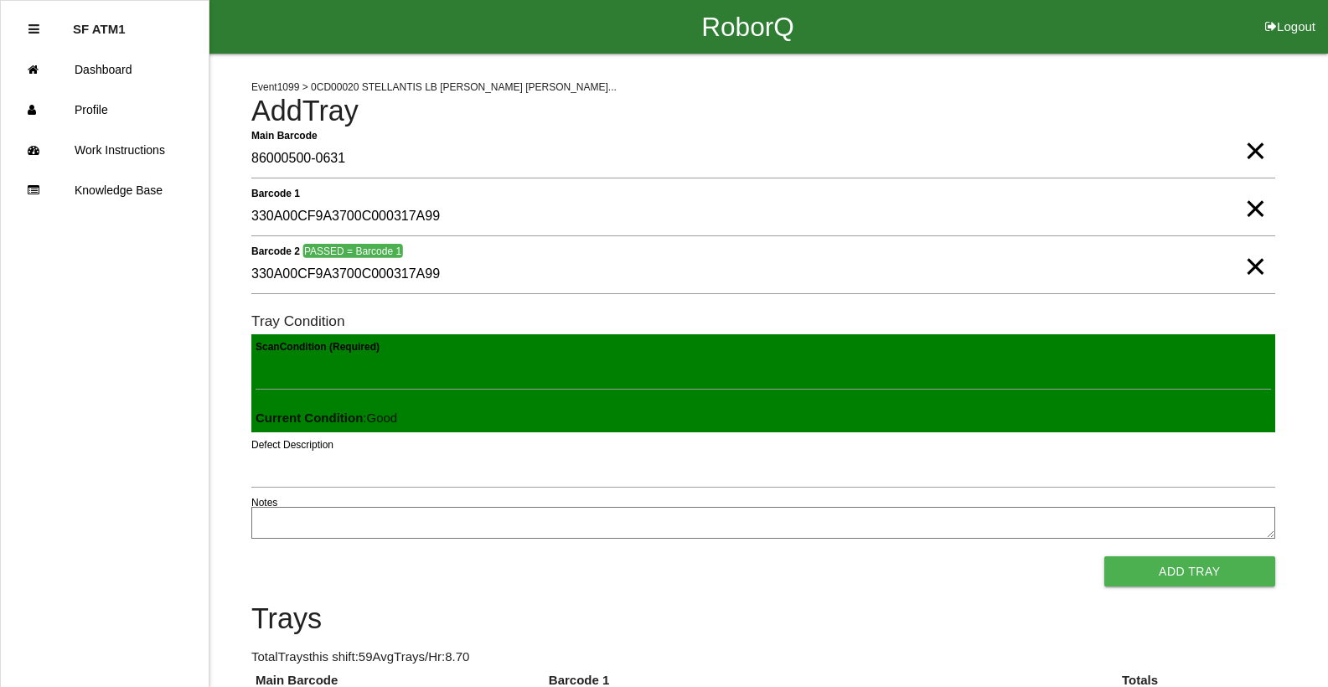
click at [1104, 556] on button "Add Tray" at bounding box center [1189, 571] width 171 height 30
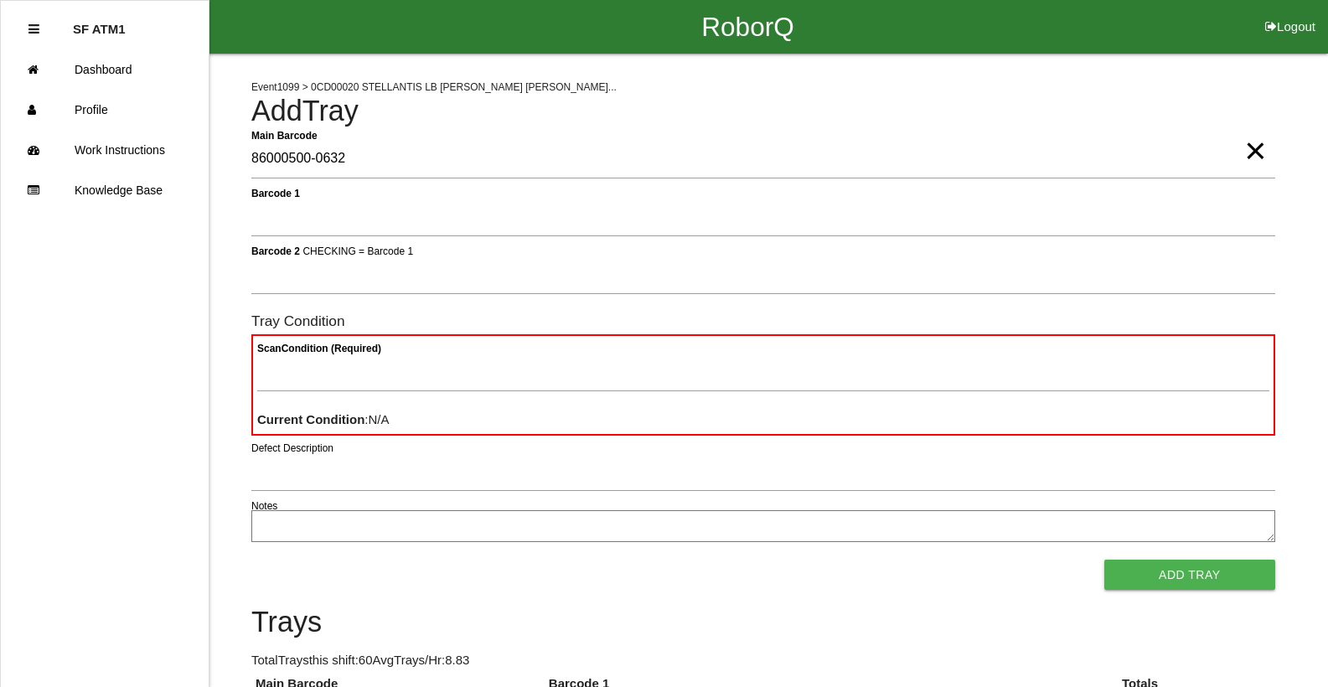
type Barcode "86000500-0632"
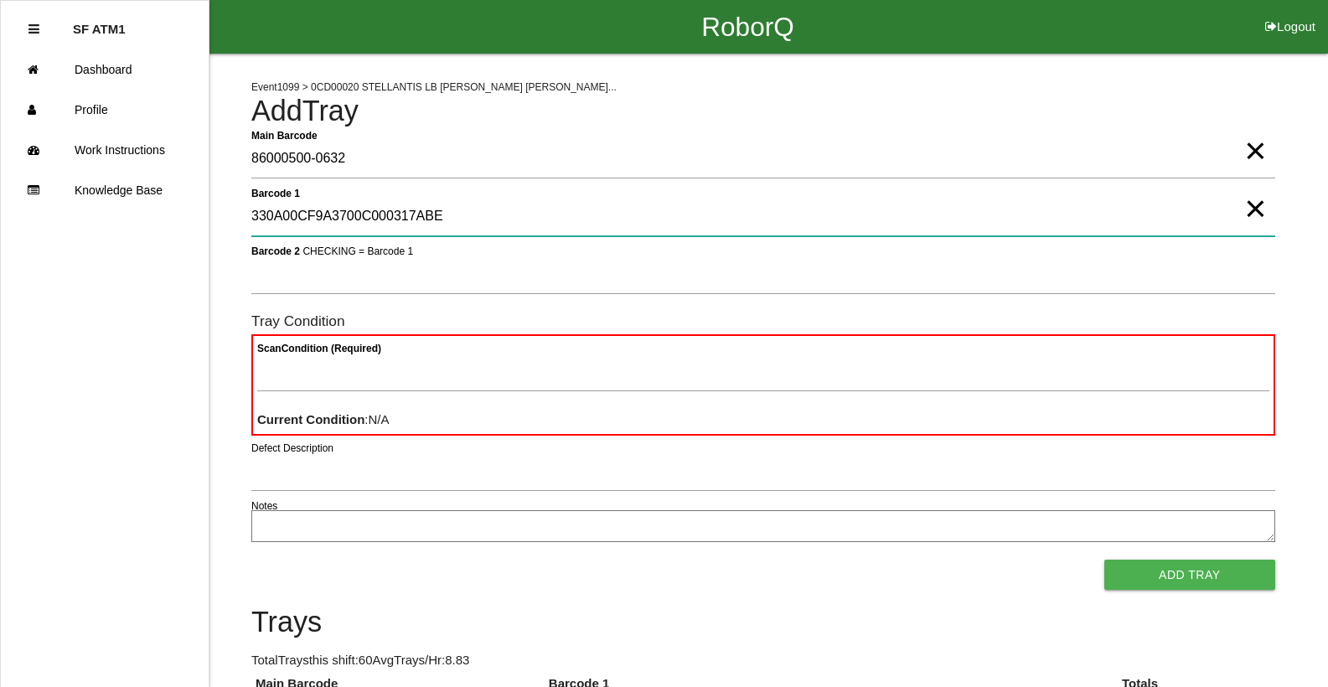
type 1 "330A00CF9A3700C000317ABE"
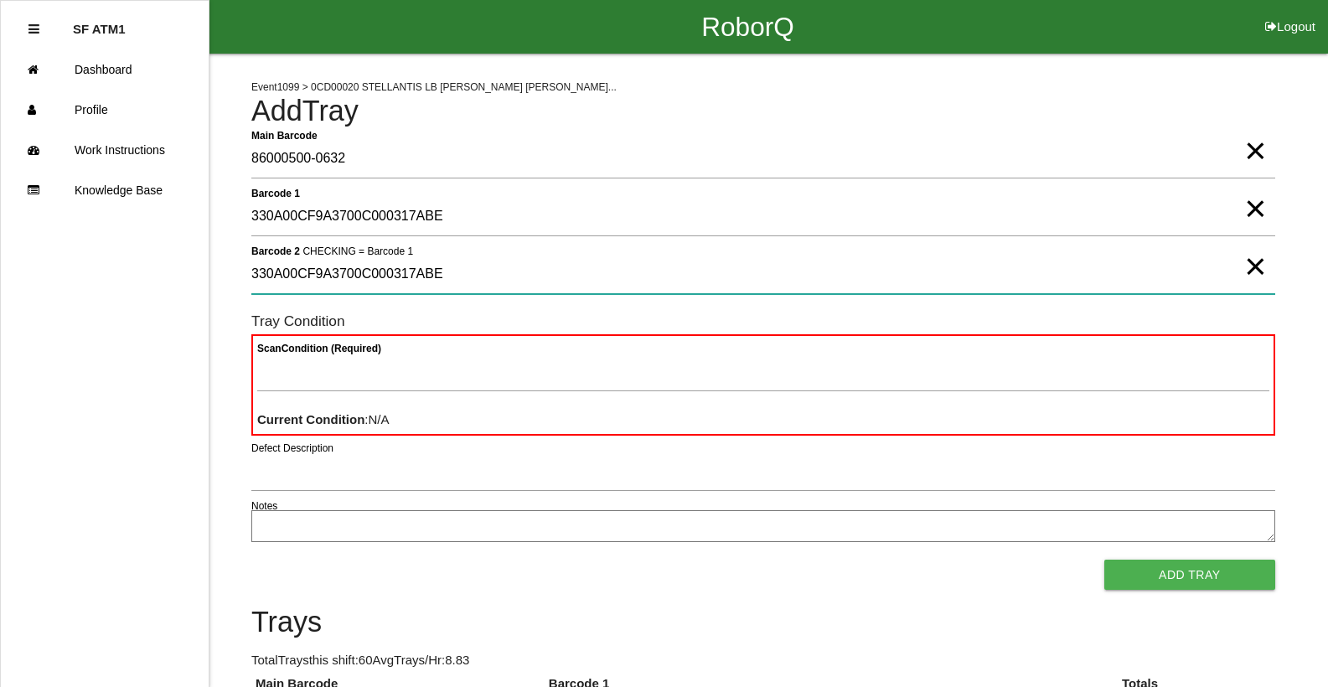
type 2 "330A00CF9A3700C000317ABE"
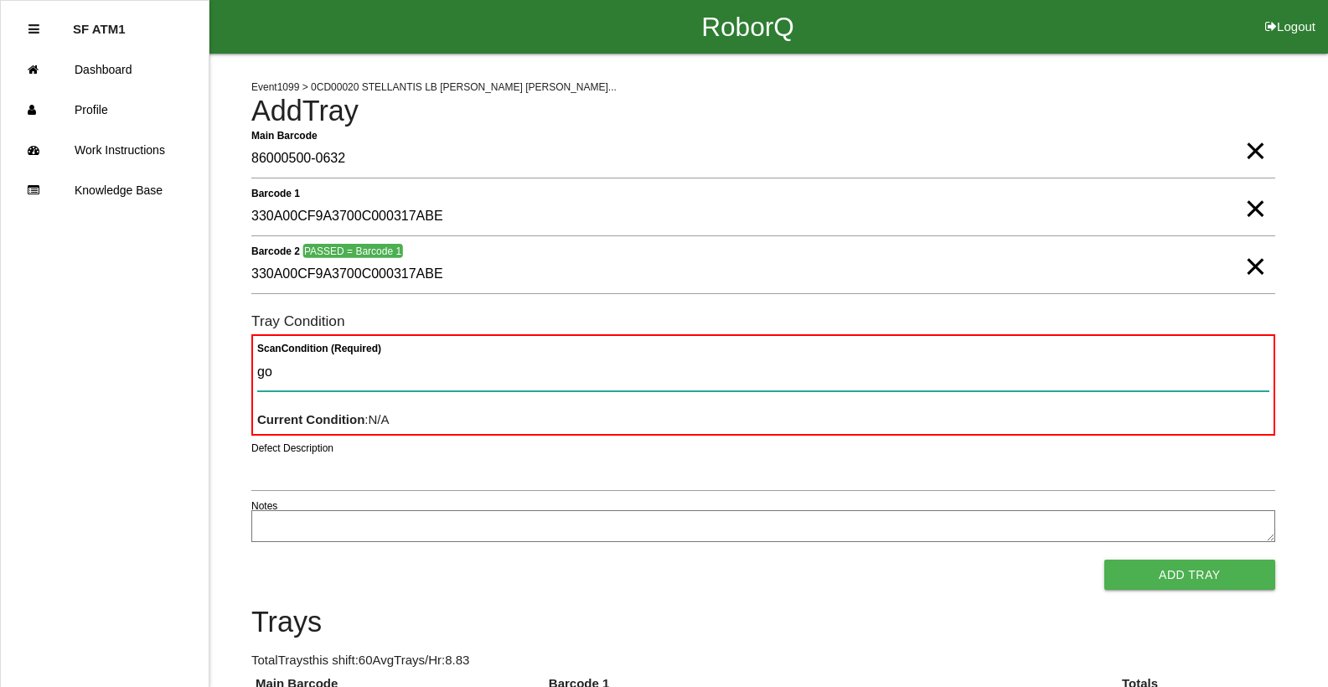
type Condition "goo"
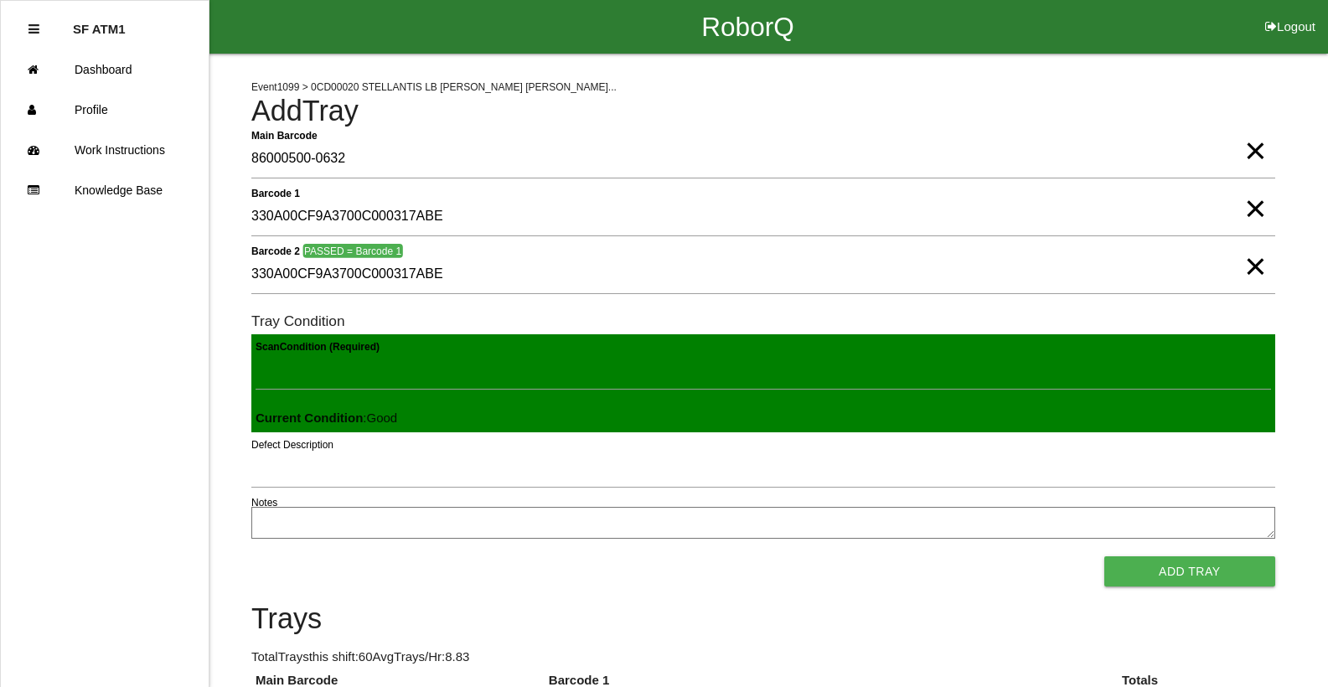
click at [1104, 556] on button "Add Tray" at bounding box center [1189, 571] width 171 height 30
